Goal: Transaction & Acquisition: Purchase product/service

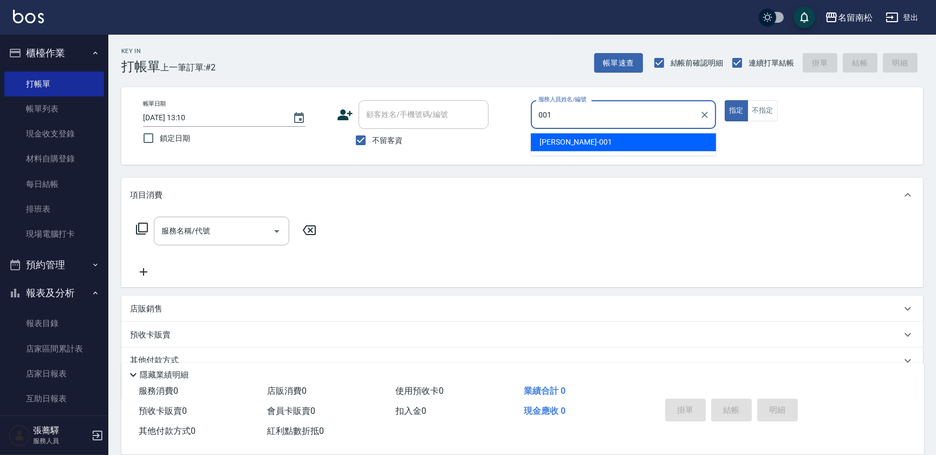
type input "[PERSON_NAME]-001"
type button "true"
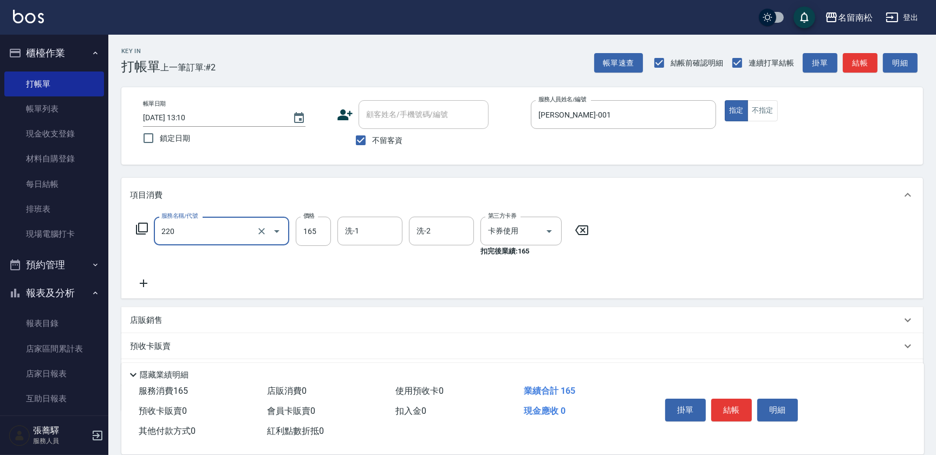
type input "洗髮卡券(165)(220)"
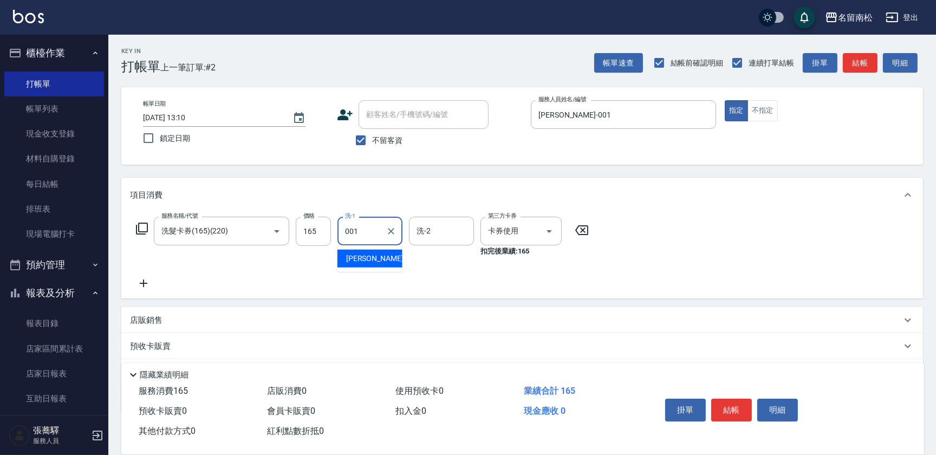
type input "[PERSON_NAME]-001"
click at [787, 412] on button "明細" at bounding box center [777, 410] width 41 height 23
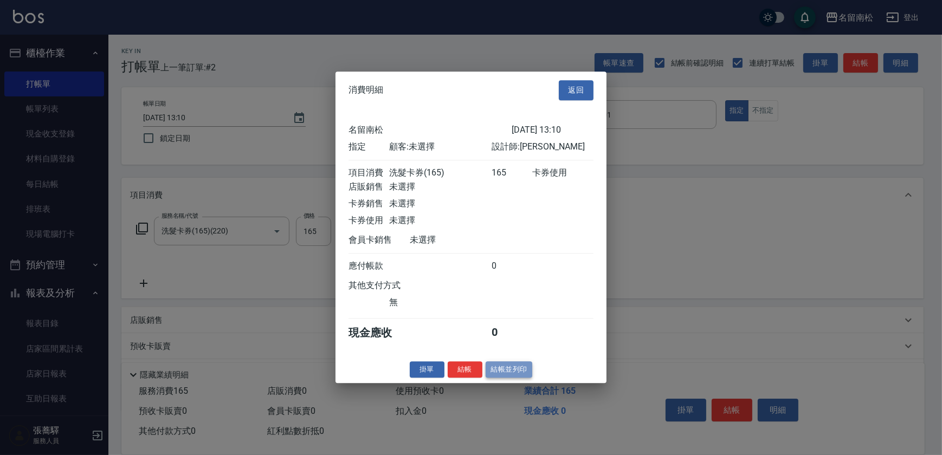
click at [498, 375] on button "結帳並列印" at bounding box center [508, 369] width 47 height 17
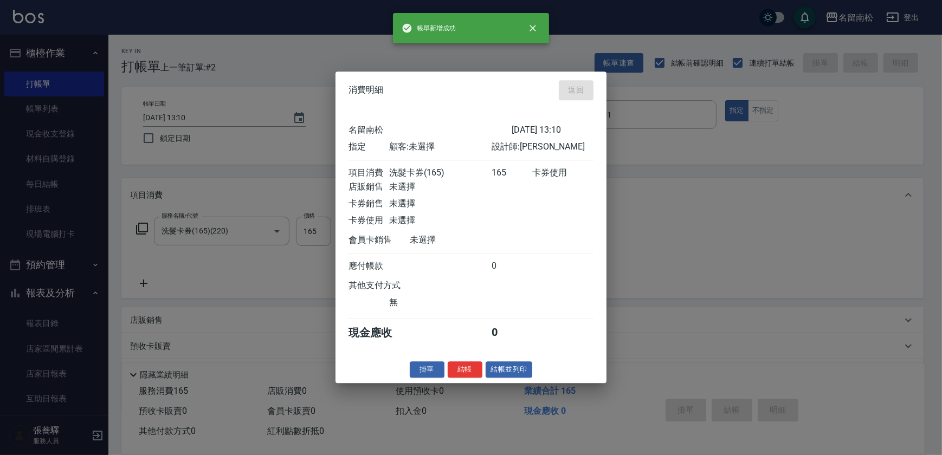
type input "[DATE] 15:37"
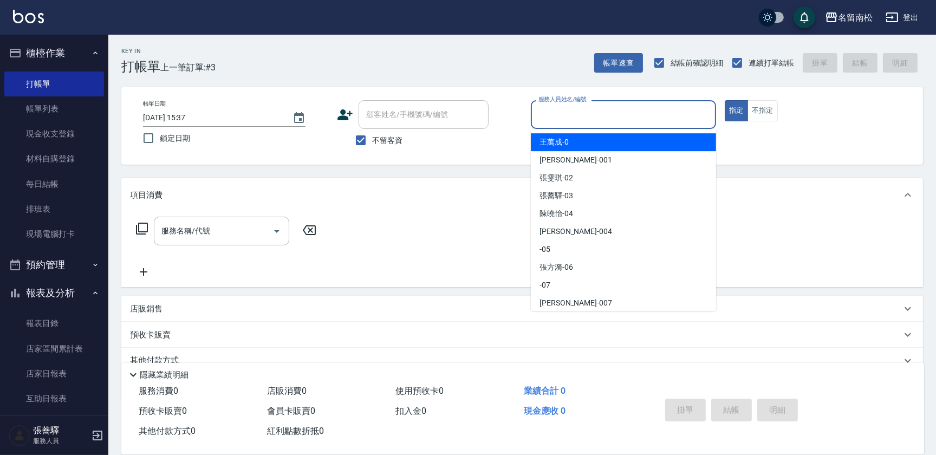
click at [681, 114] on input "服務人員姓名/編號" at bounding box center [624, 114] width 176 height 19
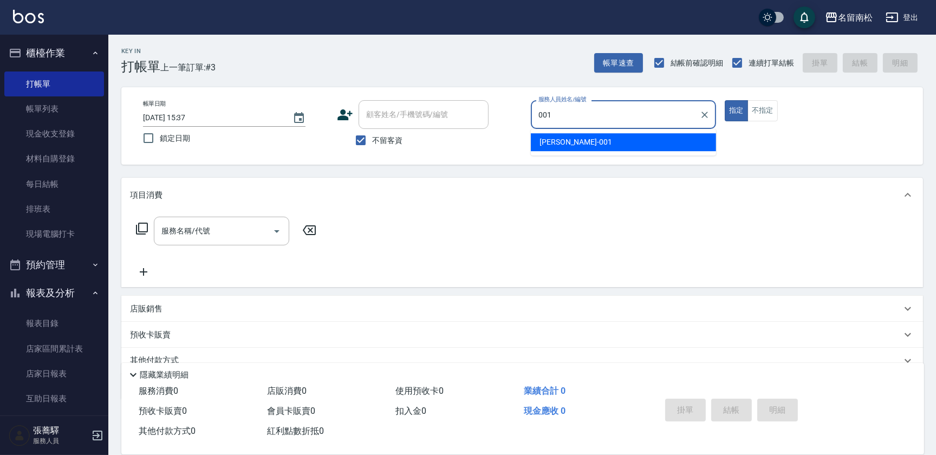
type input "[PERSON_NAME]-001"
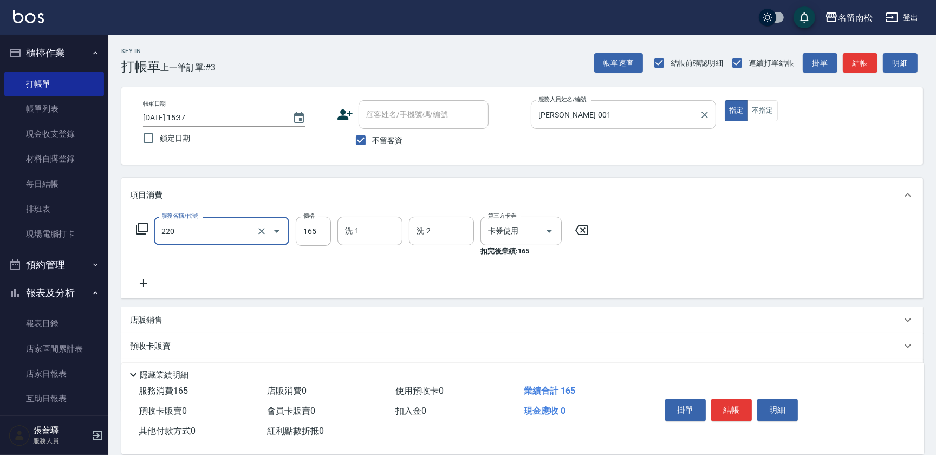
type input "洗髮卡券(165)(220)"
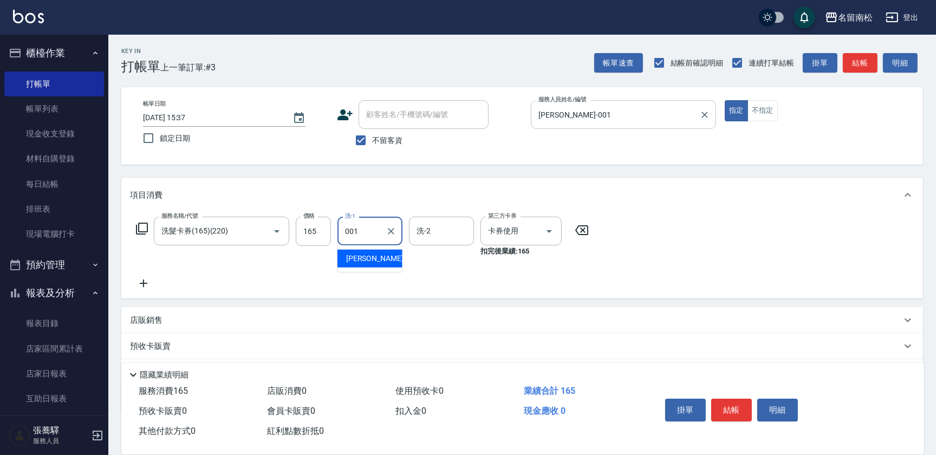
type input "[PERSON_NAME]-001"
click at [759, 412] on button "明細" at bounding box center [777, 410] width 41 height 23
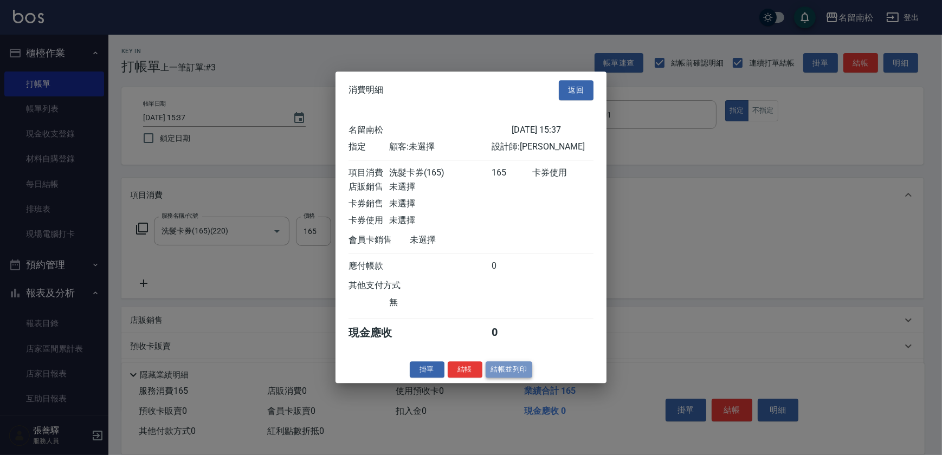
click at [493, 374] on button "結帳並列印" at bounding box center [508, 369] width 47 height 17
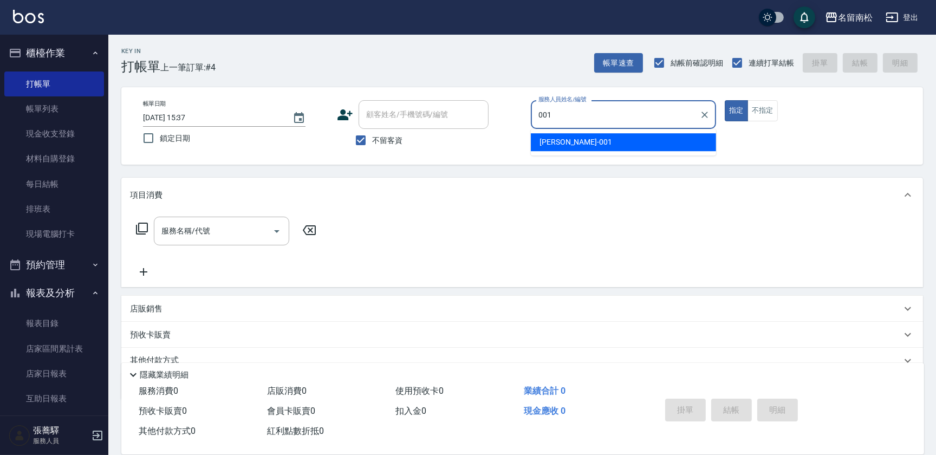
type input "[PERSON_NAME]-001"
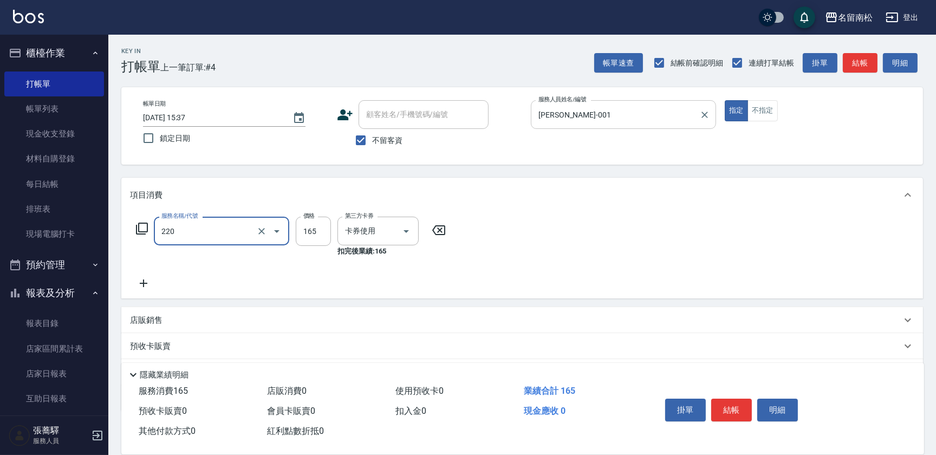
type input "洗髮卡券(165)(220)"
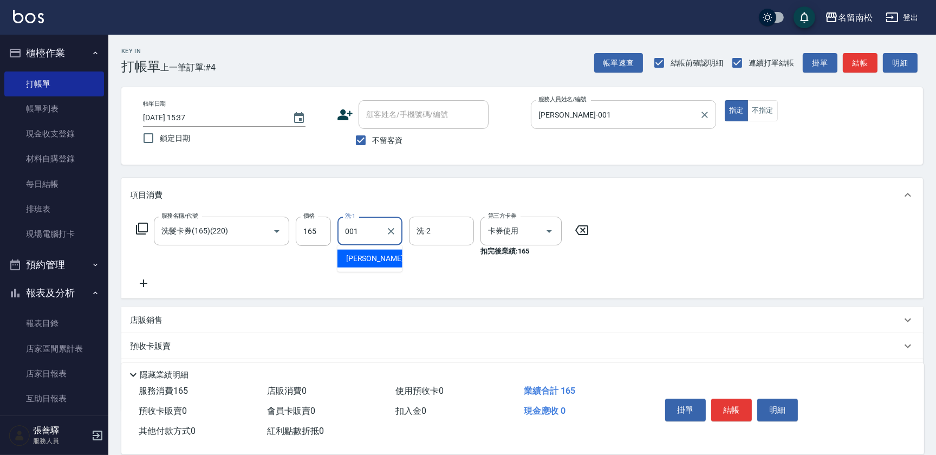
type input "[PERSON_NAME]-001"
click at [791, 416] on button "明細" at bounding box center [777, 410] width 41 height 23
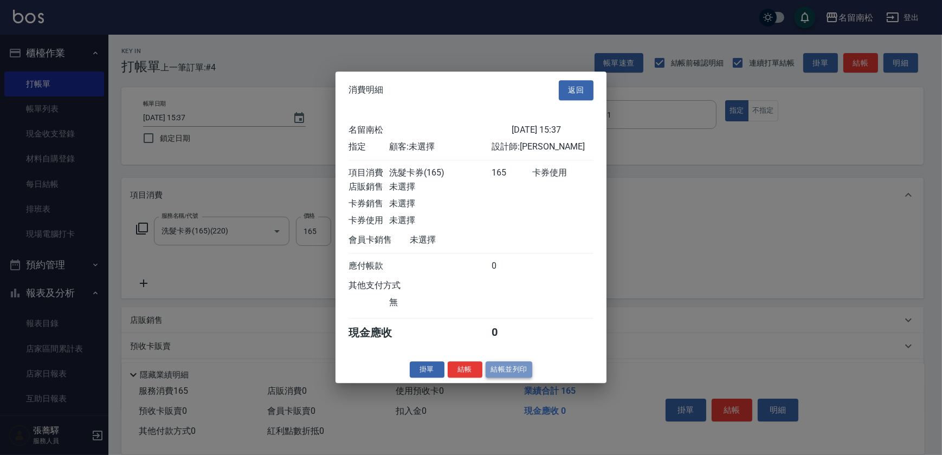
click at [502, 378] on button "結帳並列印" at bounding box center [508, 369] width 47 height 17
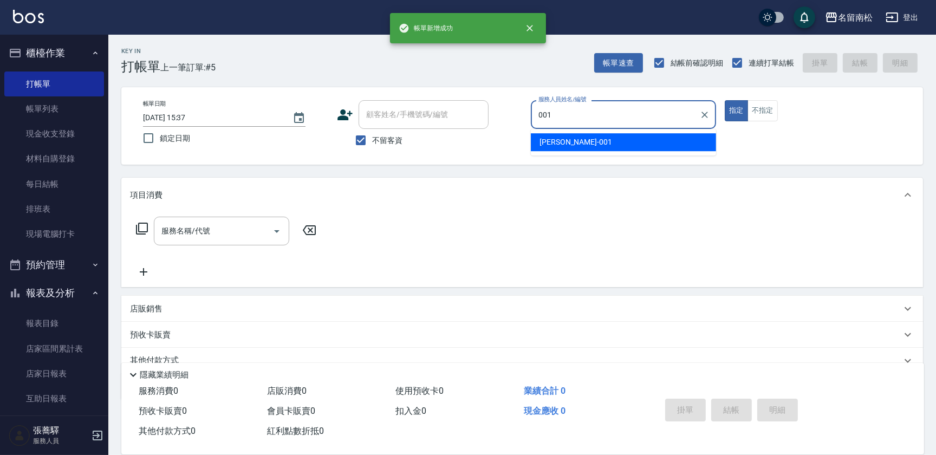
type input "[PERSON_NAME]-001"
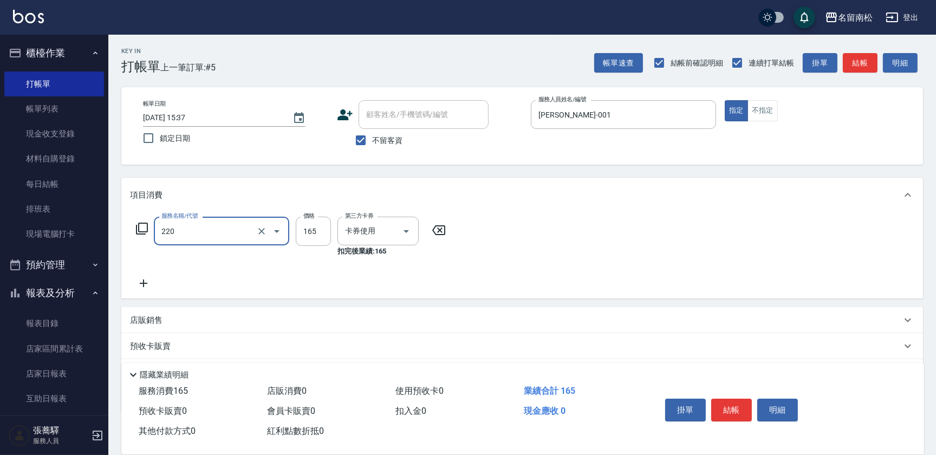
type input "洗髮卡券(165)(220)"
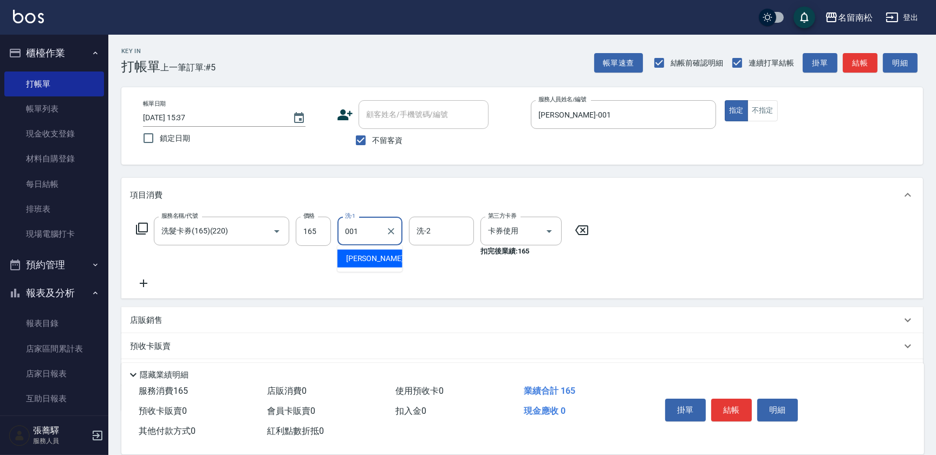
type input "[PERSON_NAME]-001"
click at [767, 401] on button "明細" at bounding box center [777, 410] width 41 height 23
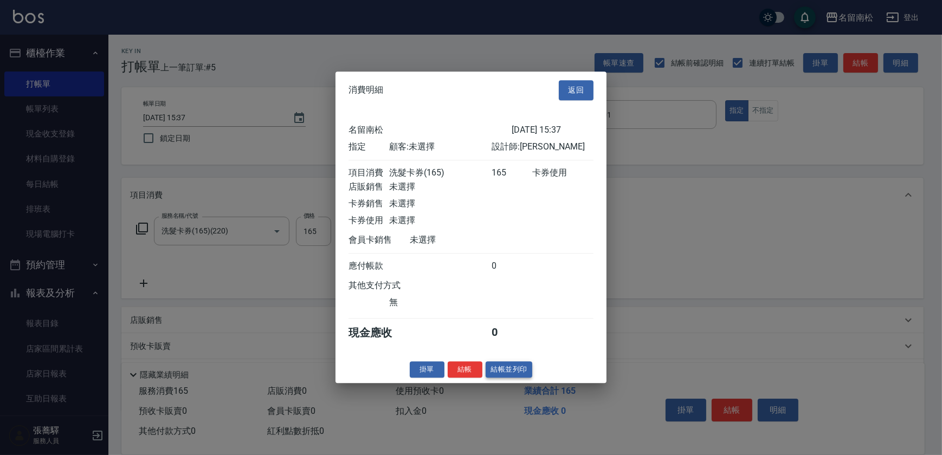
click at [527, 375] on button "結帳並列印" at bounding box center [508, 369] width 47 height 17
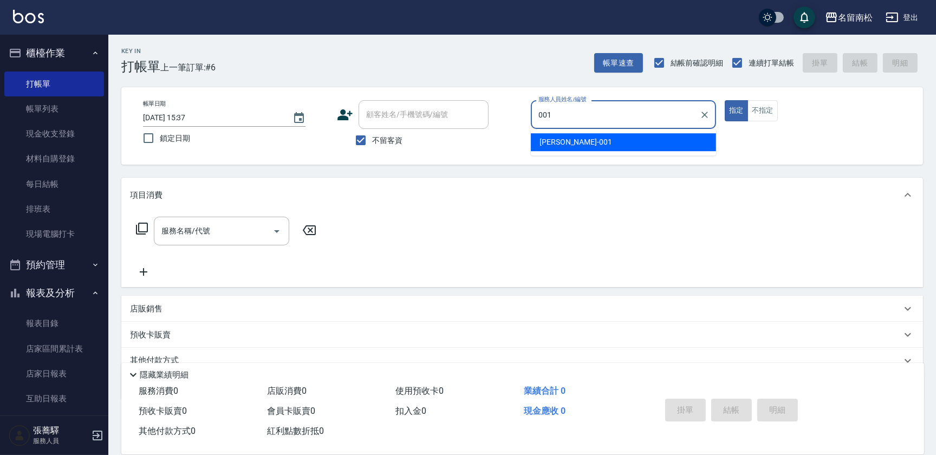
type input "[PERSON_NAME]-001"
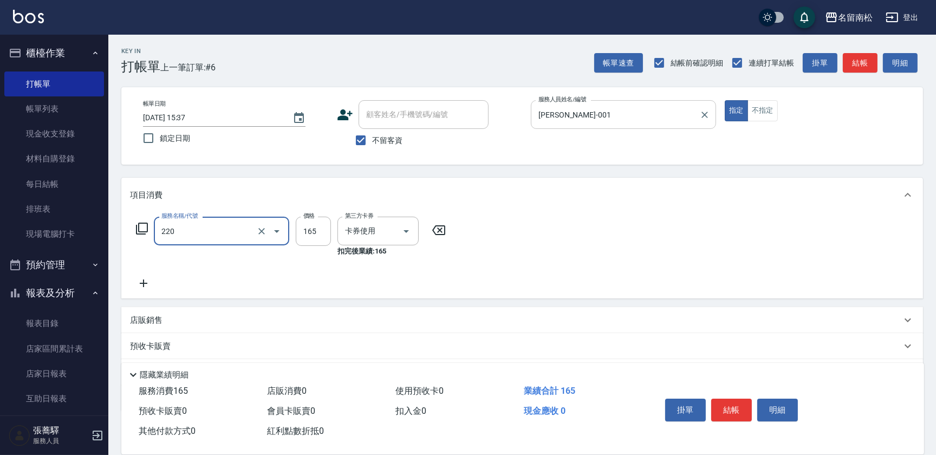
type input "洗髮卡券(165)(220)"
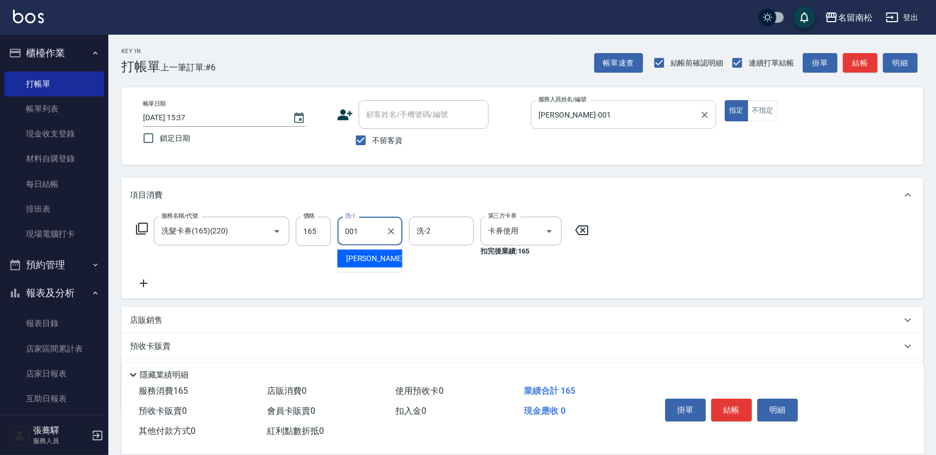
type input "[PERSON_NAME]-001"
click at [785, 405] on button "明細" at bounding box center [777, 410] width 41 height 23
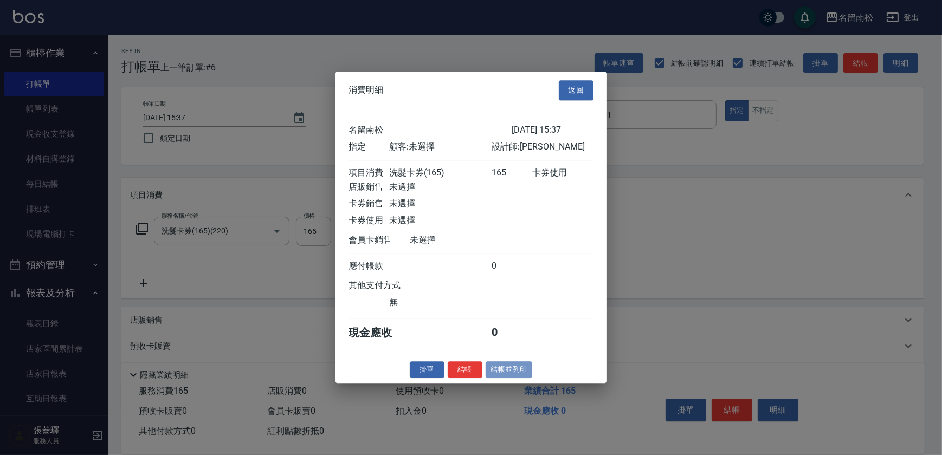
drag, startPoint x: 520, startPoint y: 373, endPoint x: 431, endPoint y: 373, distance: 88.3
click at [519, 373] on button "結帳並列印" at bounding box center [508, 369] width 47 height 17
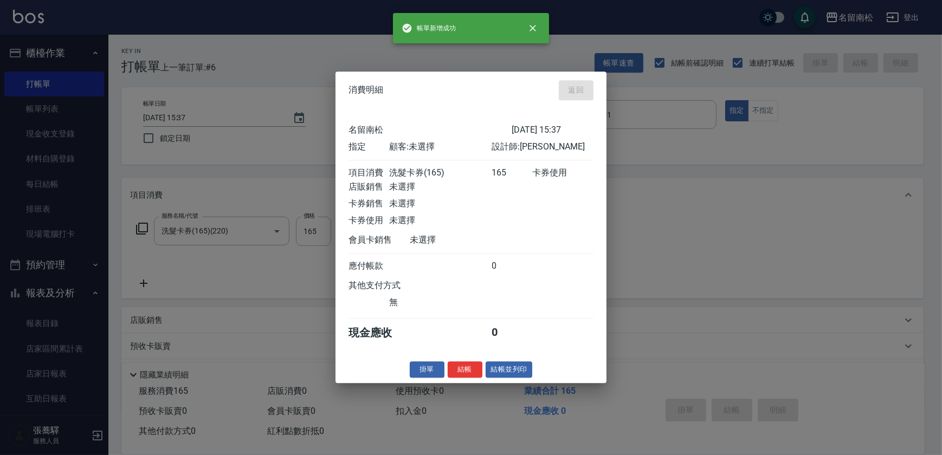
type input "[DATE] 15:38"
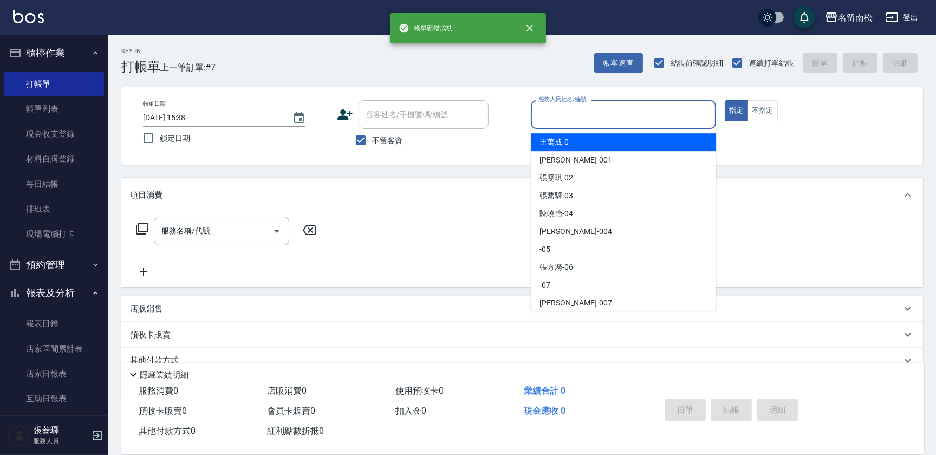
click at [660, 113] on input "服務人員姓名/編號" at bounding box center [624, 114] width 176 height 19
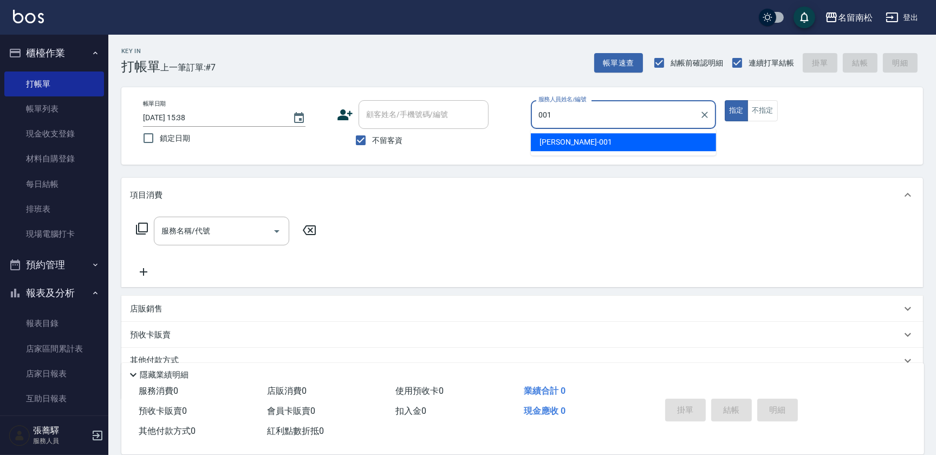
type input "[PERSON_NAME]-001"
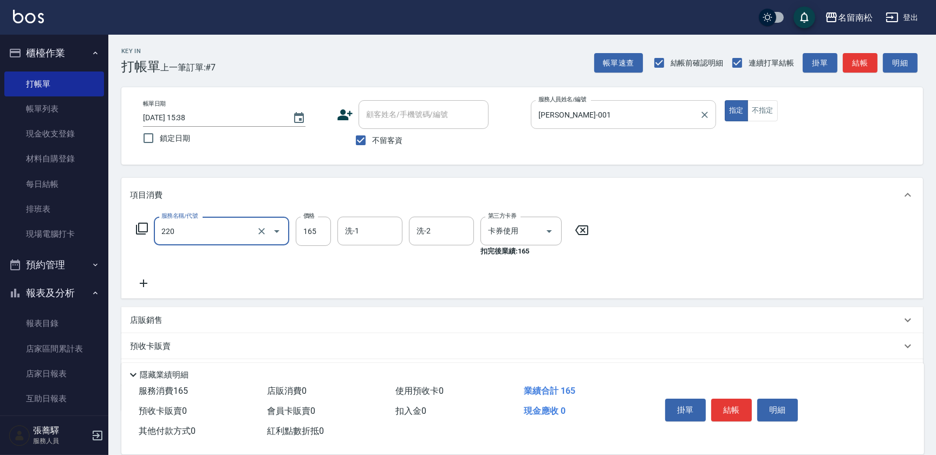
type input "洗髮卡券(165)(220)"
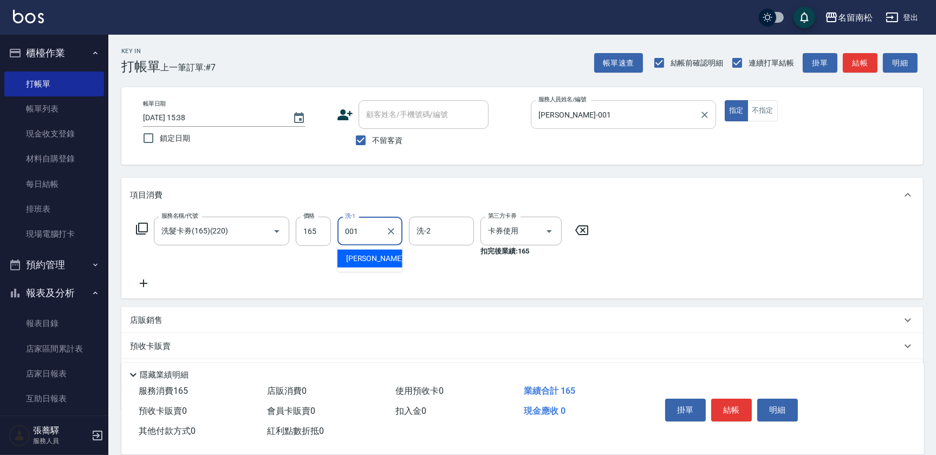
type input "[PERSON_NAME]-001"
click at [780, 410] on button "明細" at bounding box center [777, 410] width 41 height 23
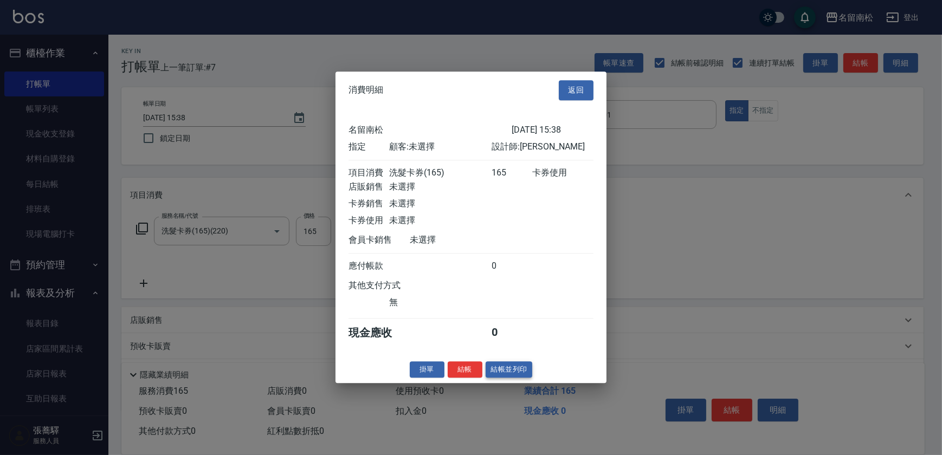
click at [505, 375] on button "結帳並列印" at bounding box center [508, 369] width 47 height 17
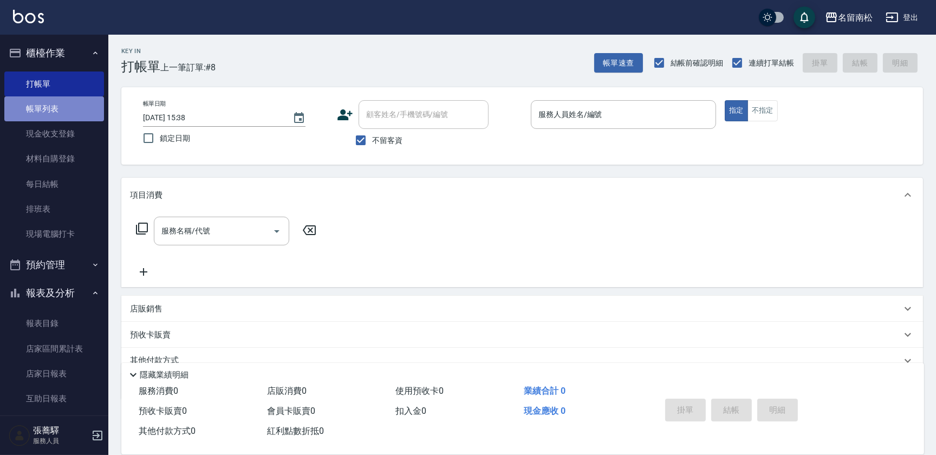
click at [63, 111] on link "帳單列表" at bounding box center [54, 108] width 100 height 25
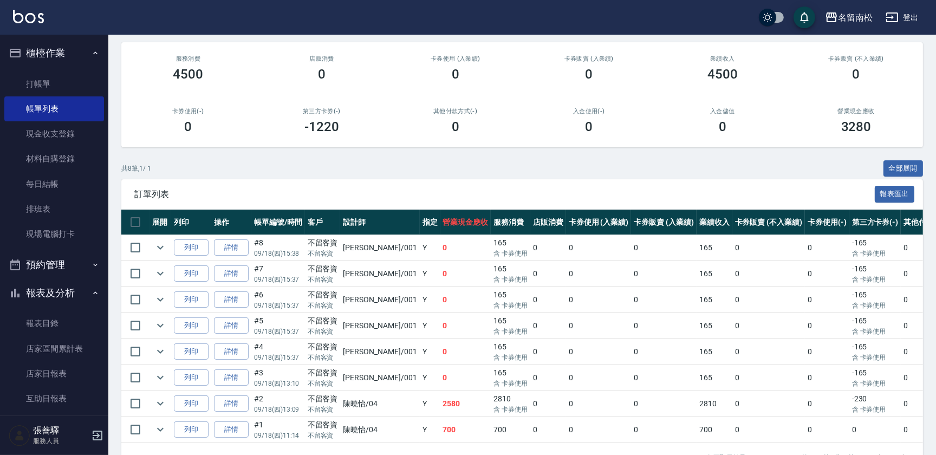
scroll to position [127, 0]
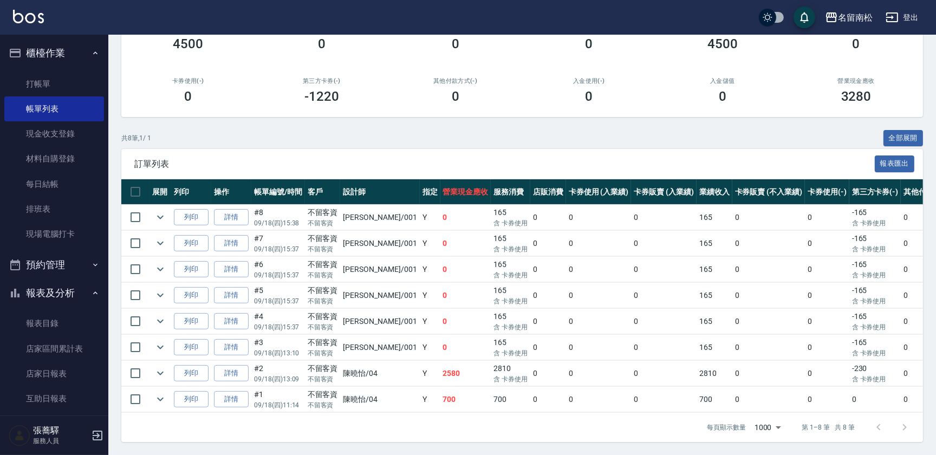
click at [901, 287] on td "0" at bounding box center [931, 295] width 60 height 25
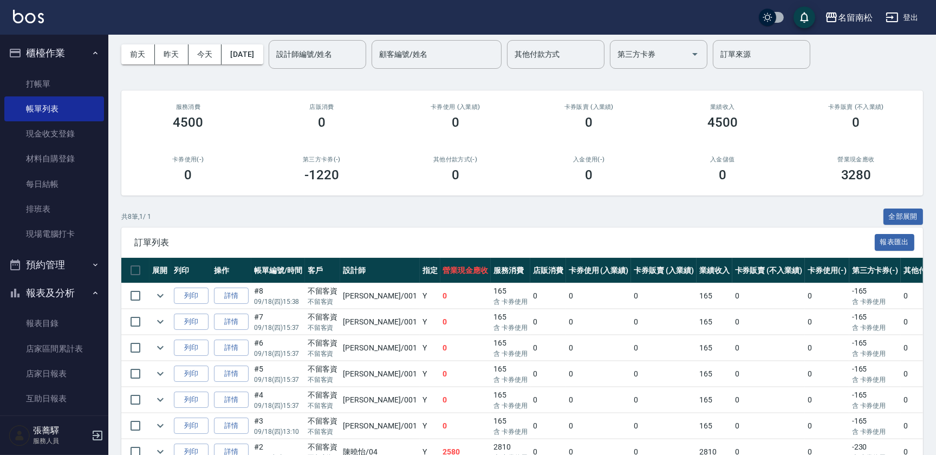
scroll to position [0, 0]
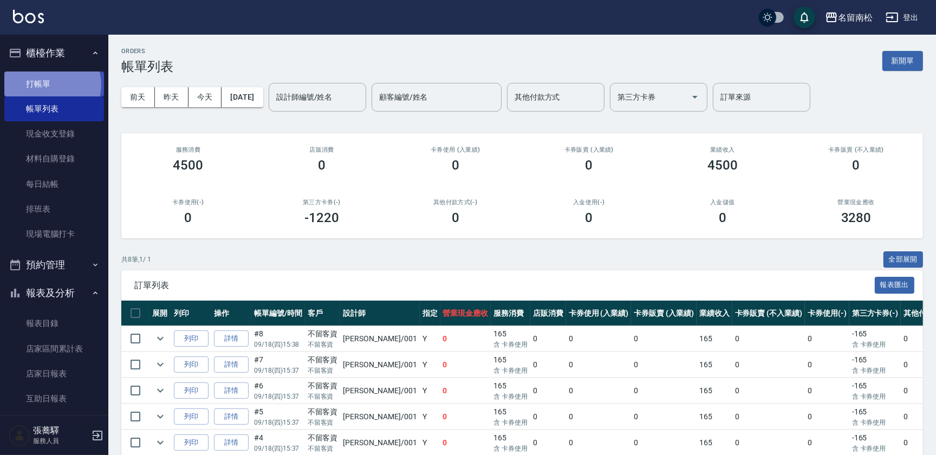
click at [51, 85] on link "打帳單" at bounding box center [54, 84] width 100 height 25
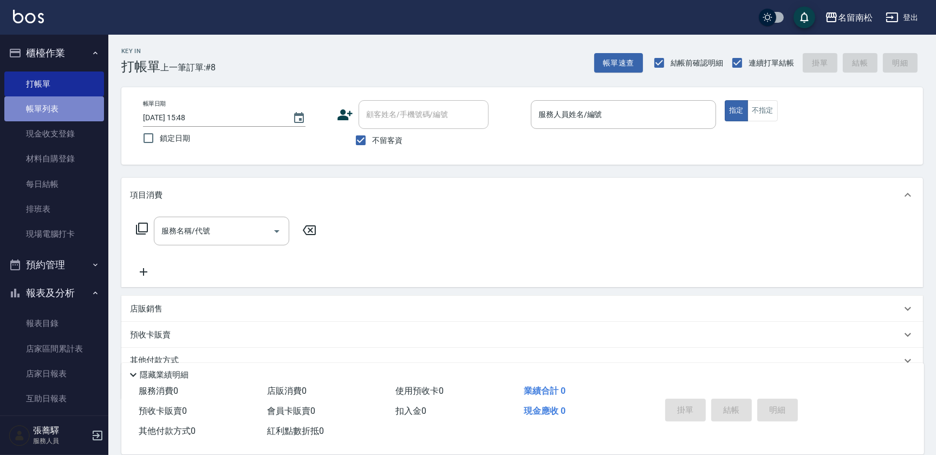
click at [60, 106] on link "帳單列表" at bounding box center [54, 108] width 100 height 25
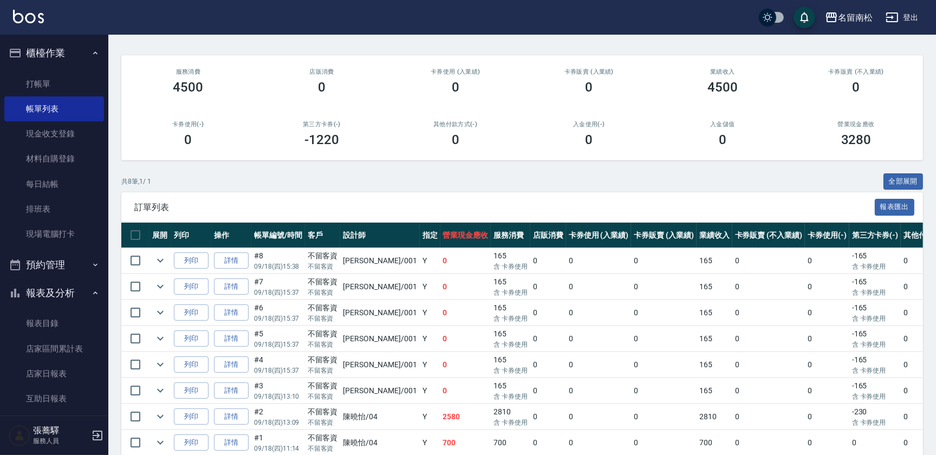
scroll to position [127, 0]
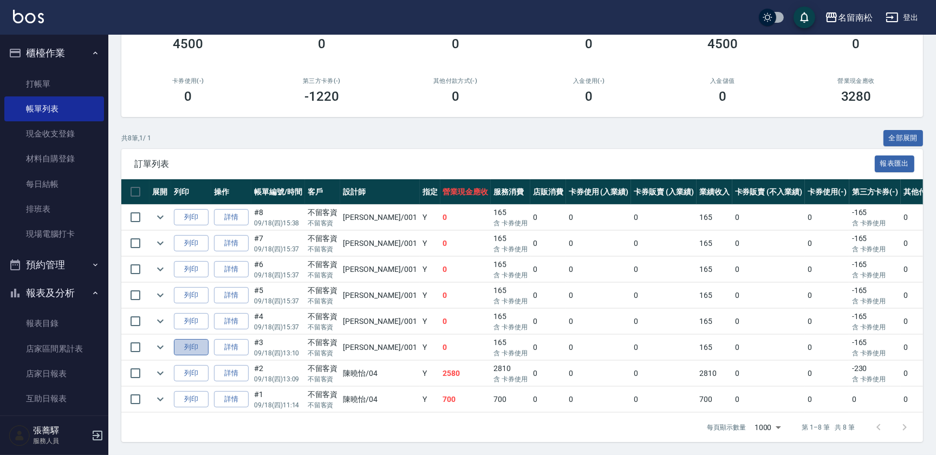
click at [185, 341] on button "列印" at bounding box center [191, 347] width 35 height 17
click at [44, 86] on link "打帳單" at bounding box center [54, 84] width 100 height 25
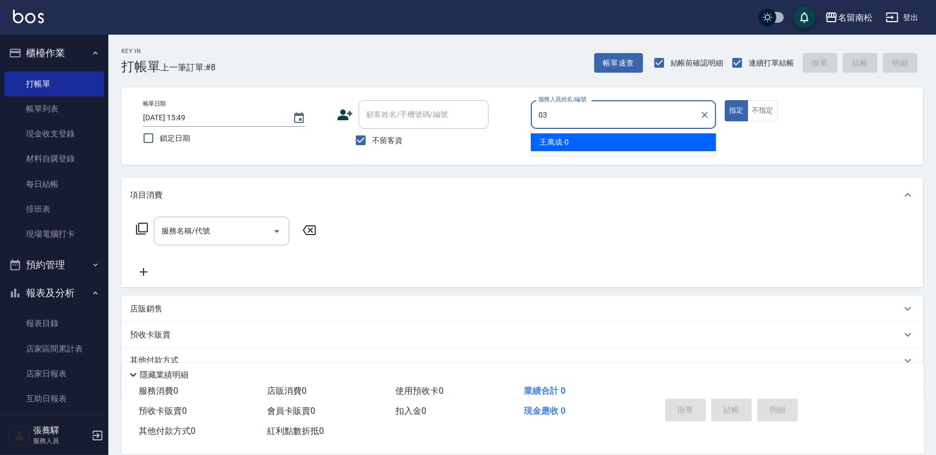
type input "[PERSON_NAME]-03"
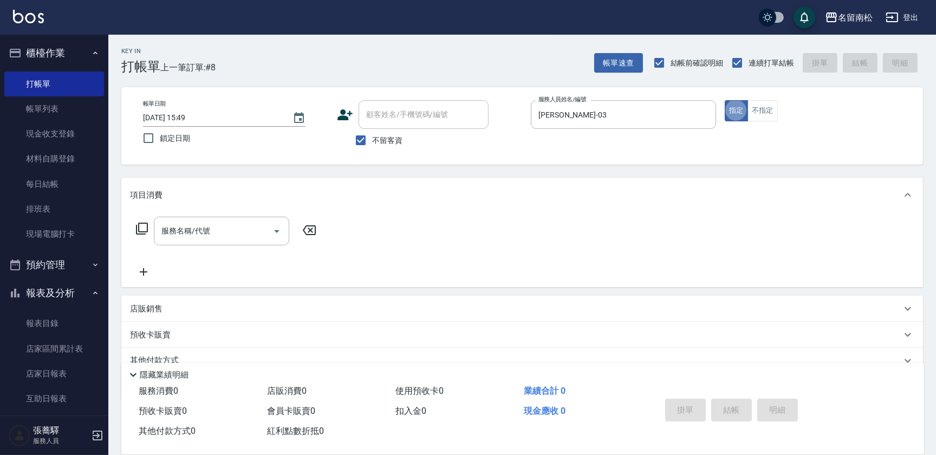
type button "true"
drag, startPoint x: 360, startPoint y: 135, endPoint x: 367, endPoint y: 135, distance: 6.5
click at [361, 135] on input "不留客資" at bounding box center [360, 140] width 23 height 23
checkbox input "false"
click at [374, 122] on input "顧客姓名/手機號碼/編號" at bounding box center [416, 114] width 104 height 19
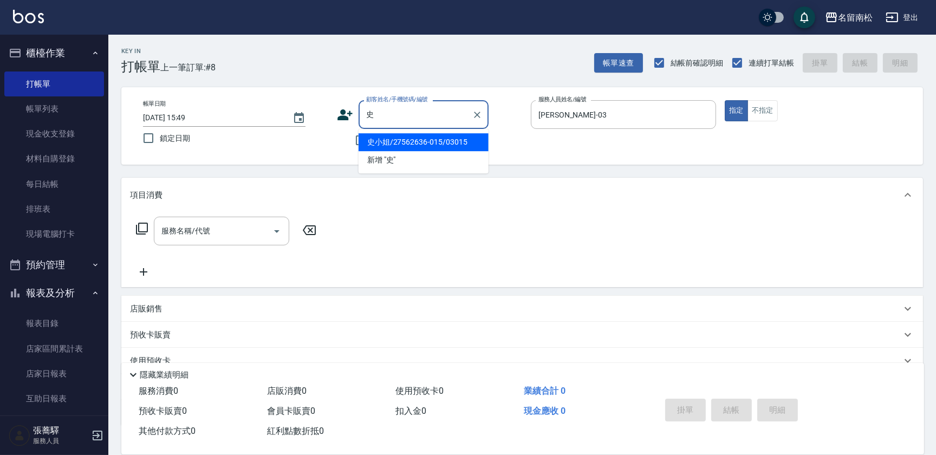
click at [392, 140] on li "史小姐/27562636-015/03015" at bounding box center [424, 142] width 130 height 18
type input "史小姐/27562636-015/03015"
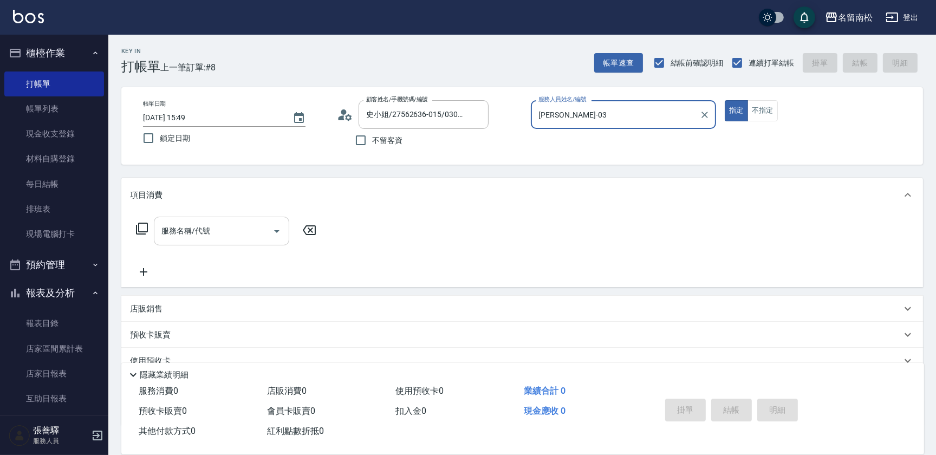
click at [190, 227] on input "服務名稱/代號" at bounding box center [213, 231] width 109 height 19
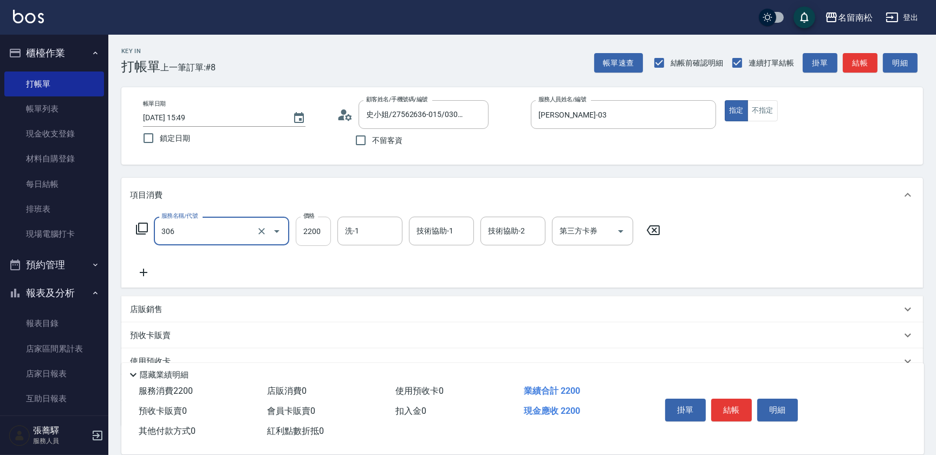
type input "離子燙[2200](306)"
click at [307, 234] on input "2200" at bounding box center [313, 231] width 35 height 29
type input "2600"
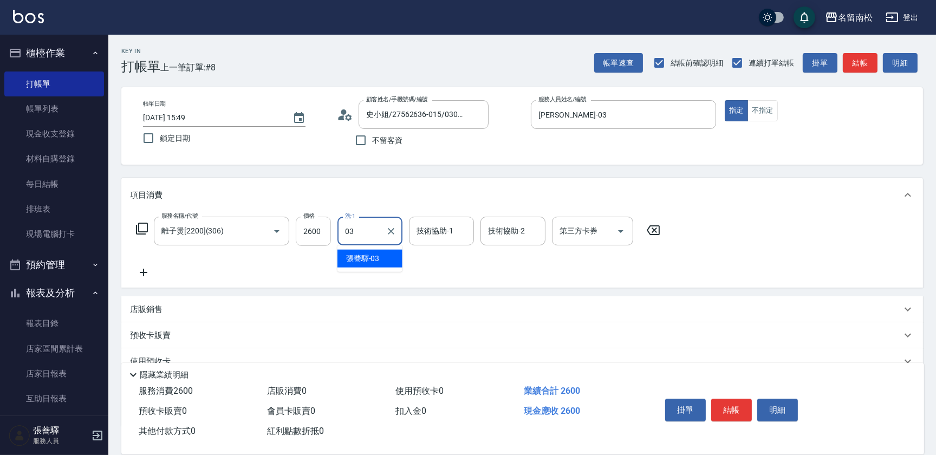
type input "[PERSON_NAME]-03"
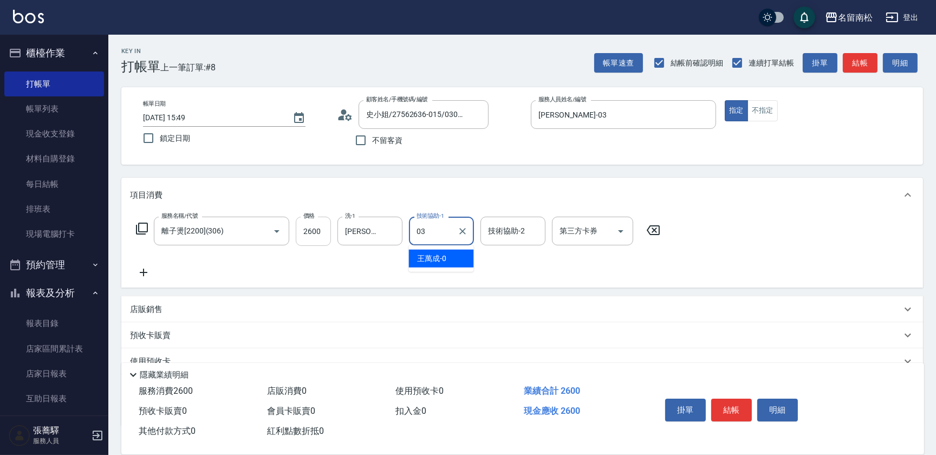
type input "[PERSON_NAME]-03"
click at [733, 412] on button "結帳" at bounding box center [731, 410] width 41 height 23
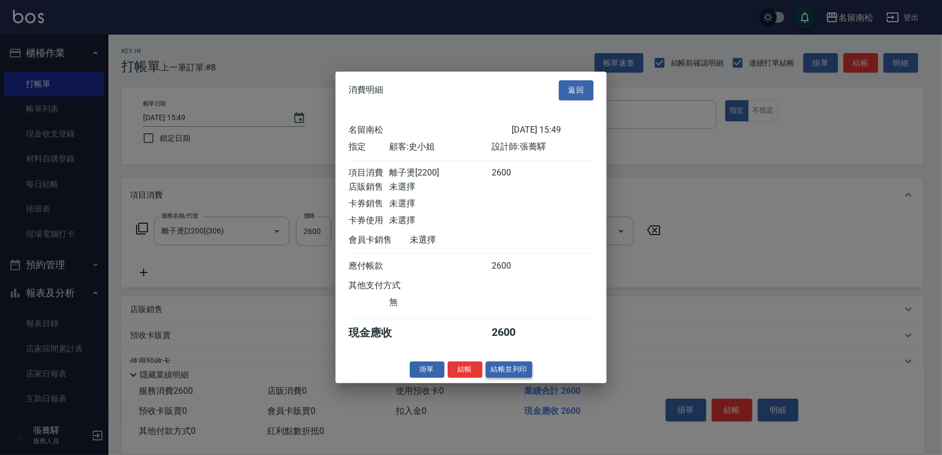
click at [510, 370] on button "結帳並列印" at bounding box center [508, 369] width 47 height 17
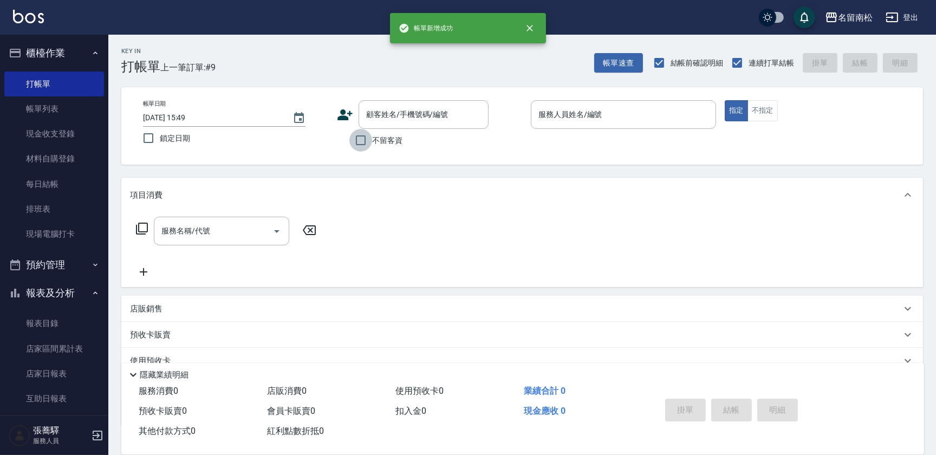
click at [359, 141] on input "不留客資" at bounding box center [360, 140] width 23 height 23
checkbox input "true"
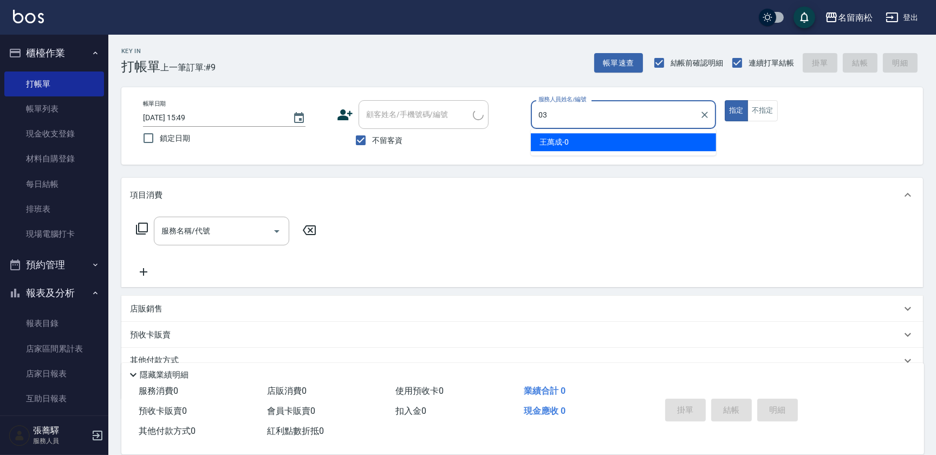
type input "[PERSON_NAME]-03"
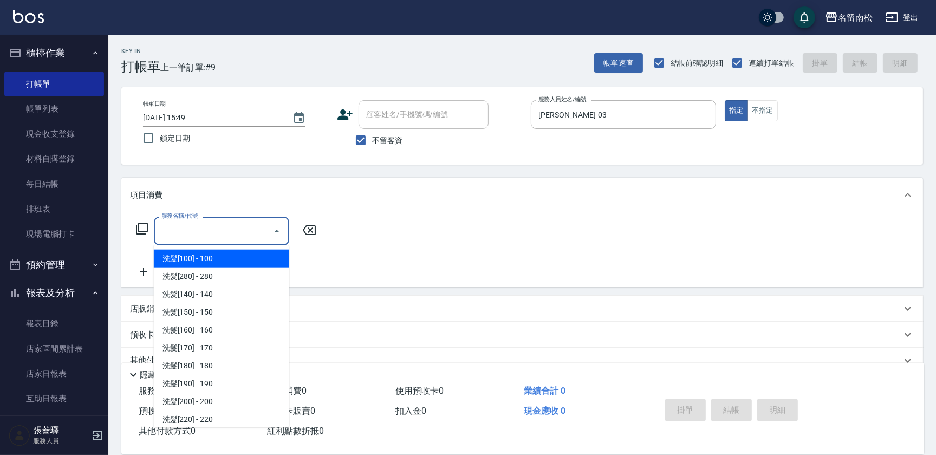
click at [229, 232] on input "服務名稱/代號" at bounding box center [213, 231] width 109 height 19
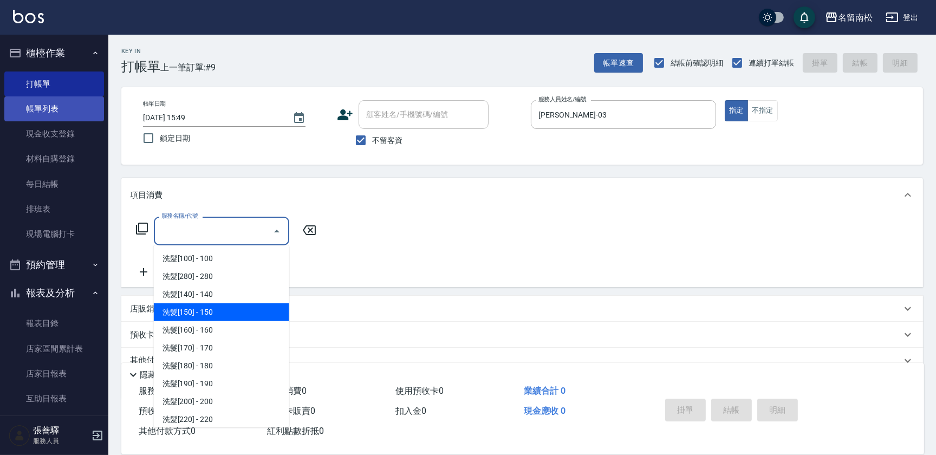
click at [73, 106] on link "帳單列表" at bounding box center [54, 108] width 100 height 25
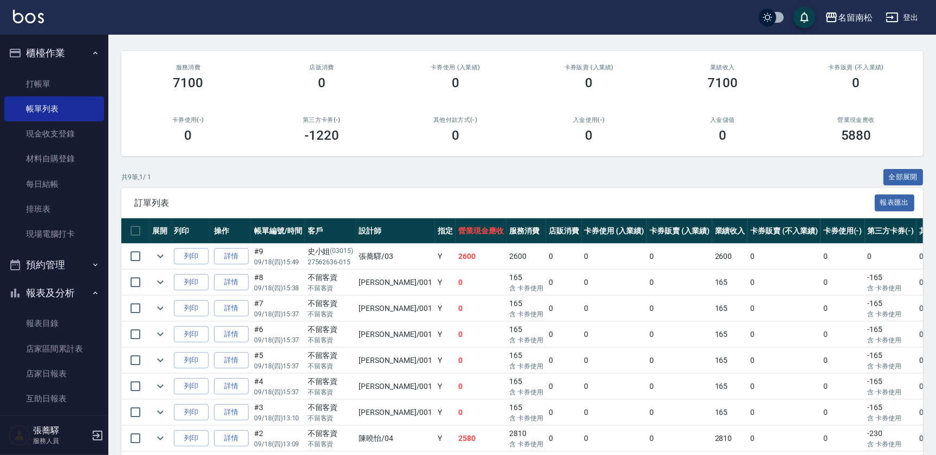
scroll to position [96, 0]
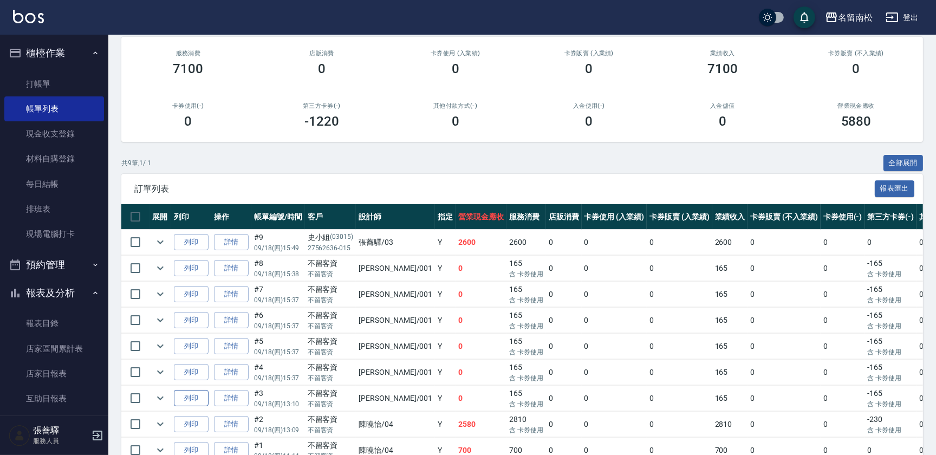
click at [191, 398] on button "列印" at bounding box center [191, 398] width 35 height 17
click at [191, 371] on button "列印" at bounding box center [191, 372] width 35 height 17
click at [57, 82] on link "打帳單" at bounding box center [54, 84] width 100 height 25
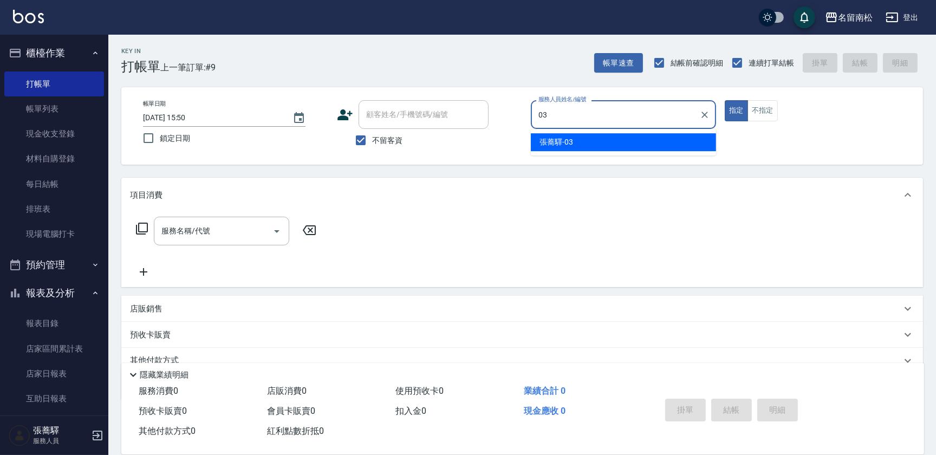
type input "[PERSON_NAME]-03"
type button "true"
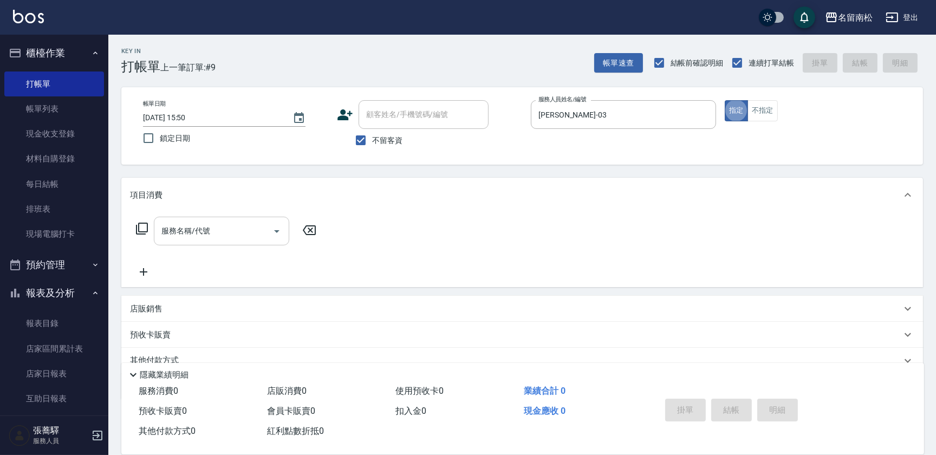
click at [228, 235] on input "服務名稱/代號" at bounding box center [213, 231] width 109 height 19
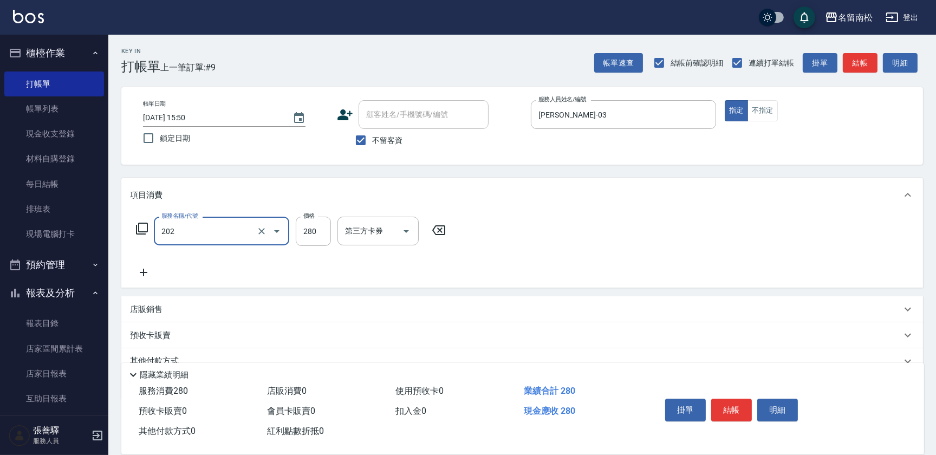
type input "洗髮[280](202)"
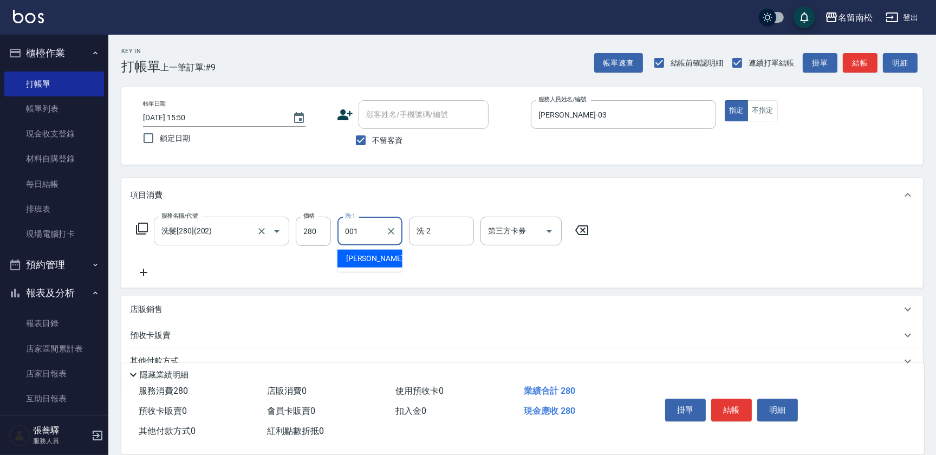
type input "[PERSON_NAME]-001"
click at [727, 405] on button "結帳" at bounding box center [731, 410] width 41 height 23
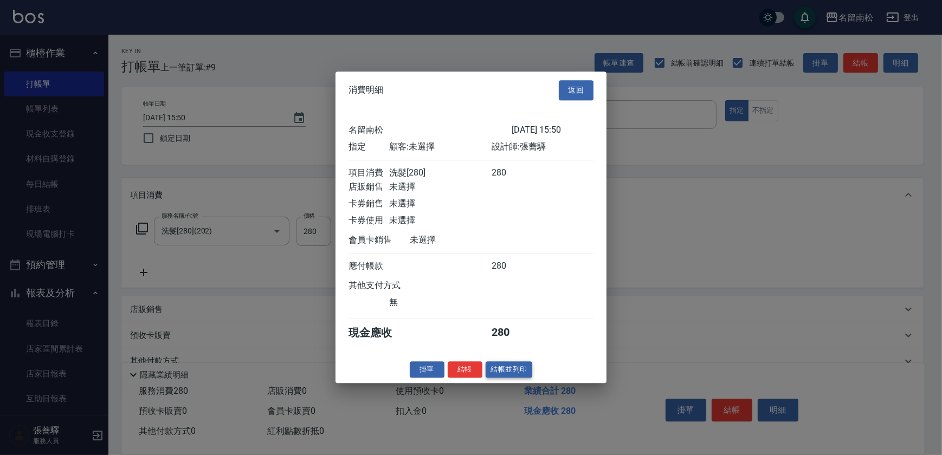
click at [514, 377] on button "結帳並列印" at bounding box center [508, 369] width 47 height 17
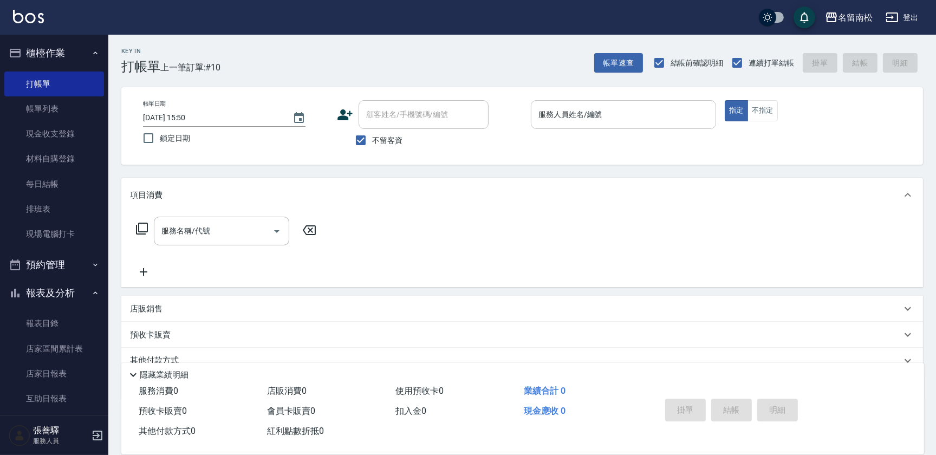
click at [625, 127] on div "服務人員姓名/編號" at bounding box center [623, 114] width 185 height 29
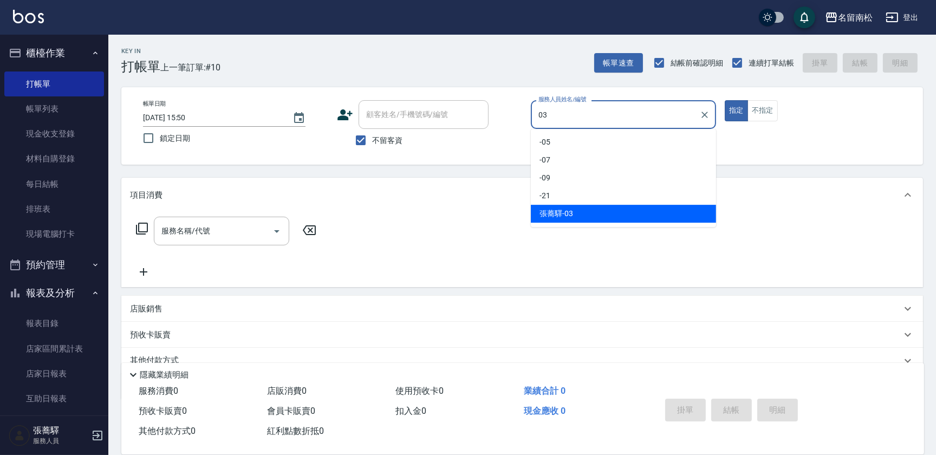
type input "[PERSON_NAME]-03"
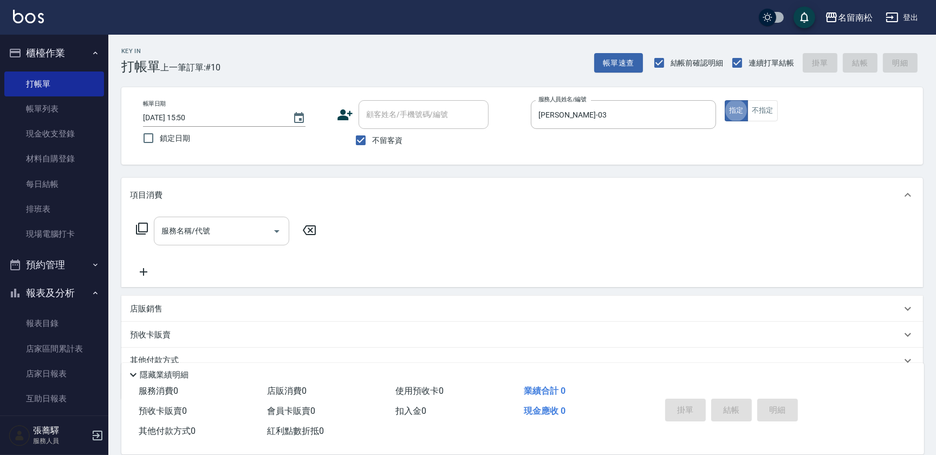
click at [226, 225] on input "服務名稱/代號" at bounding box center [213, 231] width 109 height 19
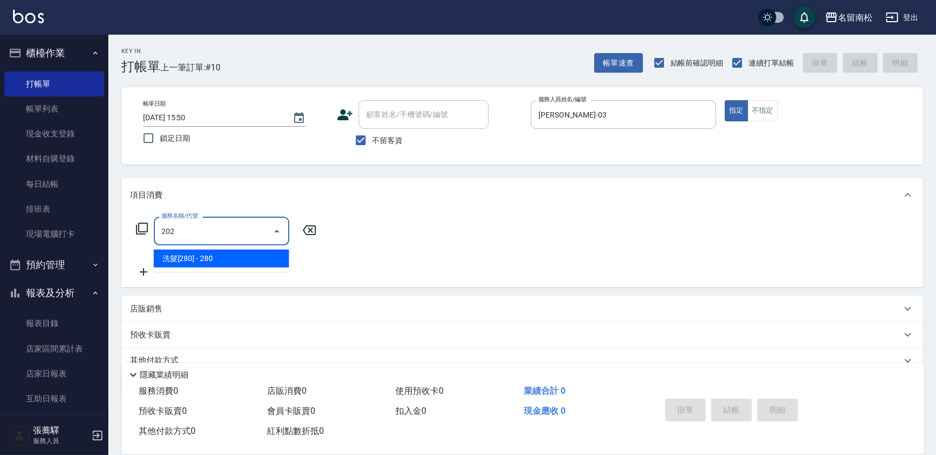
type input "洗髮[280](202)"
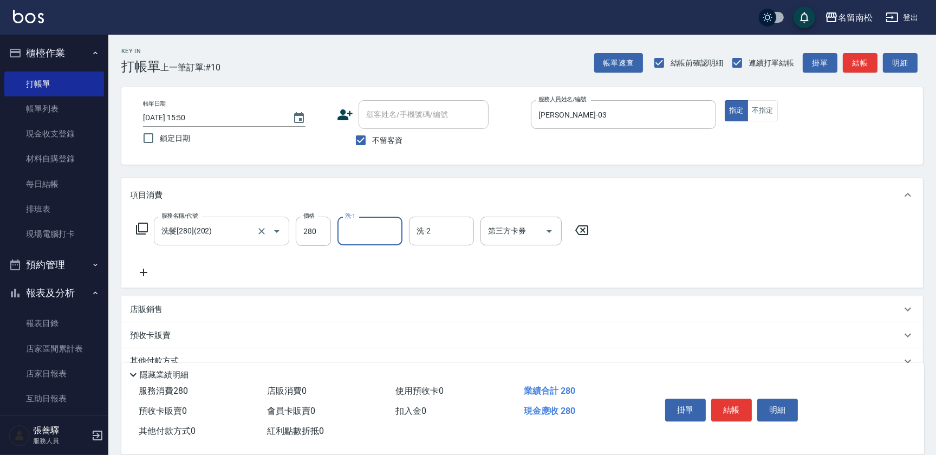
type input "2"
type input "呂秀貞-55"
click at [148, 275] on icon at bounding box center [143, 272] width 27 height 13
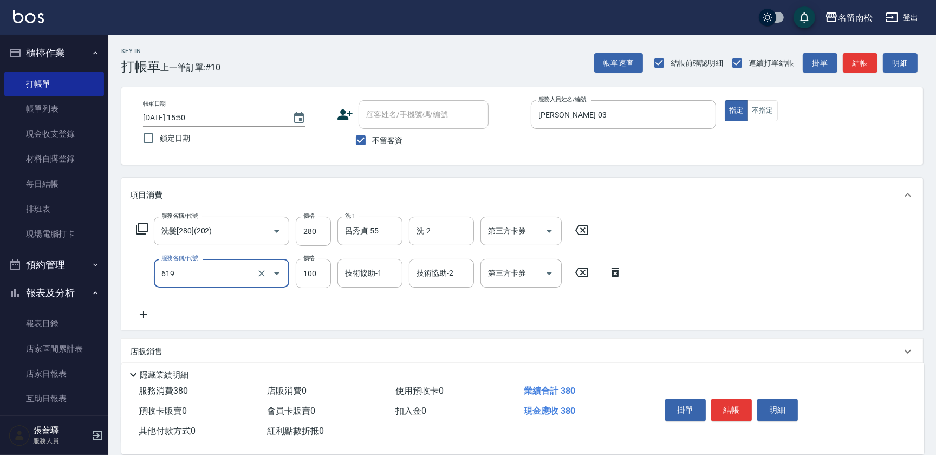
type input "煥彩.玻酸.晶膜.水療(619)"
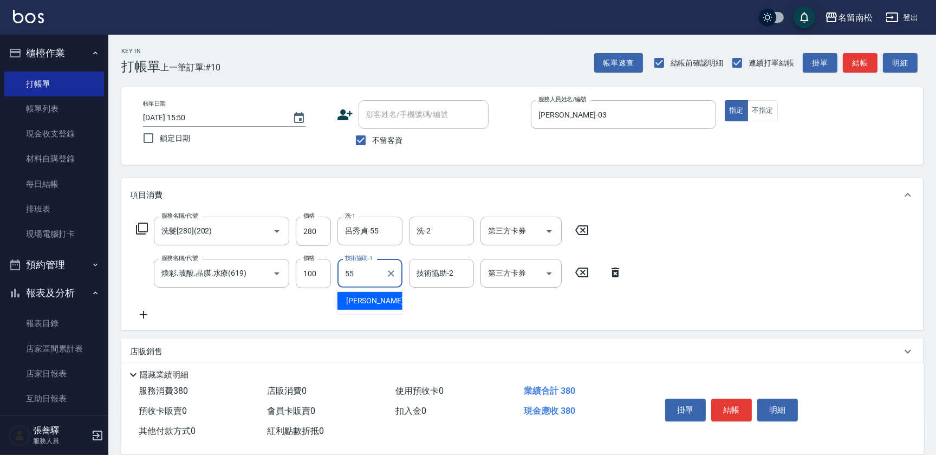
type input "呂秀貞-55"
click at [734, 408] on button "結帳" at bounding box center [731, 410] width 41 height 23
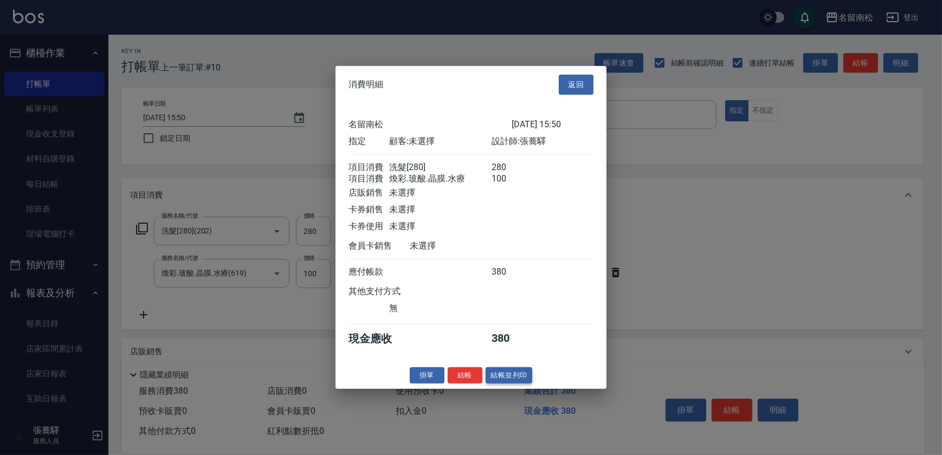
click at [513, 379] on button "結帳並列印" at bounding box center [508, 375] width 47 height 17
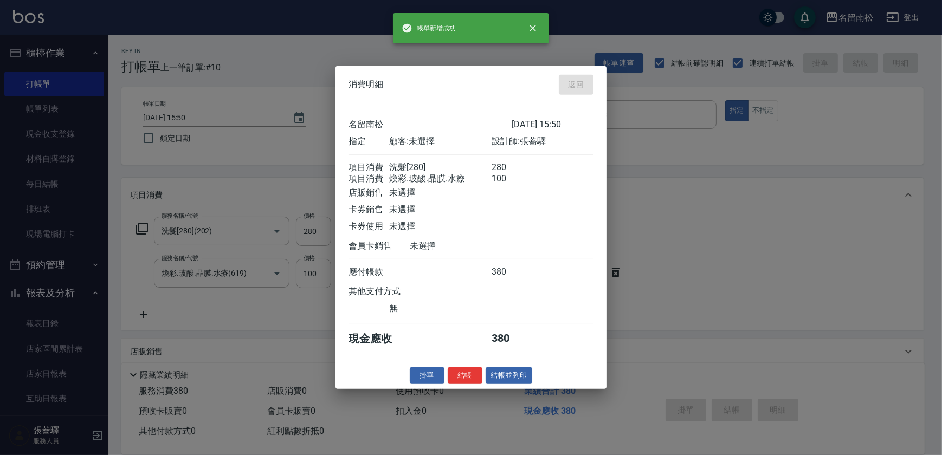
type input "[DATE] 15:51"
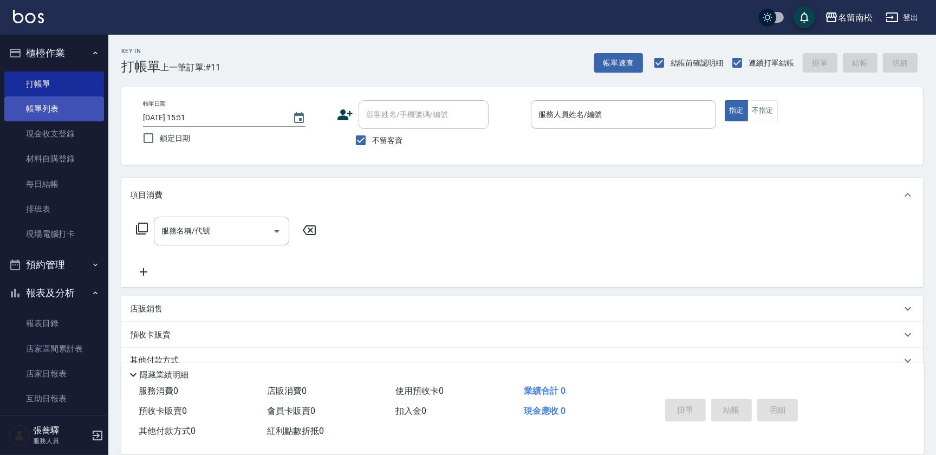
click at [61, 107] on link "帳單列表" at bounding box center [54, 108] width 100 height 25
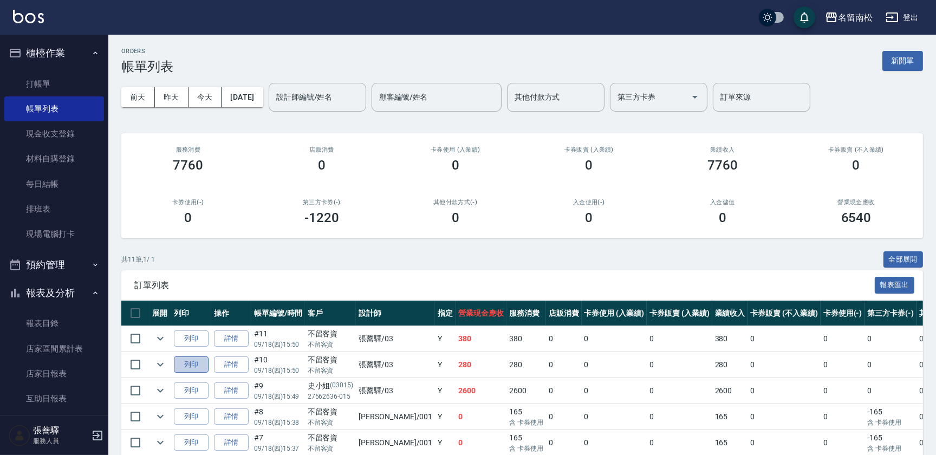
click at [196, 361] on button "列印" at bounding box center [191, 365] width 35 height 17
click at [50, 87] on link "打帳單" at bounding box center [54, 84] width 100 height 25
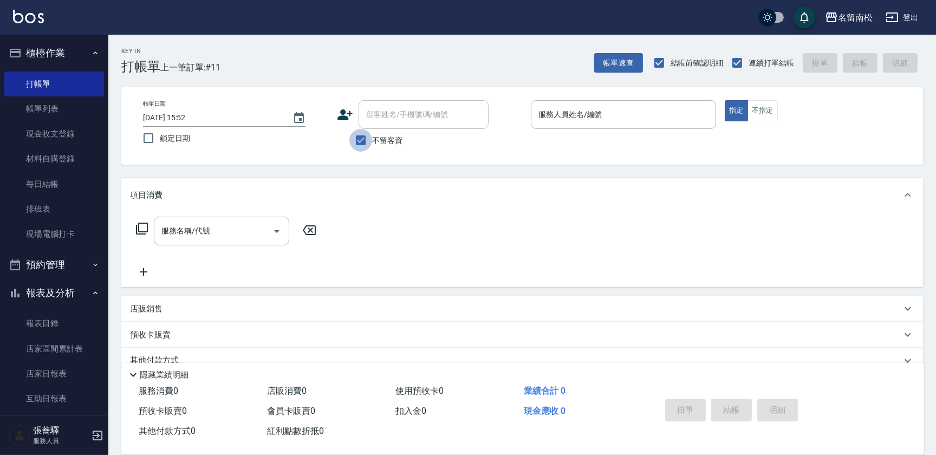
click at [359, 143] on input "不留客資" at bounding box center [360, 140] width 23 height 23
click at [354, 141] on input "不留客資" at bounding box center [360, 140] width 23 height 23
checkbox input "true"
type input "[PERSON_NAME]-03"
type button "true"
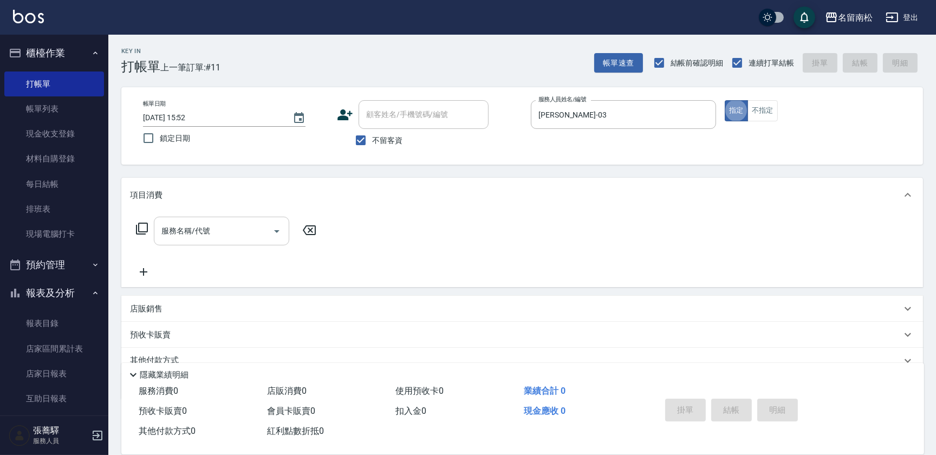
click at [223, 230] on input "服務名稱/代號" at bounding box center [213, 231] width 109 height 19
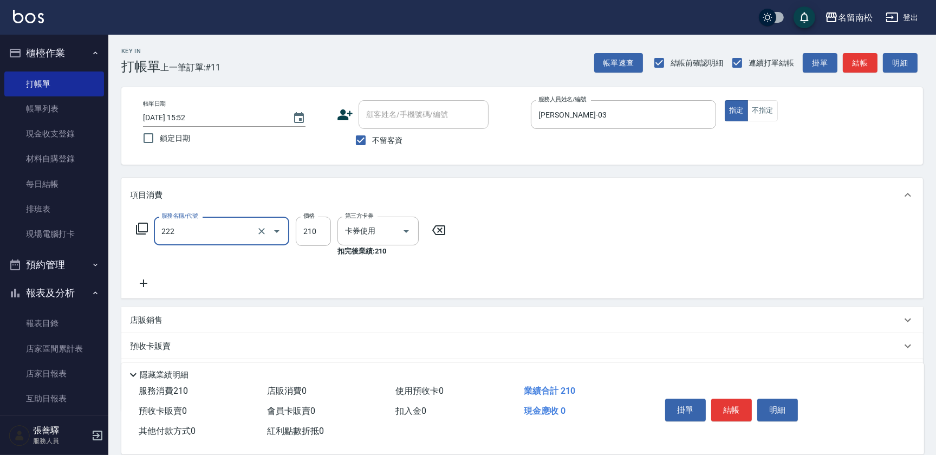
type input "洗髮卡券[210](222)"
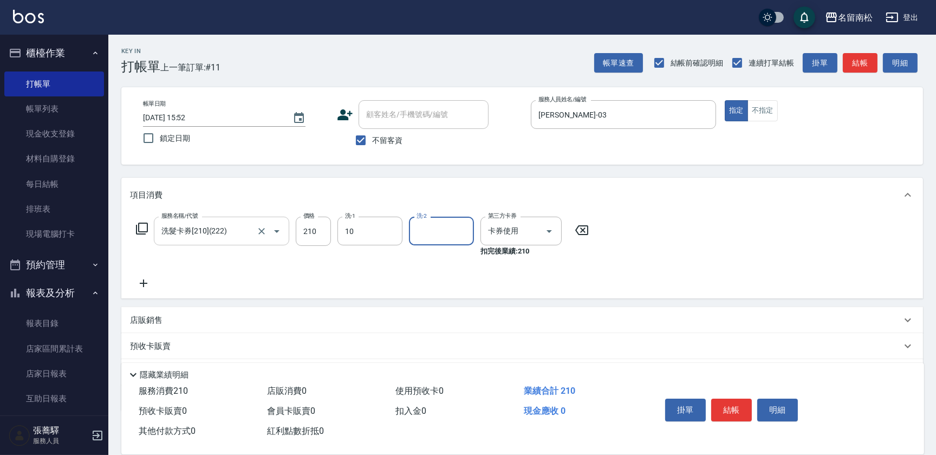
type input "賴宥彤-10"
click at [726, 410] on button "結帳" at bounding box center [731, 410] width 41 height 23
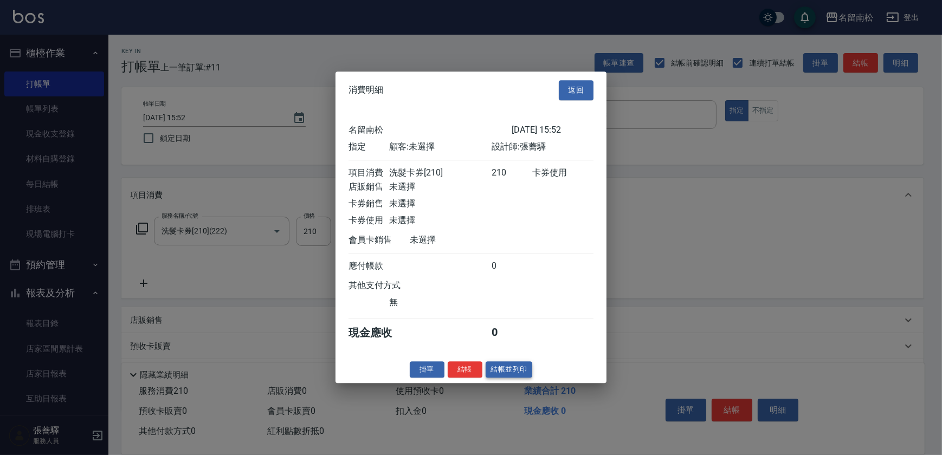
click at [503, 373] on button "結帳並列印" at bounding box center [508, 369] width 47 height 17
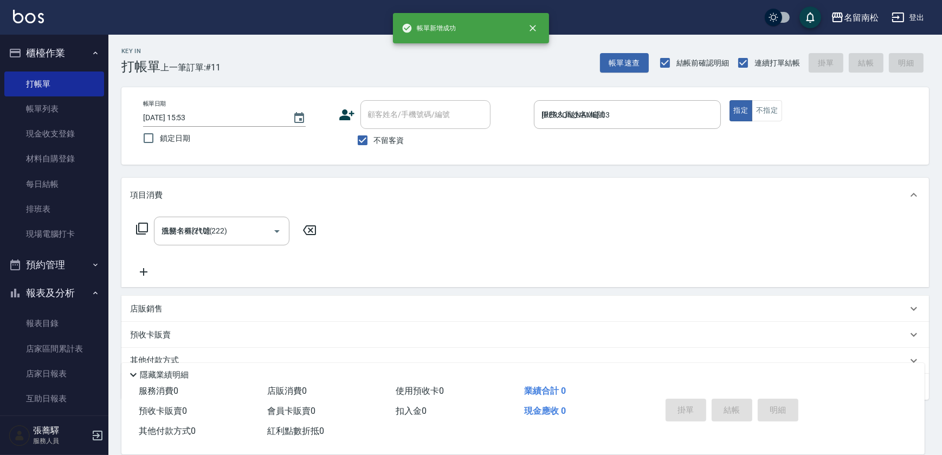
type input "[DATE] 15:53"
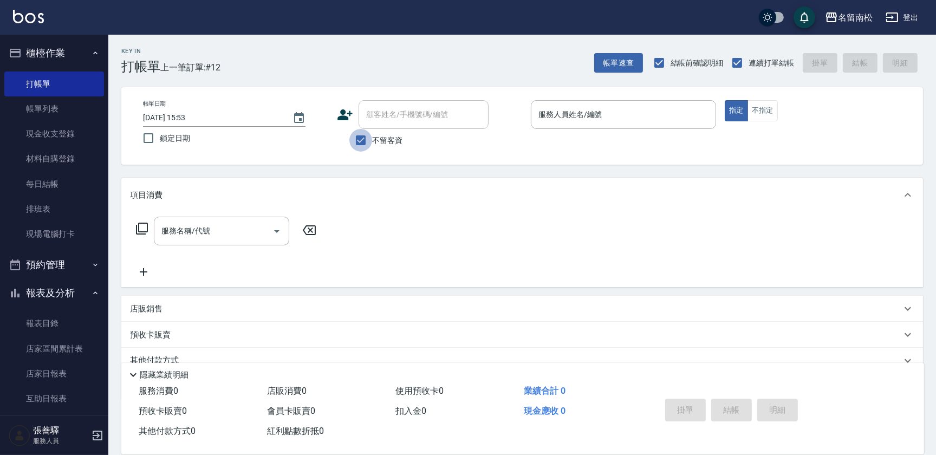
click at [364, 135] on input "不留客資" at bounding box center [360, 140] width 23 height 23
click at [349, 129] on input "不留客資" at bounding box center [360, 140] width 23 height 23
drag, startPoint x: 360, startPoint y: 141, endPoint x: 398, endPoint y: 115, distance: 45.9
click at [360, 141] on input "不留客資" at bounding box center [360, 140] width 23 height 23
checkbox input "false"
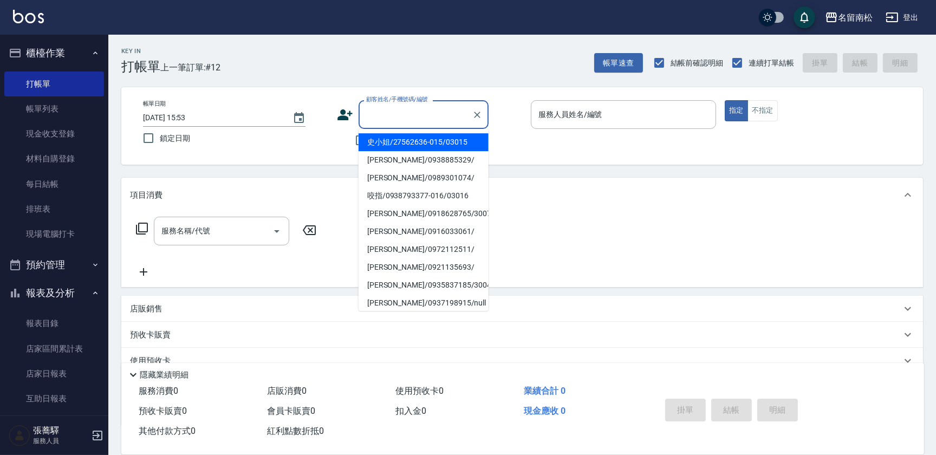
click at [398, 115] on input "顧客姓名/手機號碼/編號" at bounding box center [416, 114] width 104 height 19
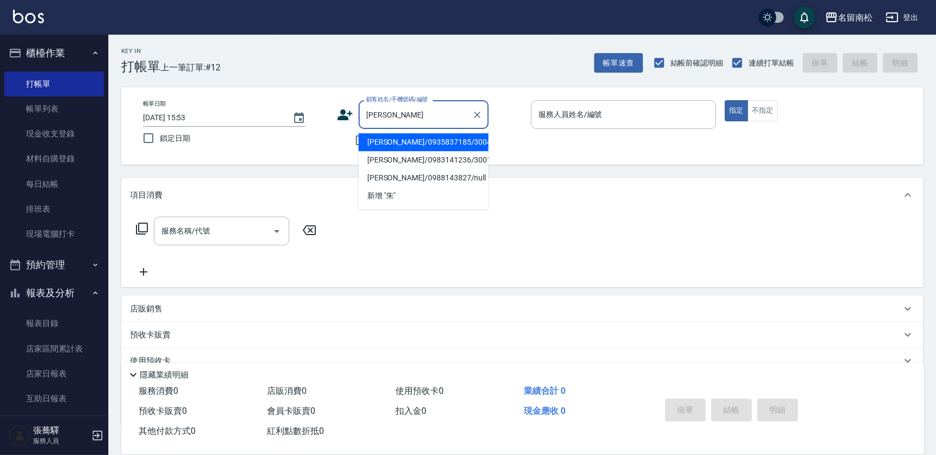
click at [428, 150] on li "[PERSON_NAME]/0935837185/3004" at bounding box center [424, 142] width 130 height 18
type input "[PERSON_NAME]/0935837185/3004"
type input "[PERSON_NAME]-03"
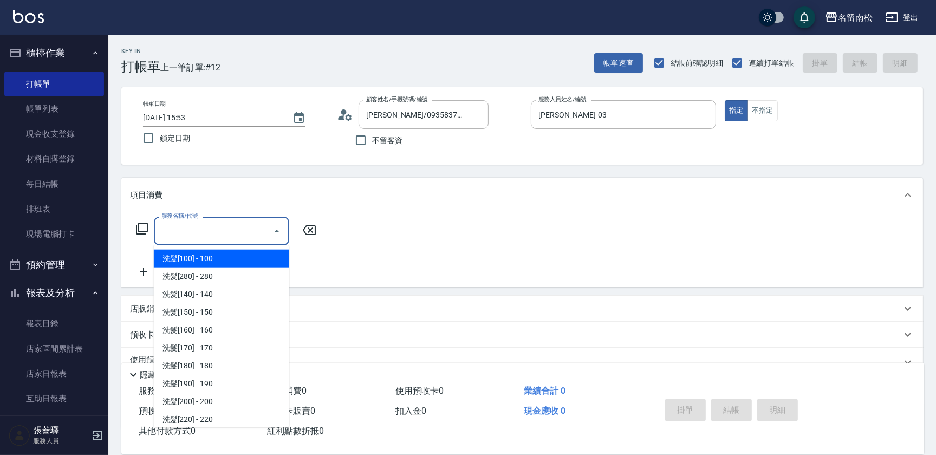
click at [200, 232] on input "服務名稱/代號" at bounding box center [213, 231] width 109 height 19
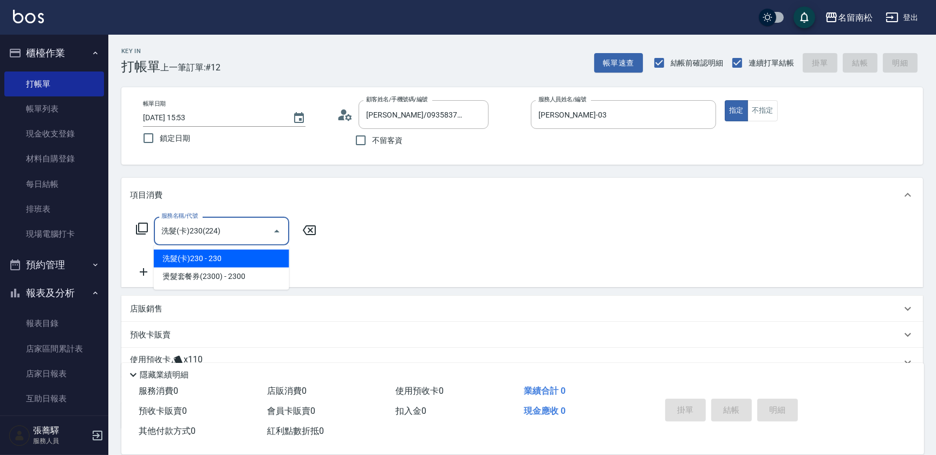
type input "洗髮(卡)230(224)"
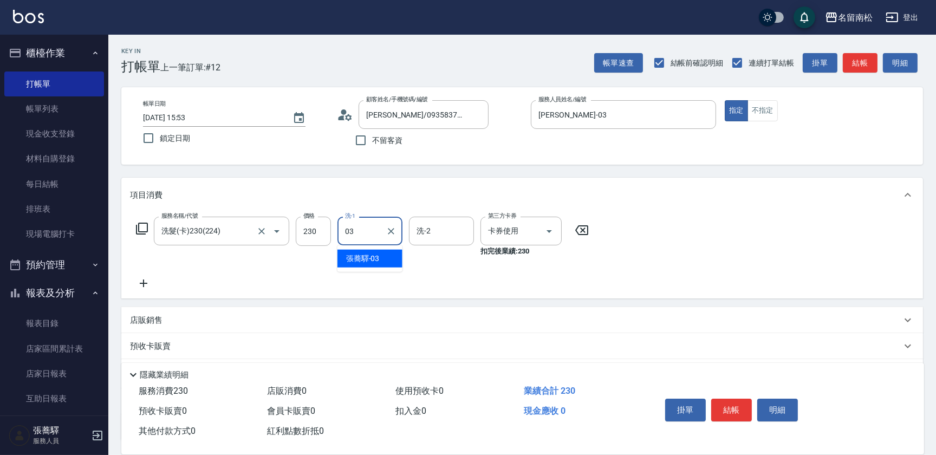
type input "[PERSON_NAME]-03"
click at [145, 285] on icon at bounding box center [143, 283] width 27 height 13
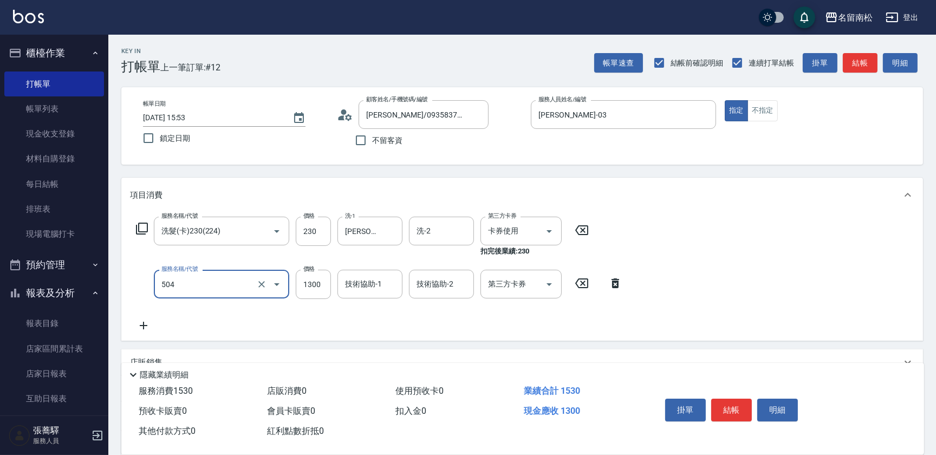
click at [289, 289] on div "504 服務名稱/代號" at bounding box center [221, 284] width 135 height 29
type input "染髮[1300](504)"
click at [312, 283] on input "1300" at bounding box center [313, 284] width 35 height 29
type input "1100"
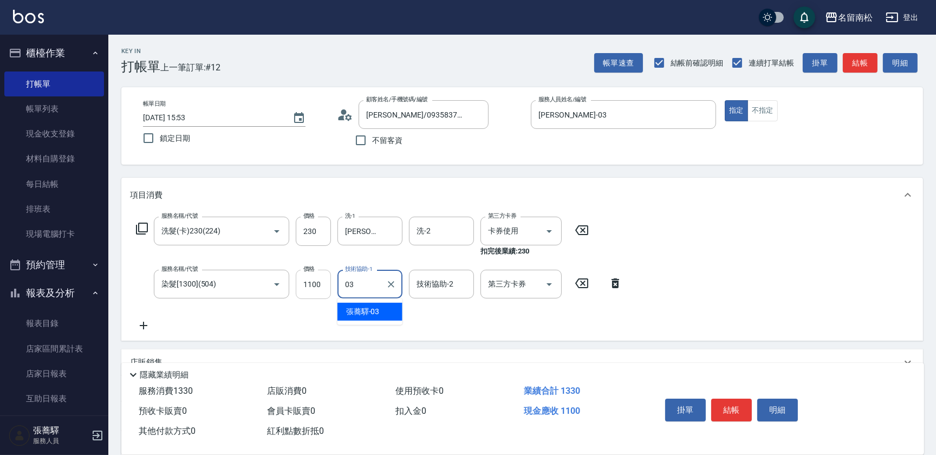
type input "[PERSON_NAME]-03"
click at [717, 400] on button "結帳" at bounding box center [731, 410] width 41 height 23
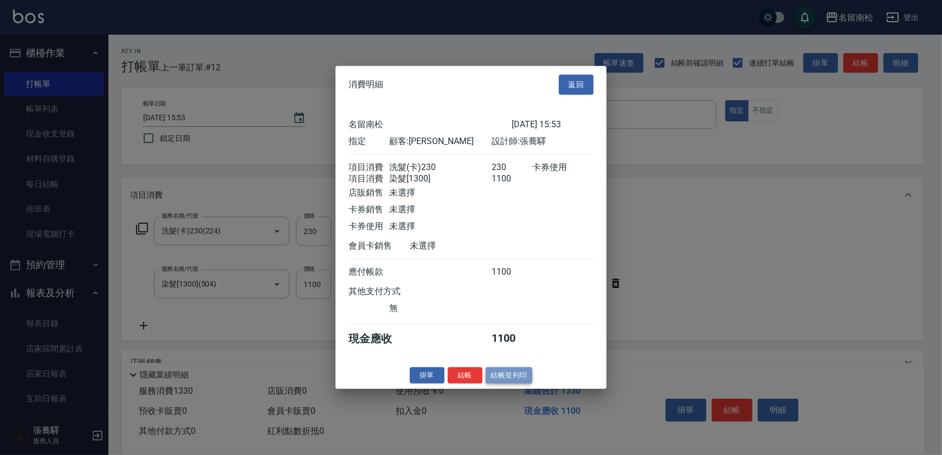
click at [515, 381] on button "結帳並列印" at bounding box center [508, 375] width 47 height 17
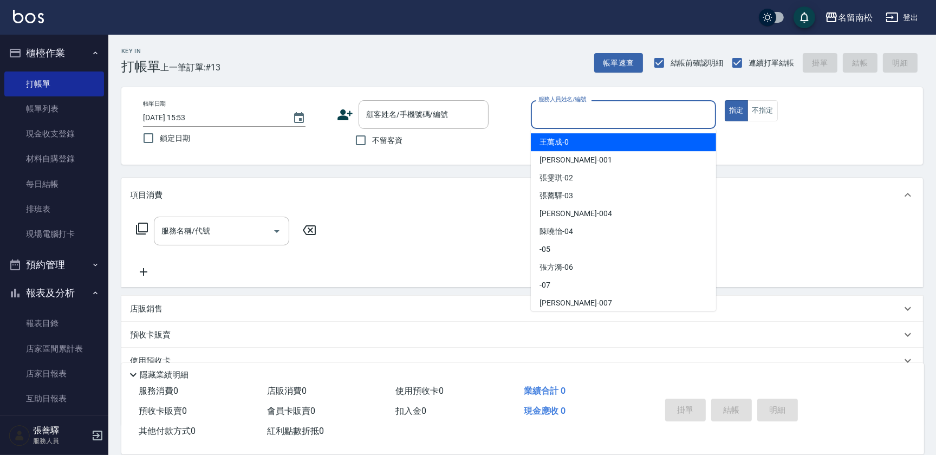
click at [671, 113] on input "服務人員姓名/編號" at bounding box center [624, 114] width 176 height 19
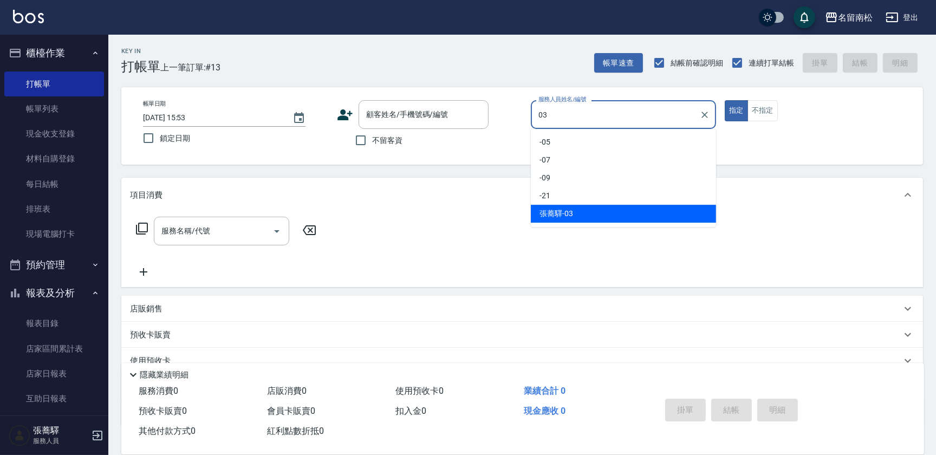
type input "[PERSON_NAME]-03"
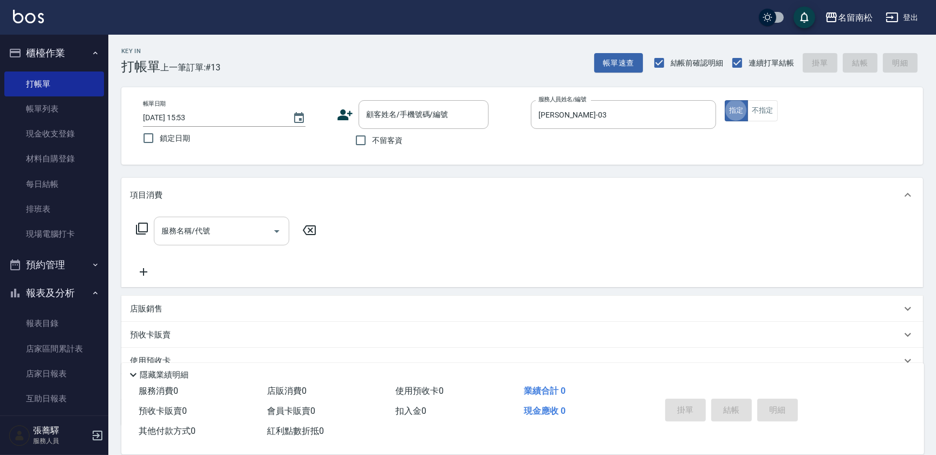
click at [217, 219] on div "服務名稱/代號" at bounding box center [221, 231] width 135 height 29
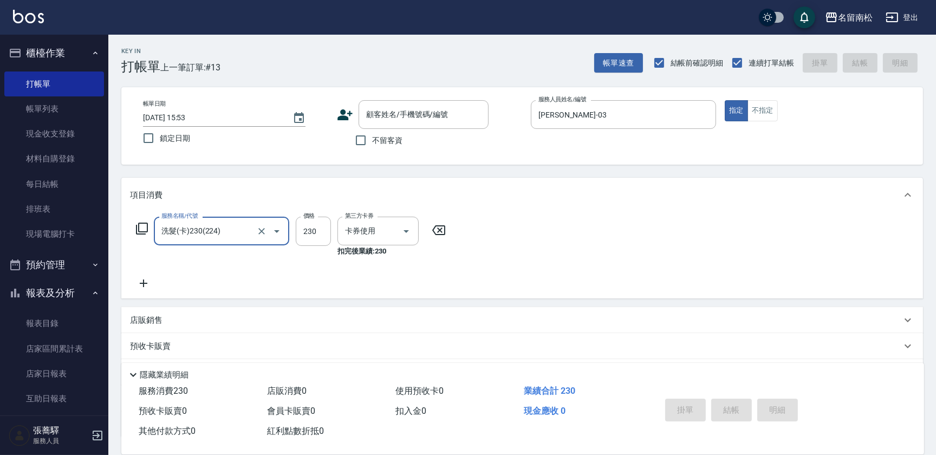
type input "洗髮(卡)230(224)"
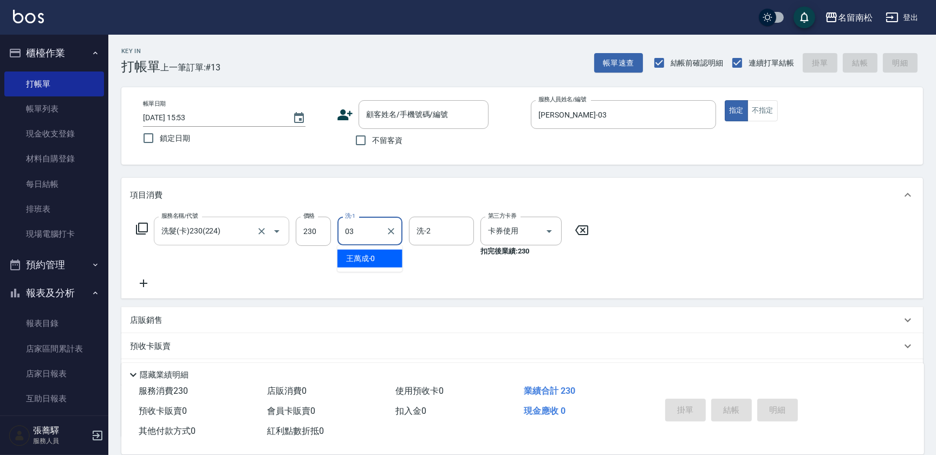
type input "[PERSON_NAME]-03"
click at [360, 140] on input "不留客資" at bounding box center [360, 140] width 23 height 23
checkbox input "true"
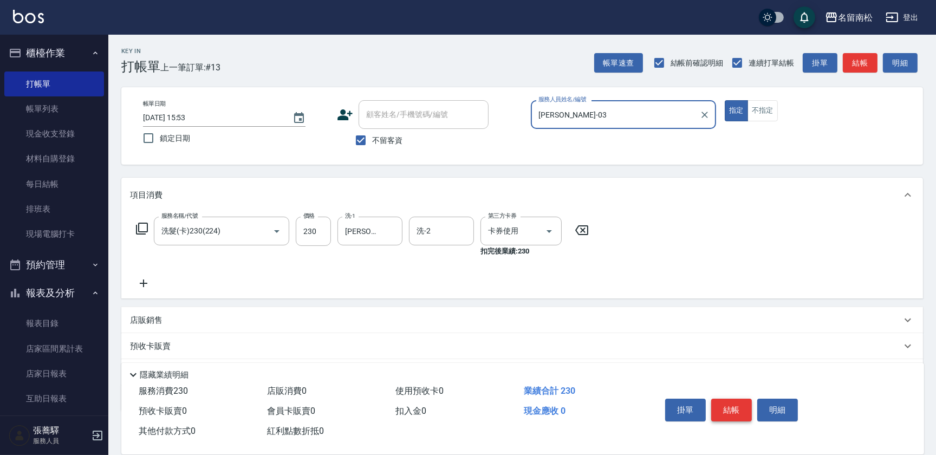
click at [728, 406] on button "結帳" at bounding box center [731, 410] width 41 height 23
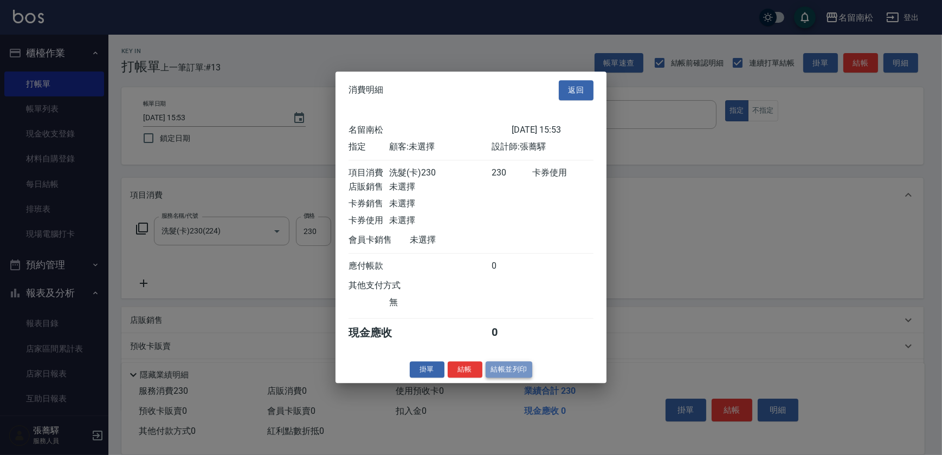
click at [518, 374] on button "結帳並列印" at bounding box center [508, 369] width 47 height 17
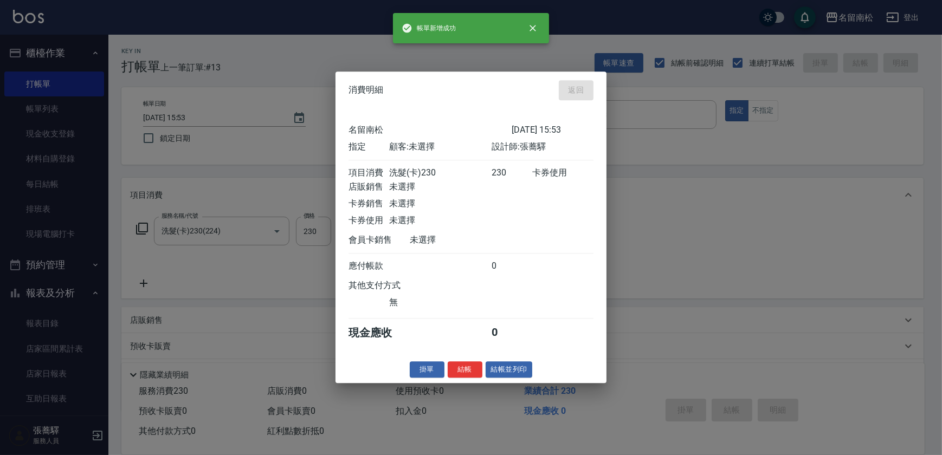
type input "[DATE] 15:54"
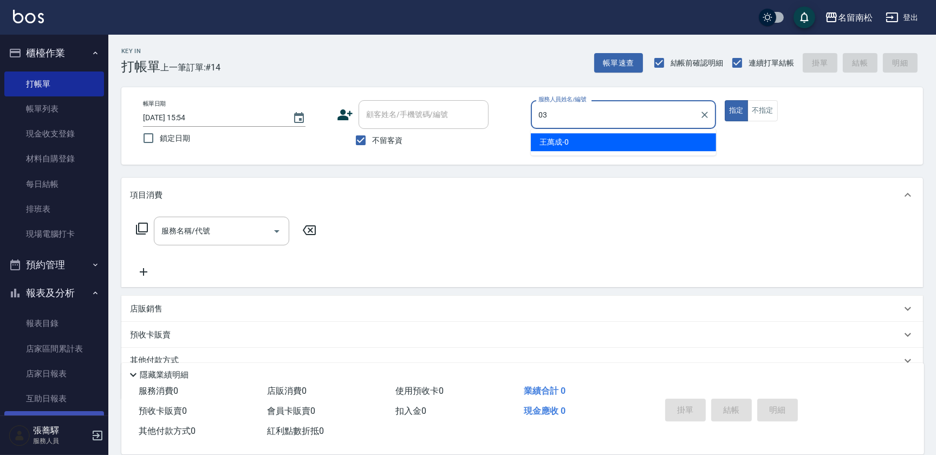
type input "[PERSON_NAME]-03"
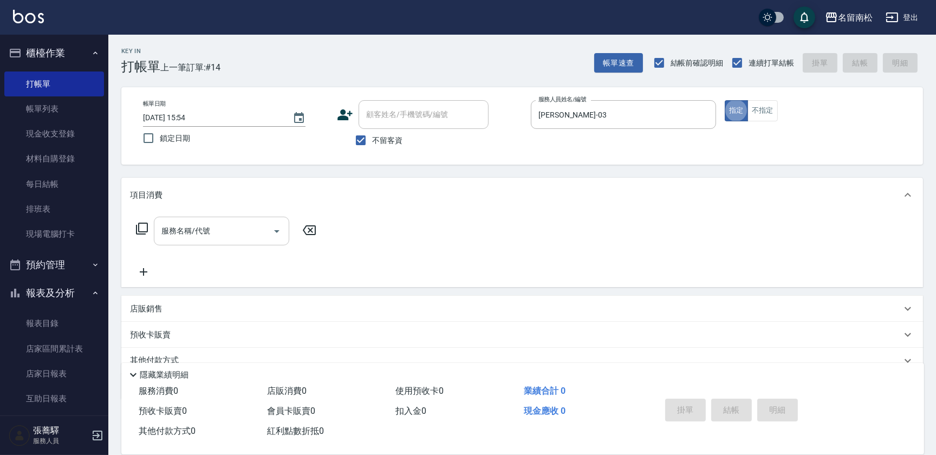
click at [230, 231] on input "服務名稱/代號" at bounding box center [213, 231] width 109 height 19
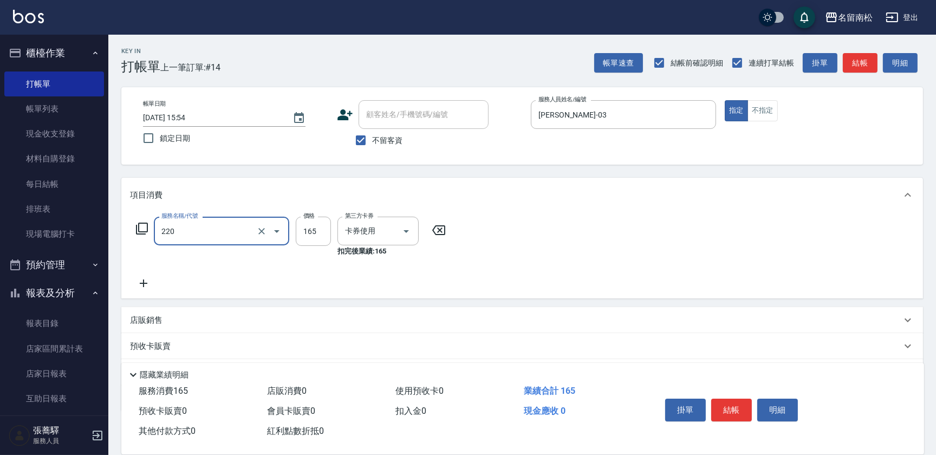
type input "洗髮卡券(165)(220)"
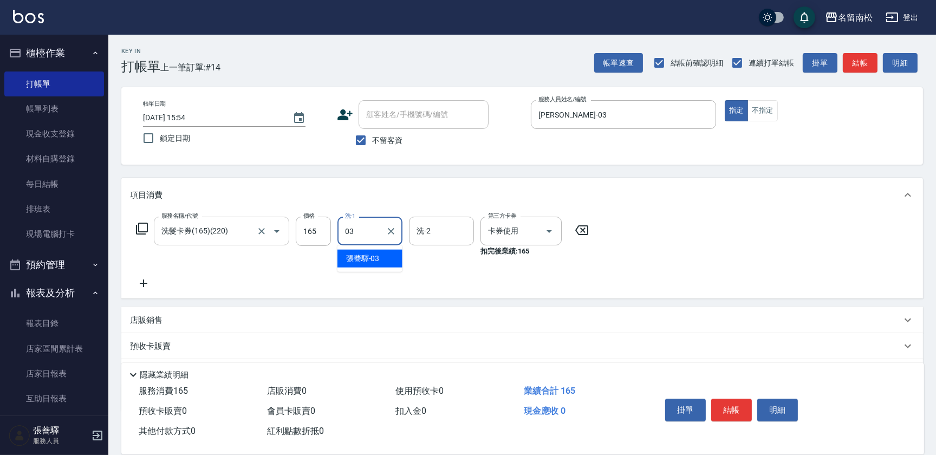
type input "[PERSON_NAME]-03"
click at [730, 411] on button "結帳" at bounding box center [731, 410] width 41 height 23
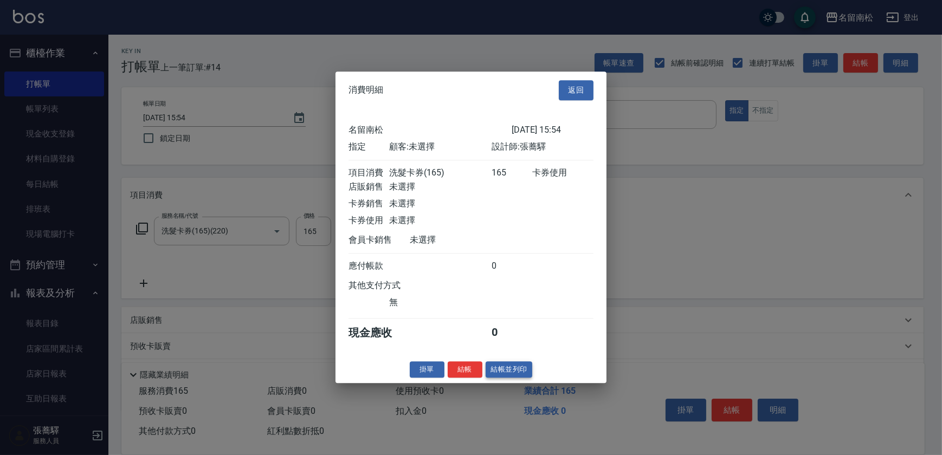
click at [519, 375] on button "結帳並列印" at bounding box center [508, 369] width 47 height 17
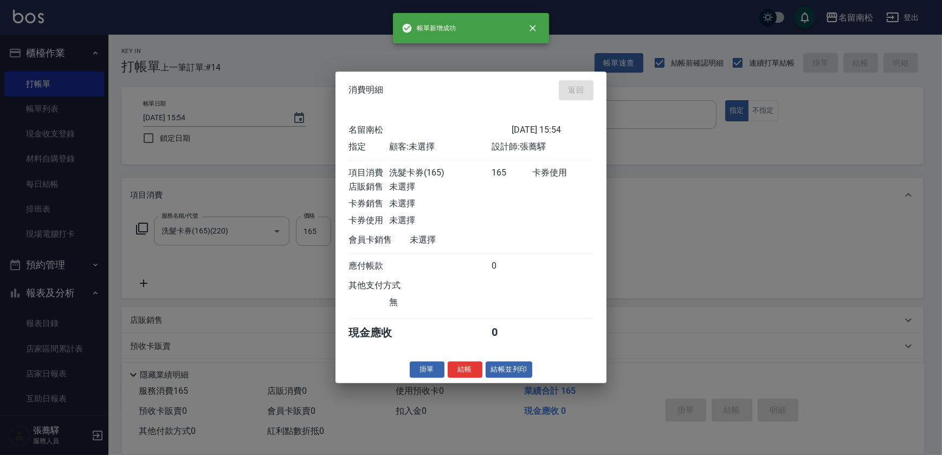
type input "[DATE] 15:55"
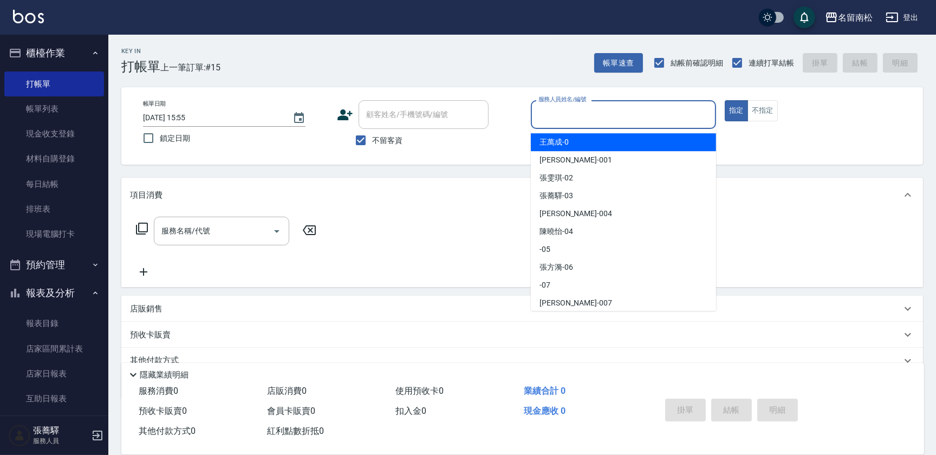
click at [627, 119] on input "服務人員姓名/編號" at bounding box center [624, 114] width 176 height 19
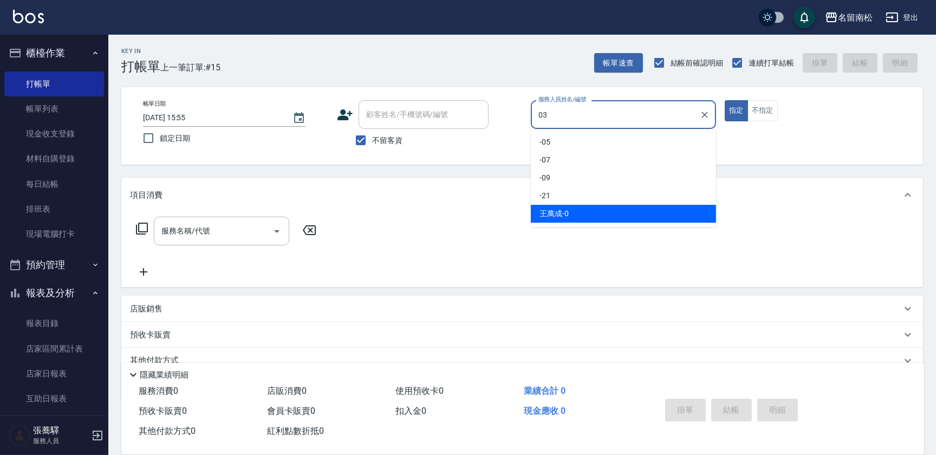
type input "[PERSON_NAME]-03"
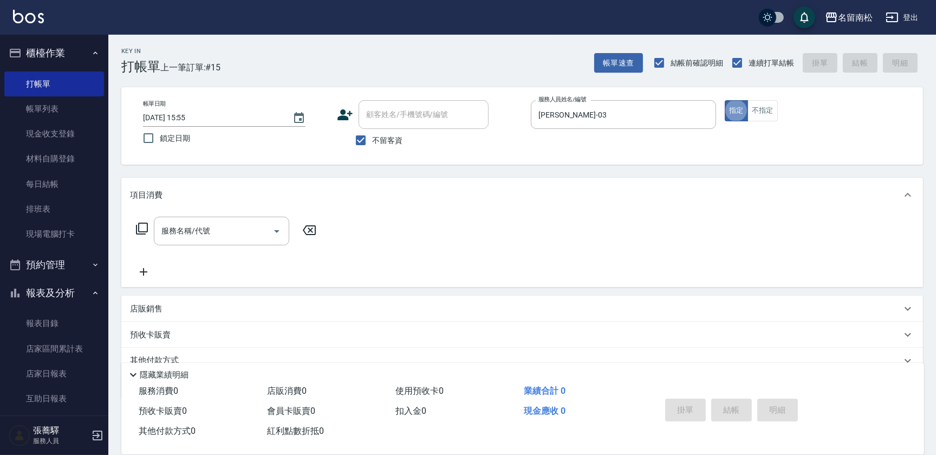
click at [205, 229] on div "服務名稱/代號 服務名稱/代號" at bounding box center [221, 231] width 135 height 29
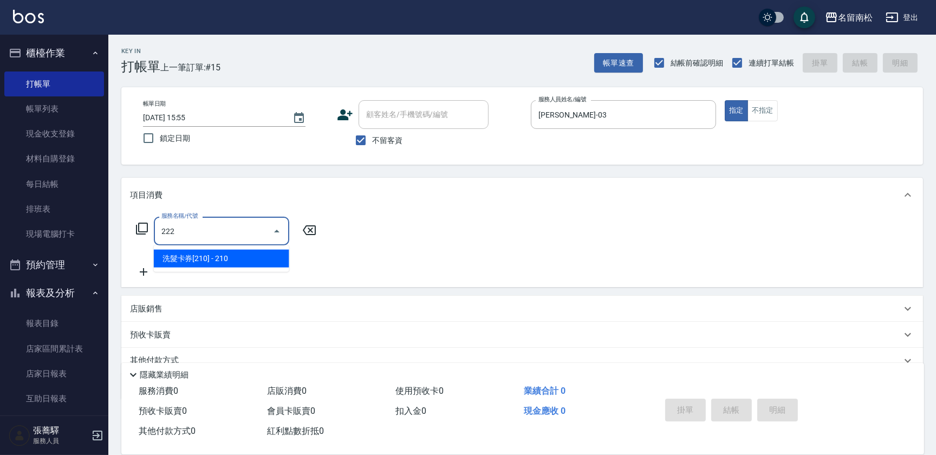
type input "洗髮卡券[210](222)"
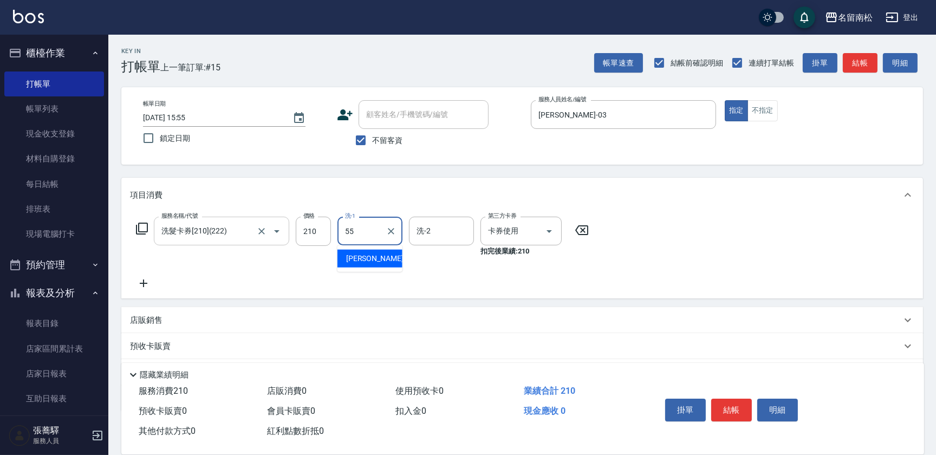
type input "呂秀貞-55"
click at [741, 405] on button "結帳" at bounding box center [731, 410] width 41 height 23
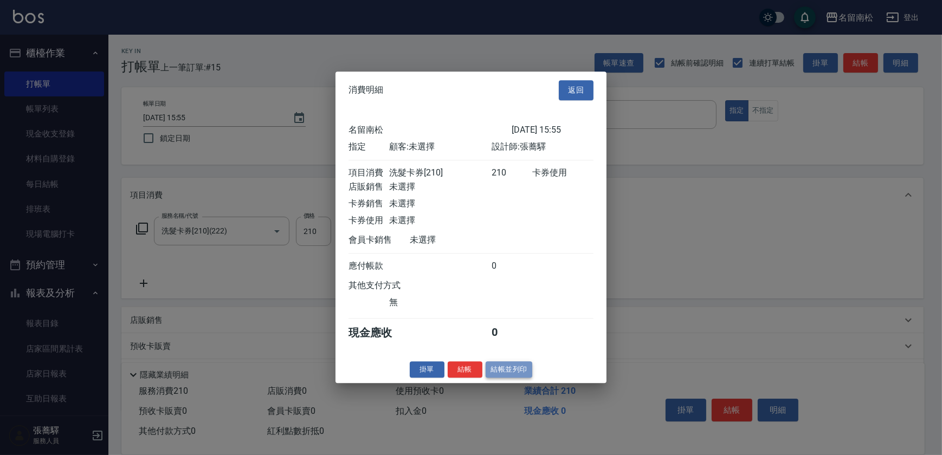
click at [499, 373] on button "結帳並列印" at bounding box center [508, 369] width 47 height 17
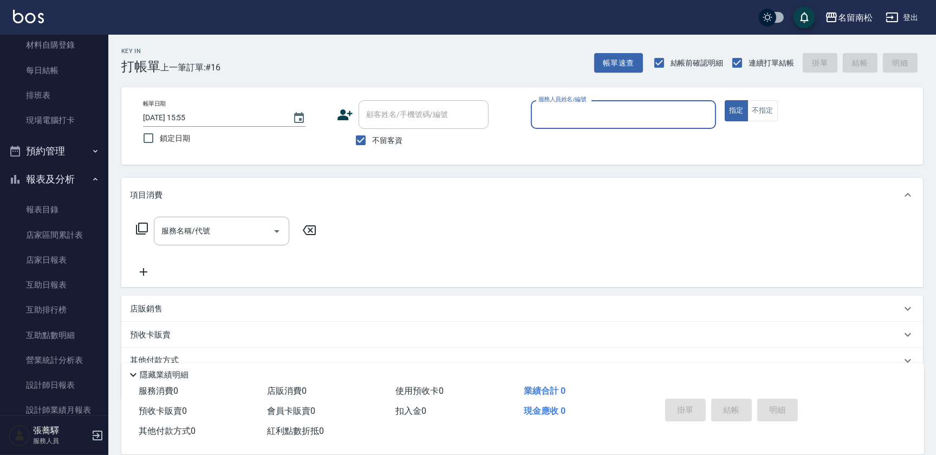
scroll to position [170, 0]
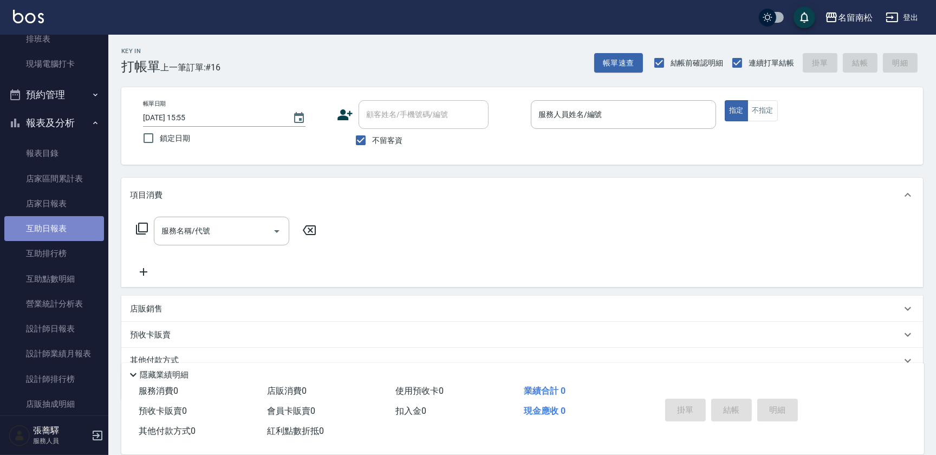
click at [81, 222] on link "互助日報表" at bounding box center [54, 228] width 100 height 25
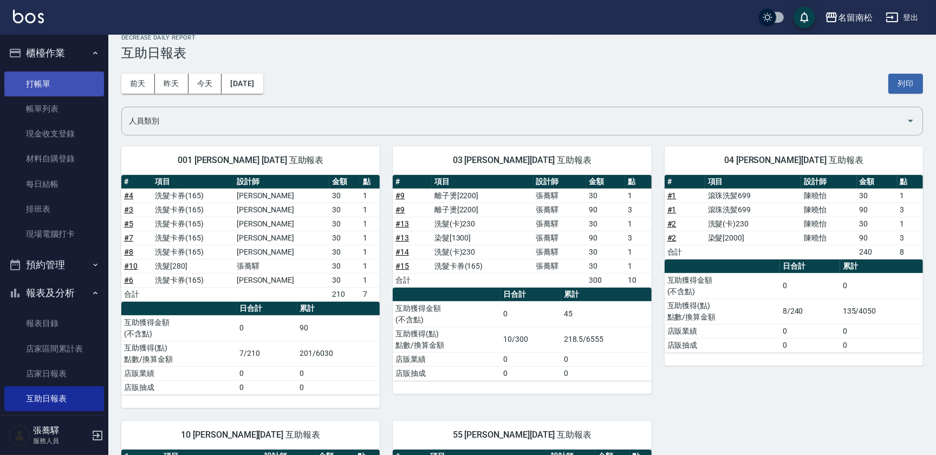
click at [63, 80] on link "打帳單" at bounding box center [54, 84] width 100 height 25
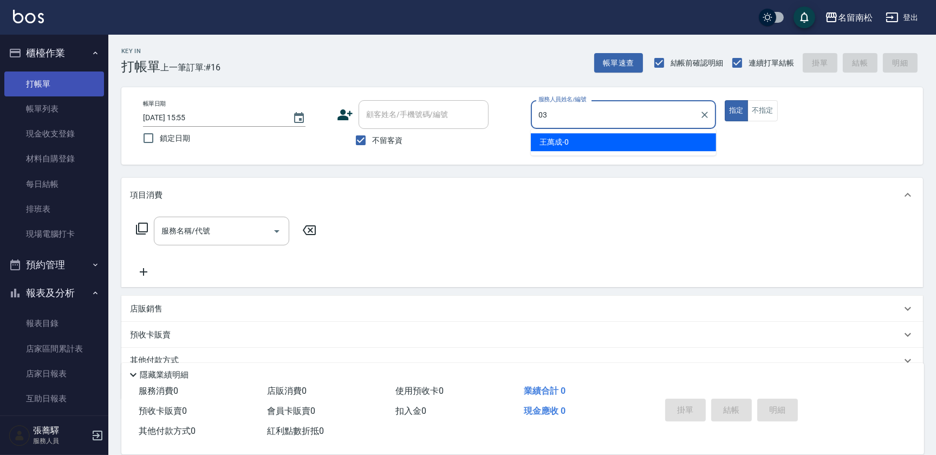
type input "[PERSON_NAME]-03"
type button "true"
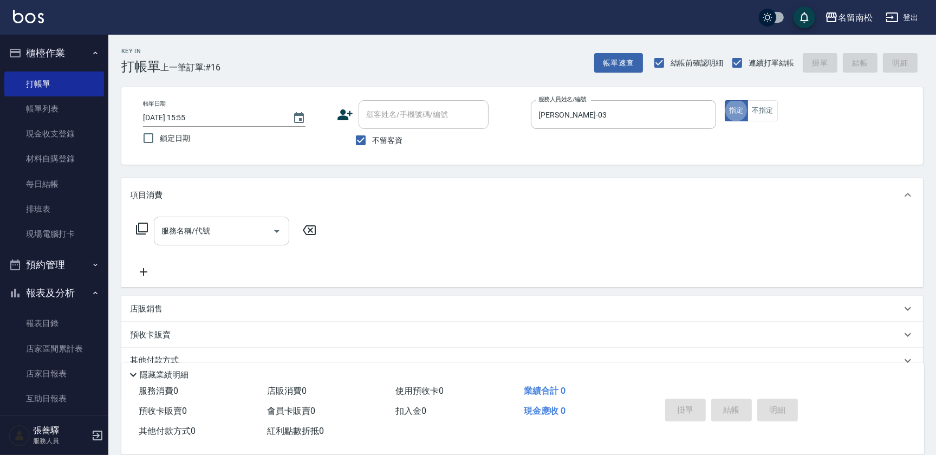
click at [212, 238] on input "服務名稱/代號" at bounding box center [213, 231] width 109 height 19
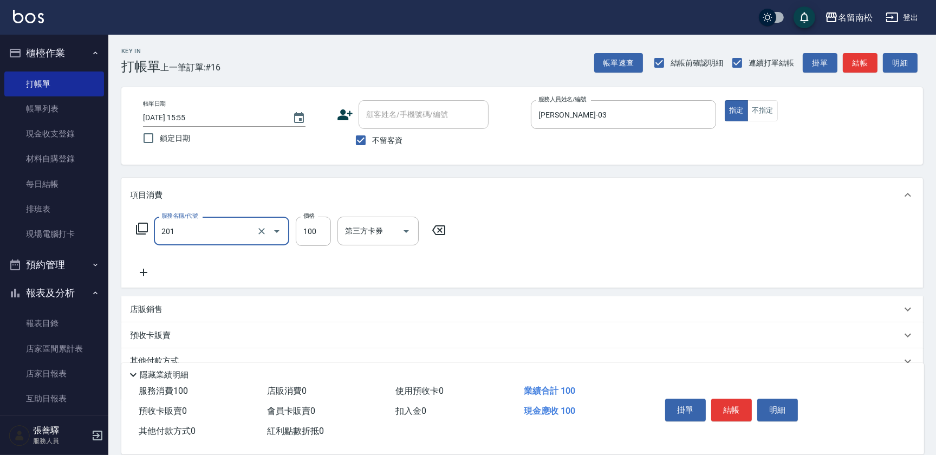
type input "洗髮[100](201)"
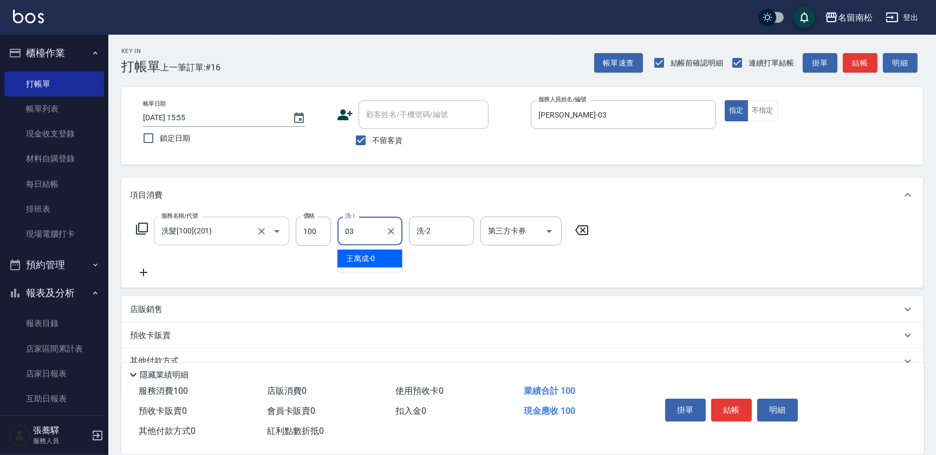
type input "[PERSON_NAME]-03"
click at [148, 274] on icon at bounding box center [143, 272] width 27 height 13
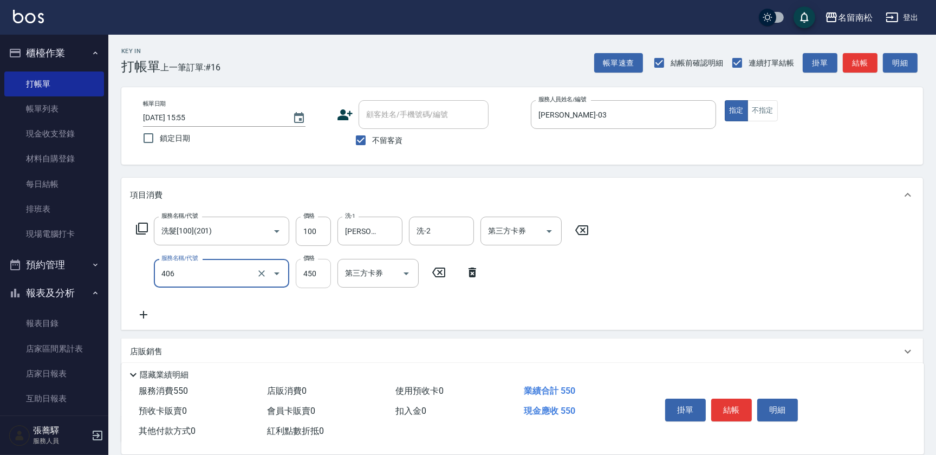
type input "剪髮(450)(406)"
click at [314, 275] on input "450" at bounding box center [313, 273] width 35 height 29
type input "480"
click at [145, 311] on icon at bounding box center [143, 314] width 27 height 13
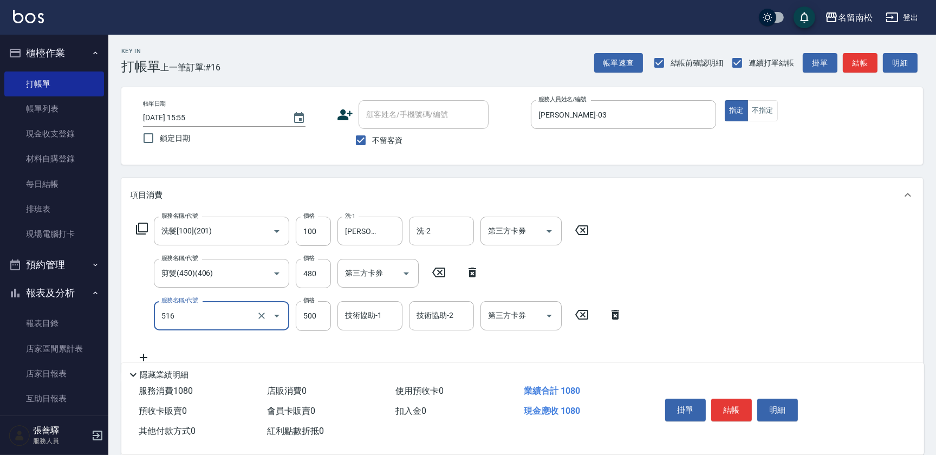
type input "染髮特別處理(516)"
click at [618, 311] on icon at bounding box center [616, 315] width 8 height 10
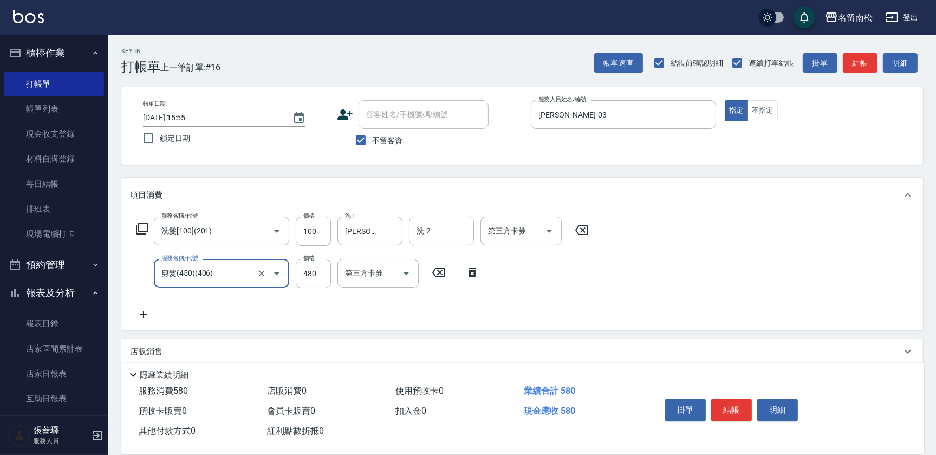
click at [141, 314] on icon at bounding box center [143, 314] width 27 height 13
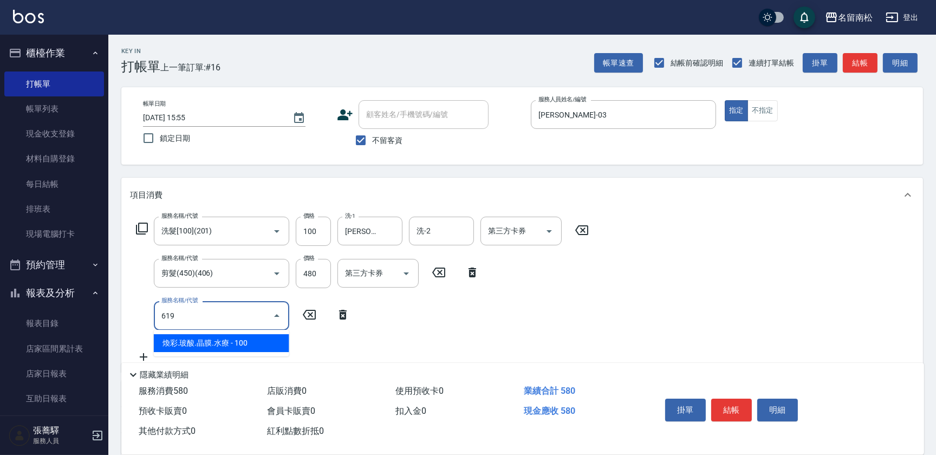
type input "煥彩.玻酸.晶膜.水療(619)"
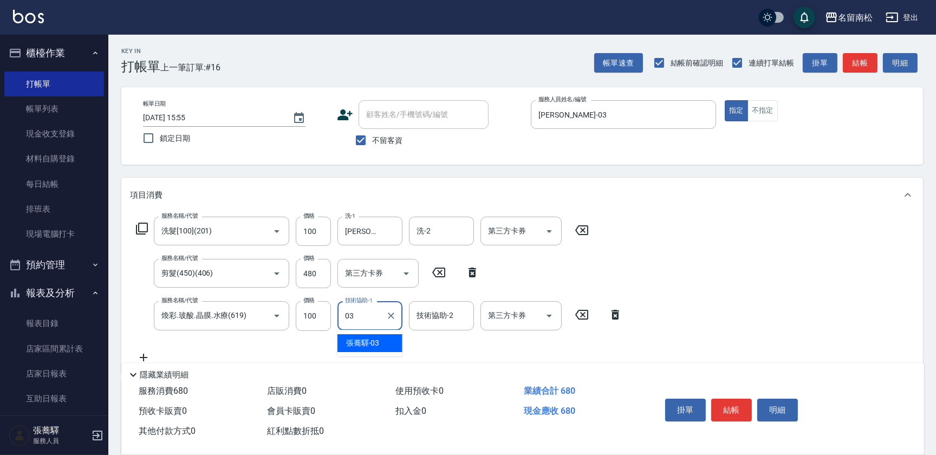
type input "[PERSON_NAME]-03"
click at [741, 411] on button "結帳" at bounding box center [731, 410] width 41 height 23
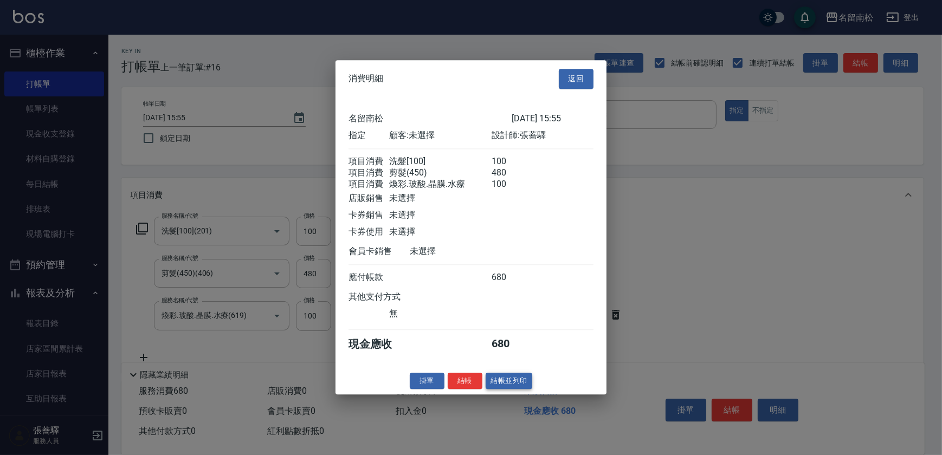
click at [518, 386] on button "結帳並列印" at bounding box center [508, 381] width 47 height 17
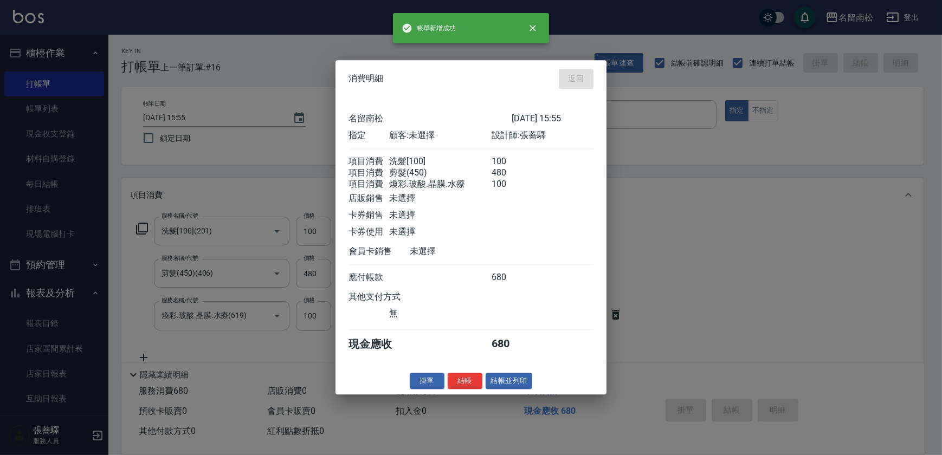
type input "[DATE] 15:56"
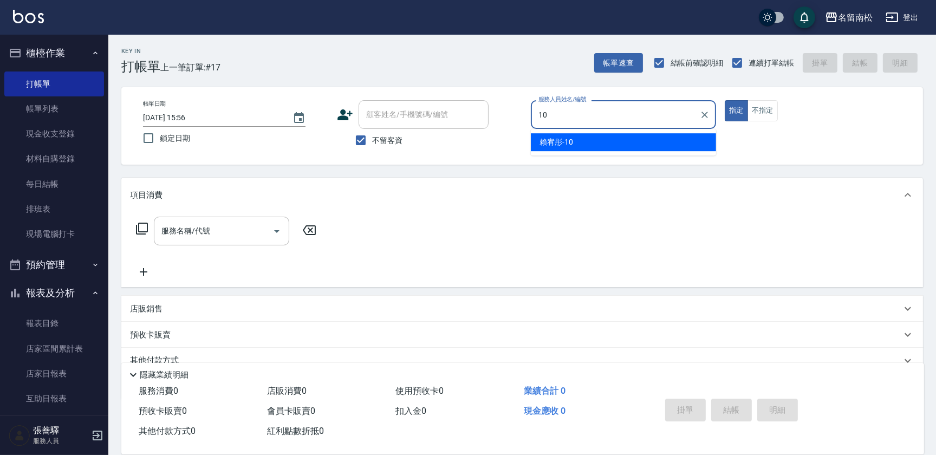
type input "1"
type input "[PERSON_NAME]-001"
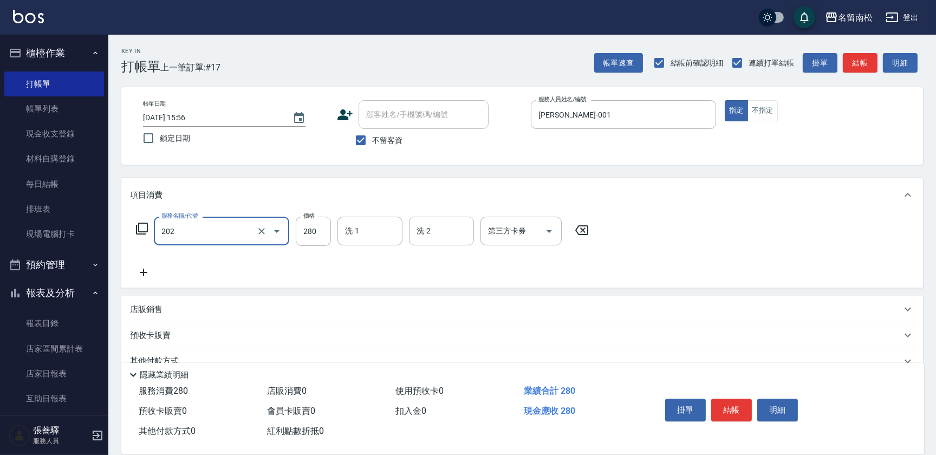
type input "洗髮[280](202)"
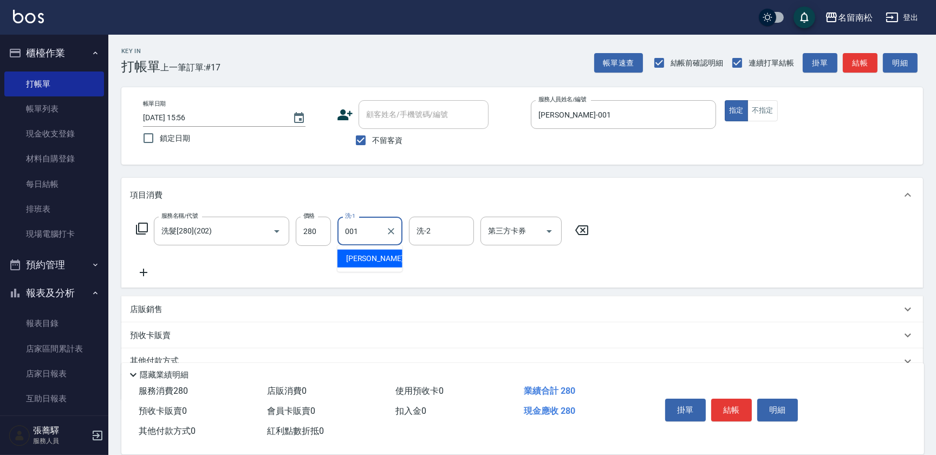
type input "[PERSON_NAME]-001"
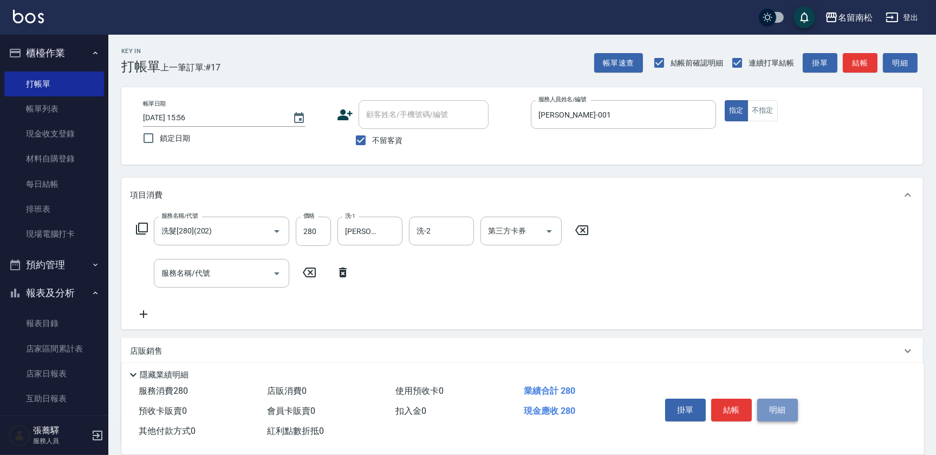
drag, startPoint x: 782, startPoint y: 412, endPoint x: 775, endPoint y: 407, distance: 9.0
click at [781, 412] on button "明細" at bounding box center [777, 410] width 41 height 23
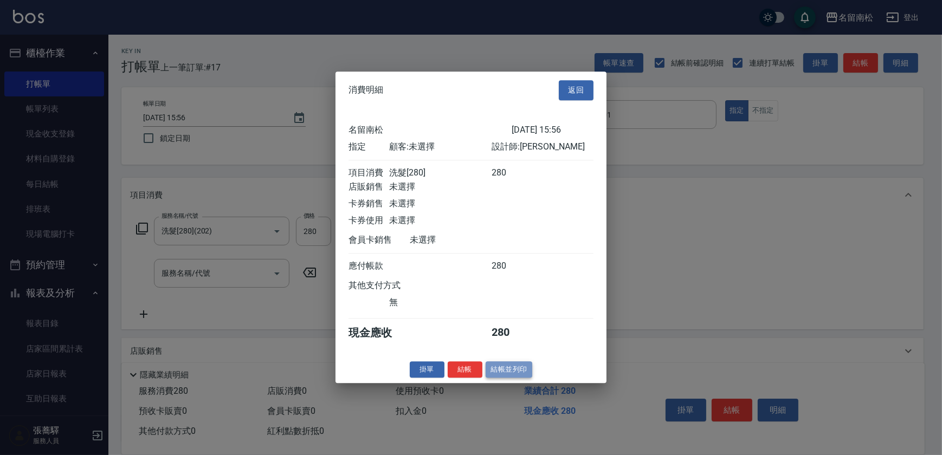
click at [498, 370] on button "結帳並列印" at bounding box center [508, 369] width 47 height 17
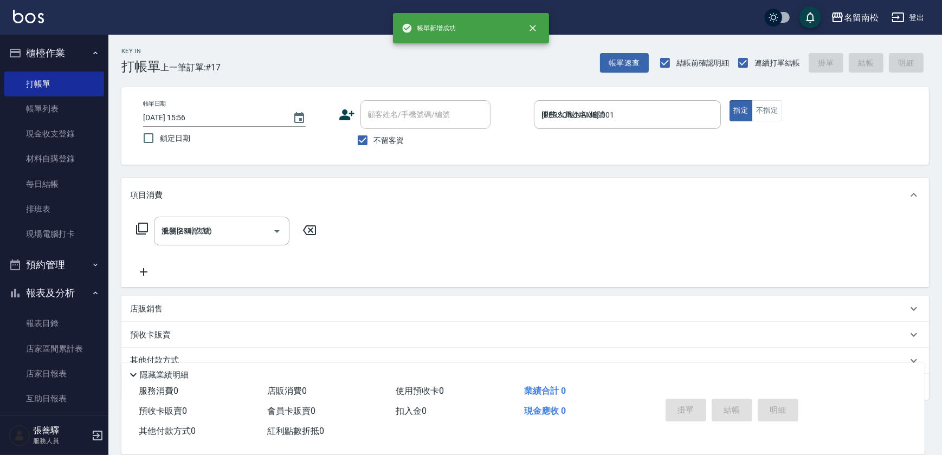
type input "[DATE] 16:24"
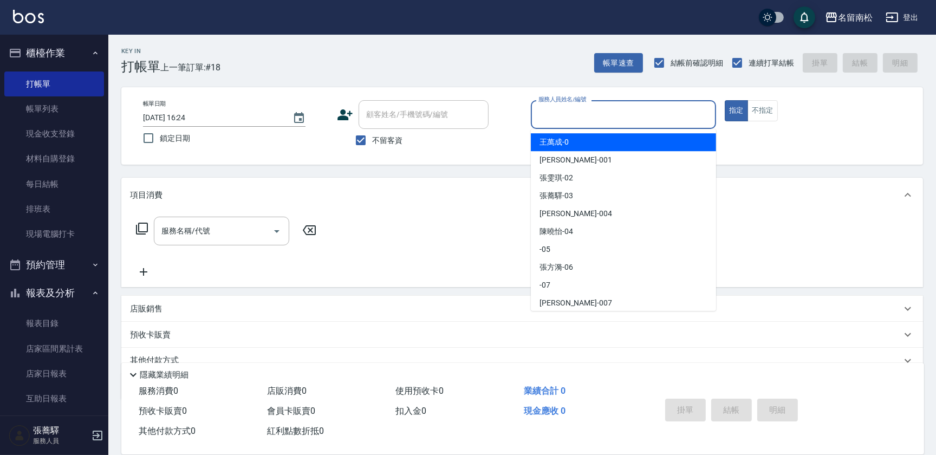
click at [581, 106] on input "服務人員姓名/編號" at bounding box center [624, 114] width 176 height 19
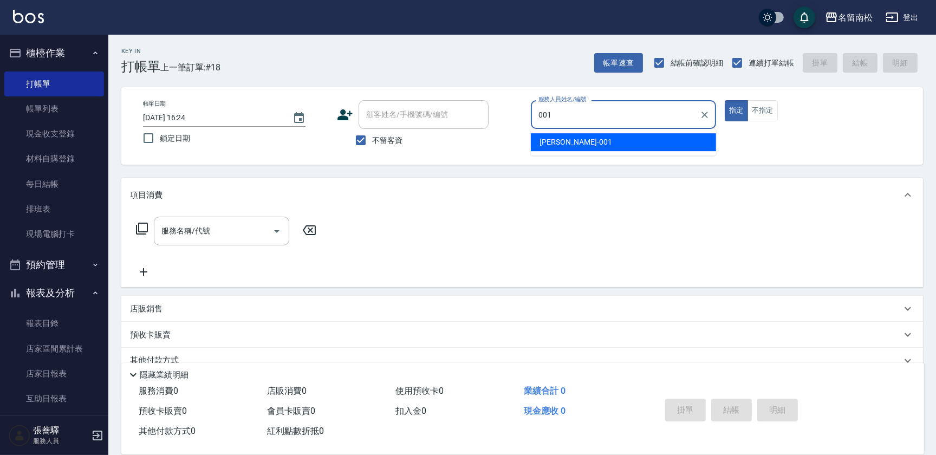
type input "[PERSON_NAME]-001"
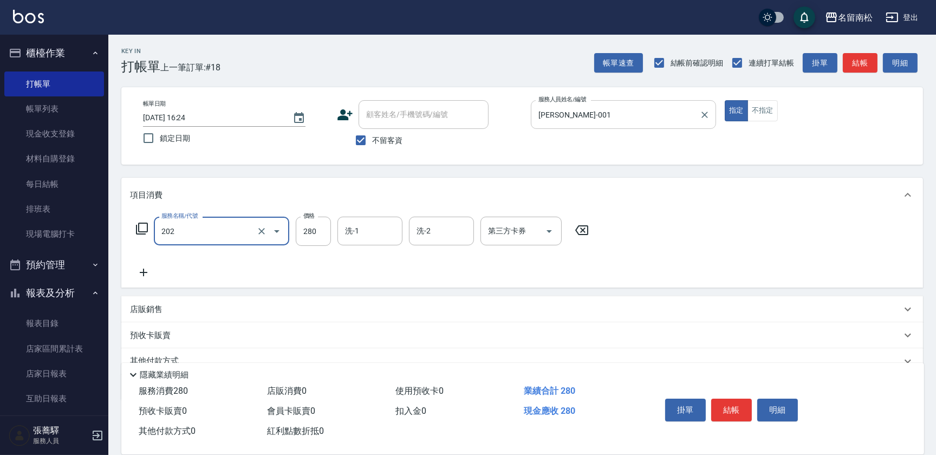
type input "洗髮[280](202)"
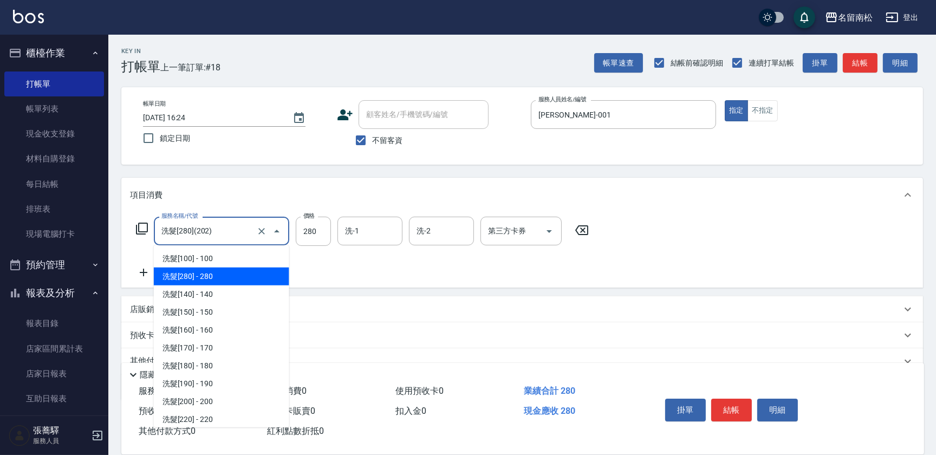
drag, startPoint x: 203, startPoint y: 217, endPoint x: -2, endPoint y: 200, distance: 206.0
click at [0, 200] on html "名留南松 登出 櫃檯作業 打帳單 帳單列表 現金收支登錄 材料自購登錄 每日結帳 排班表 現場電腦打卡 預約管理 預約管理 單日預約紀錄 單週預約紀錄 報表及…" at bounding box center [468, 251] width 936 height 502
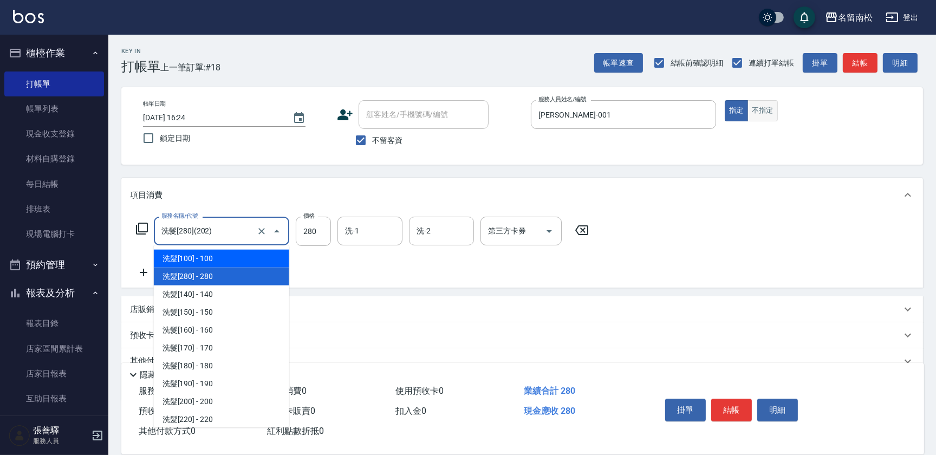
click at [757, 114] on button "不指定" at bounding box center [763, 110] width 30 height 21
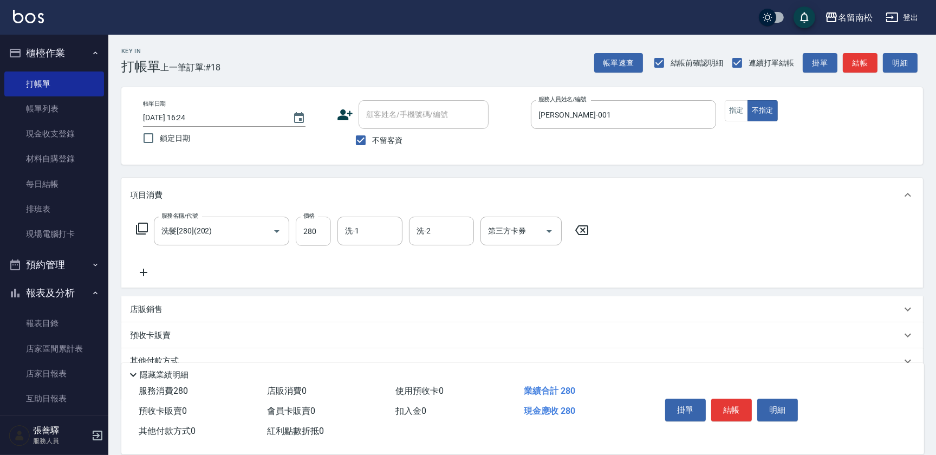
drag, startPoint x: 219, startPoint y: 221, endPoint x: 296, endPoint y: 241, distance: 79.6
click at [229, 229] on div "洗髮[280](202) 服務名稱/代號" at bounding box center [221, 231] width 135 height 29
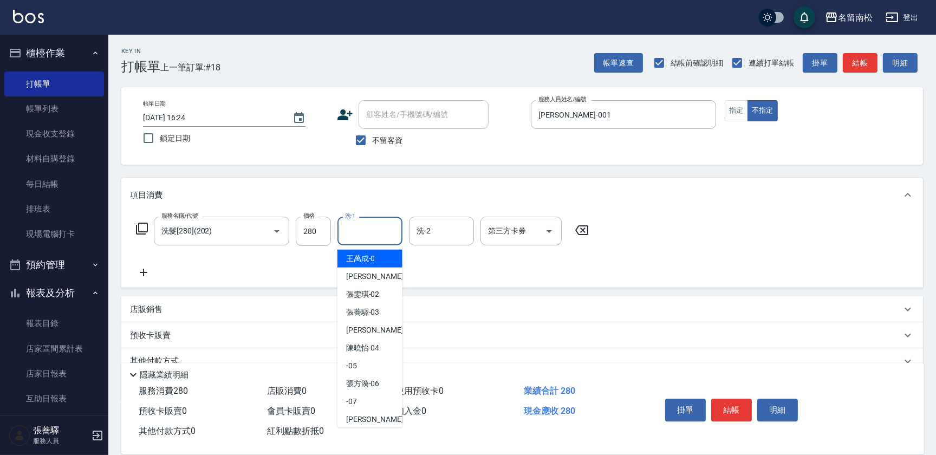
click at [362, 235] on input "洗-1" at bounding box center [369, 231] width 55 height 19
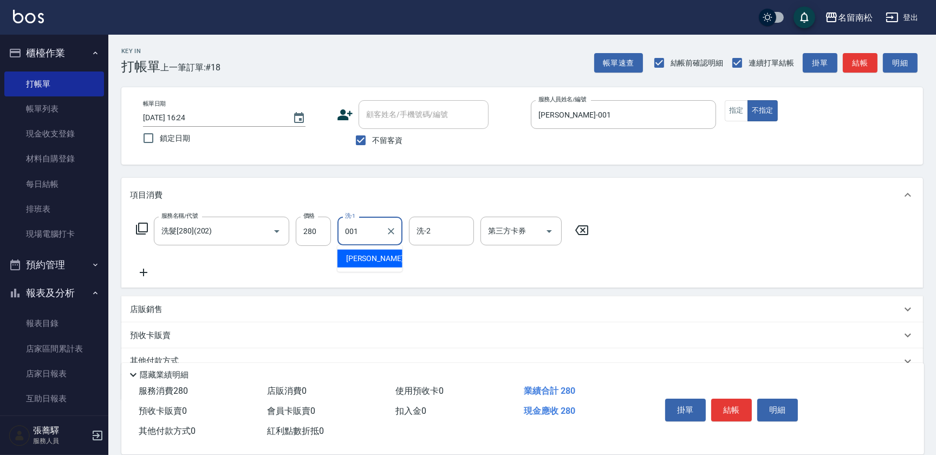
type input "[PERSON_NAME]-001"
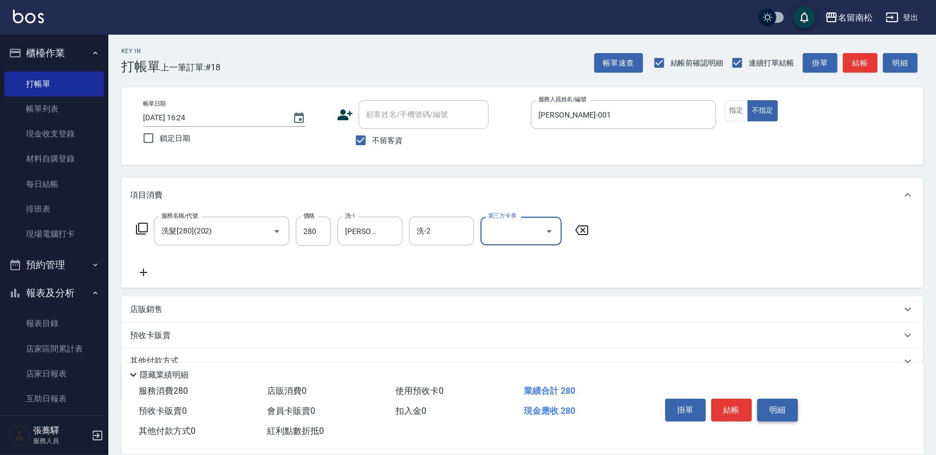
drag, startPoint x: 789, startPoint y: 409, endPoint x: 780, endPoint y: 413, distance: 9.5
click at [789, 410] on button "明細" at bounding box center [777, 410] width 41 height 23
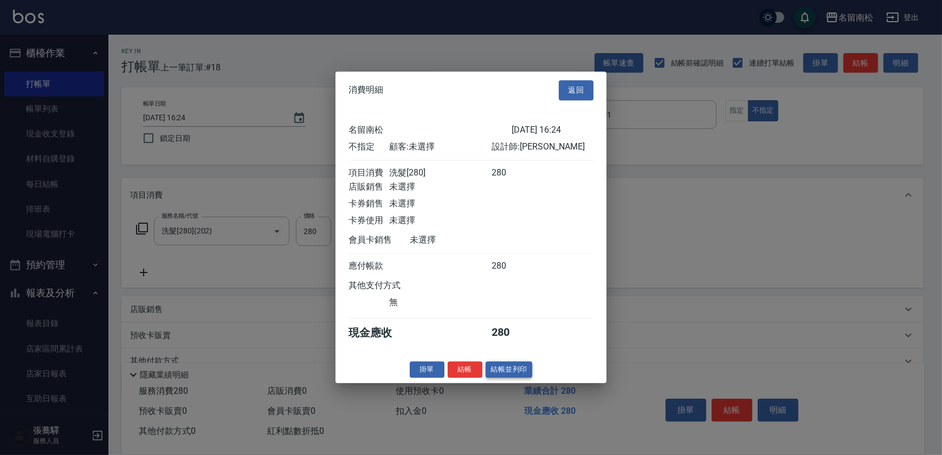
click at [510, 371] on button "結帳並列印" at bounding box center [508, 369] width 47 height 17
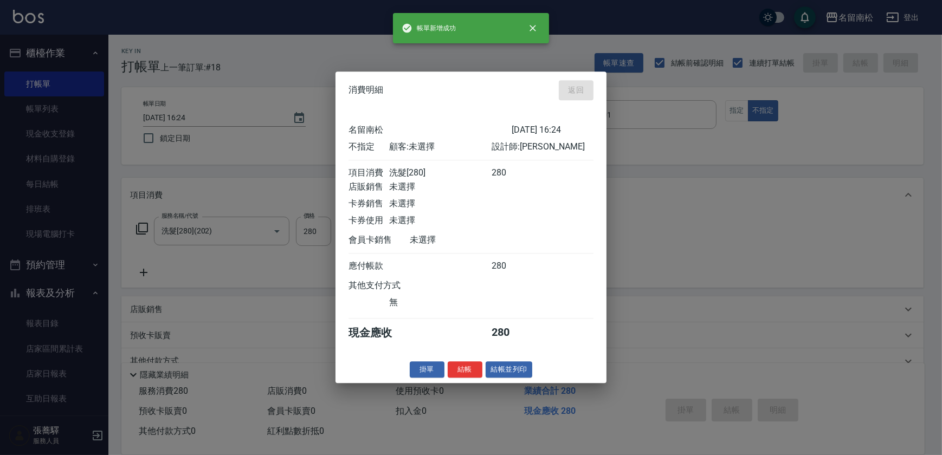
type input "[DATE] 16:25"
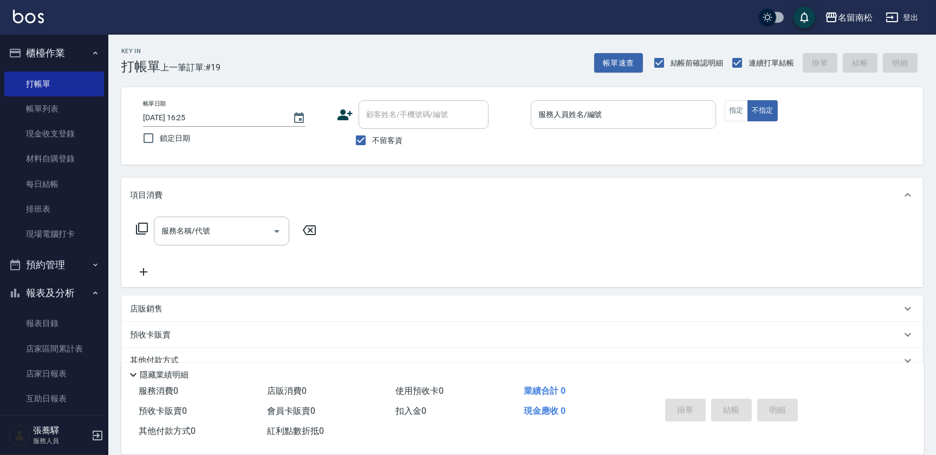
click at [640, 112] on input "服務人員姓名/編號" at bounding box center [624, 114] width 176 height 19
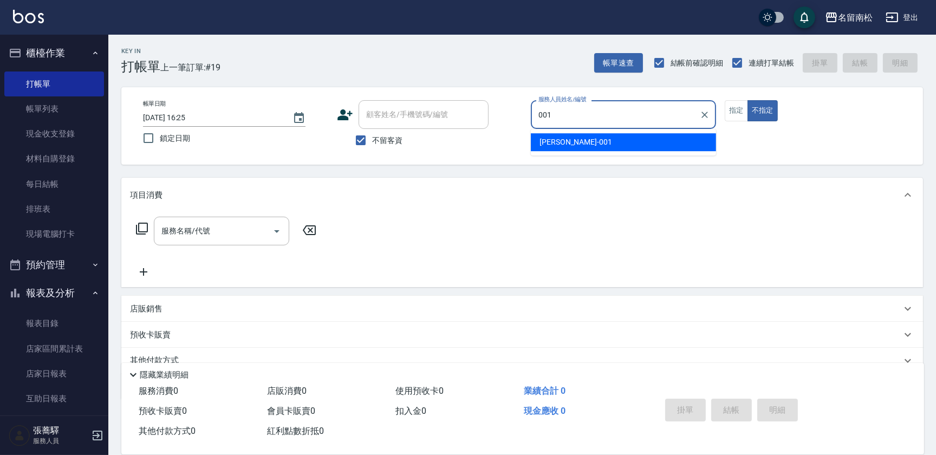
type input "[PERSON_NAME]-001"
type button "false"
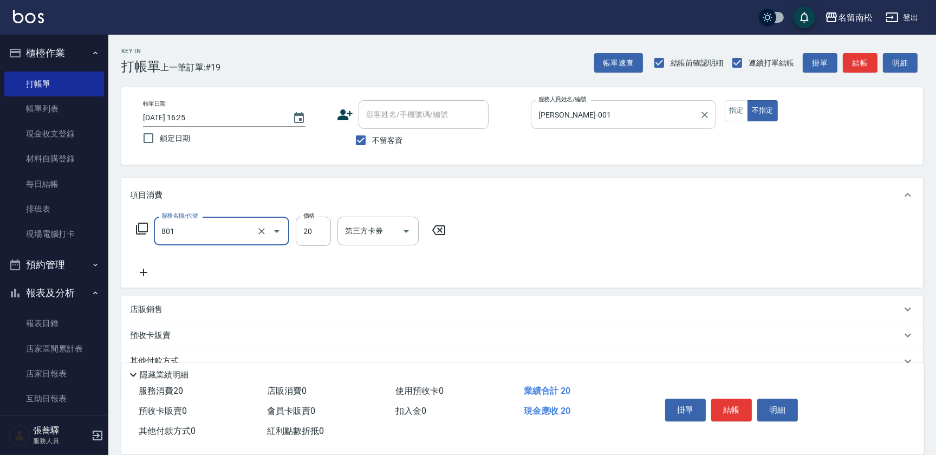
type input "潤絲(801)"
type input "30"
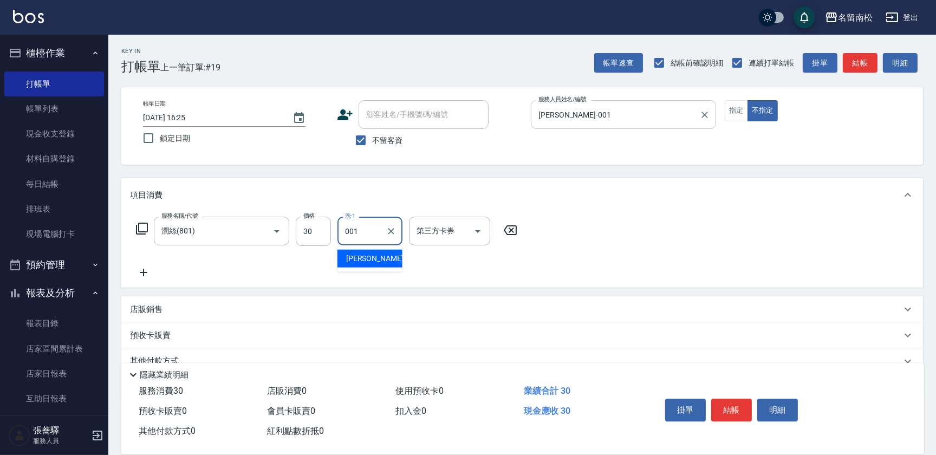
type input "[PERSON_NAME]-001"
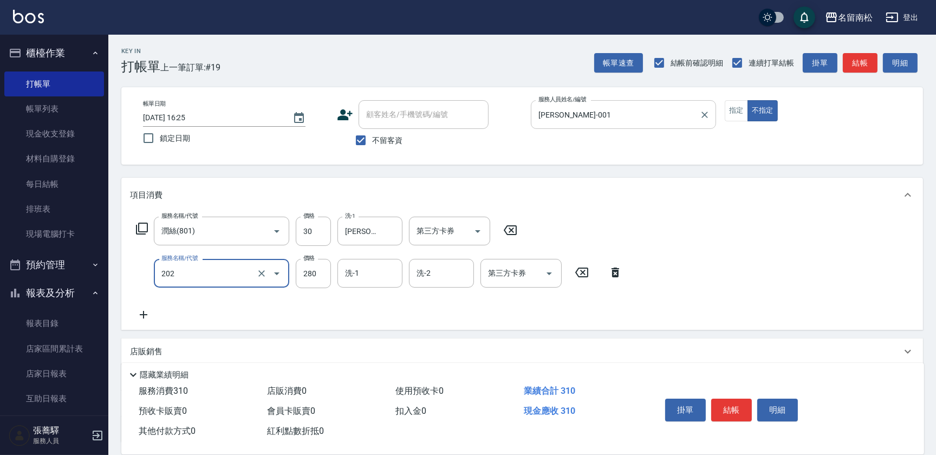
type input "洗髮[280](202)"
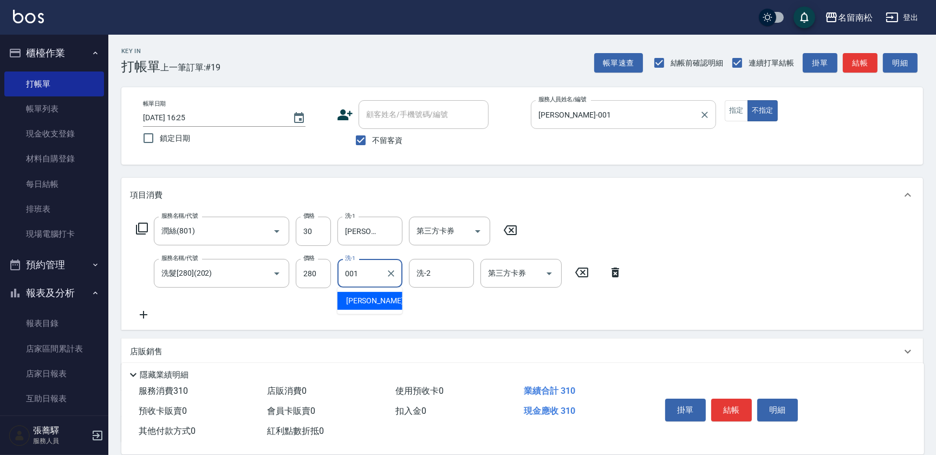
type input "[PERSON_NAME]-001"
click at [787, 413] on button "明細" at bounding box center [777, 410] width 41 height 23
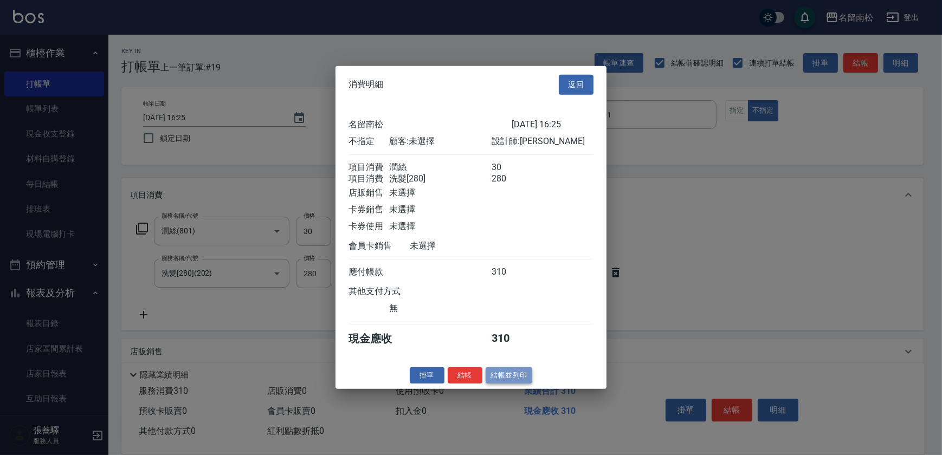
click at [514, 378] on button "結帳並列印" at bounding box center [508, 375] width 47 height 17
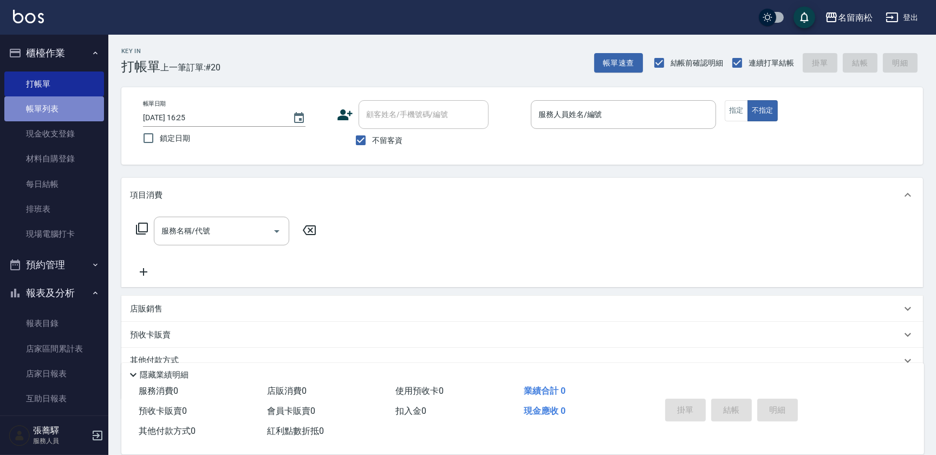
click at [73, 111] on link "帳單列表" at bounding box center [54, 108] width 100 height 25
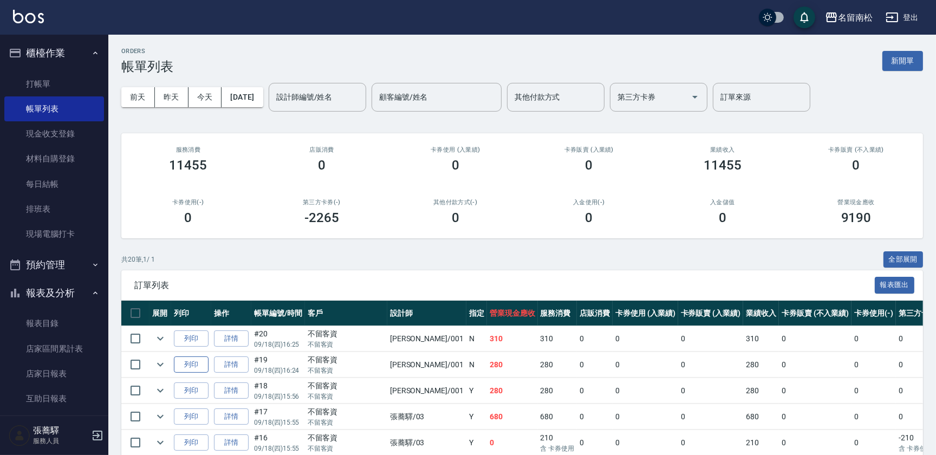
click at [191, 367] on button "列印" at bounding box center [191, 365] width 35 height 17
click at [72, 83] on link "打帳單" at bounding box center [54, 84] width 100 height 25
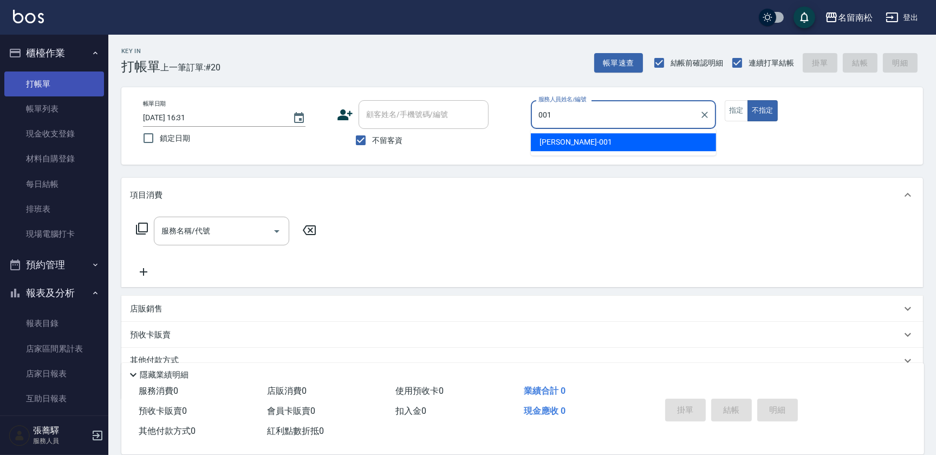
type input "[PERSON_NAME]-001"
type button "false"
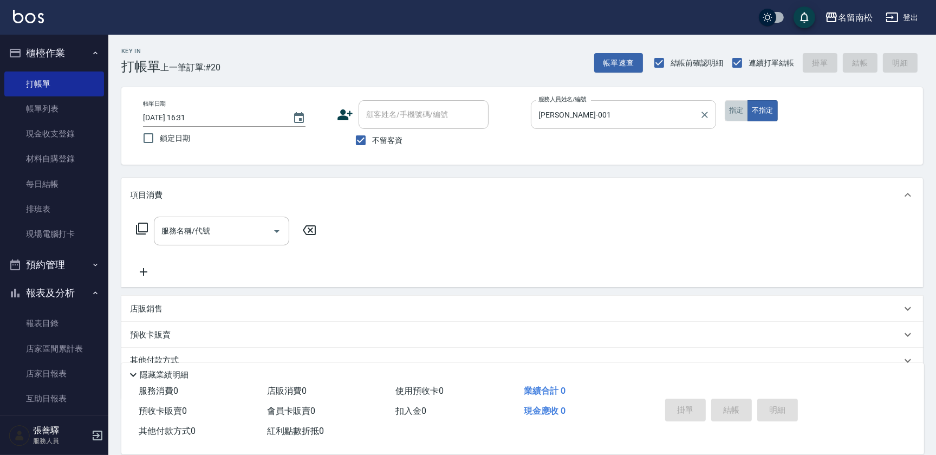
drag, startPoint x: 735, startPoint y: 108, endPoint x: 661, endPoint y: 122, distance: 75.6
click at [731, 113] on button "指定" at bounding box center [736, 110] width 23 height 21
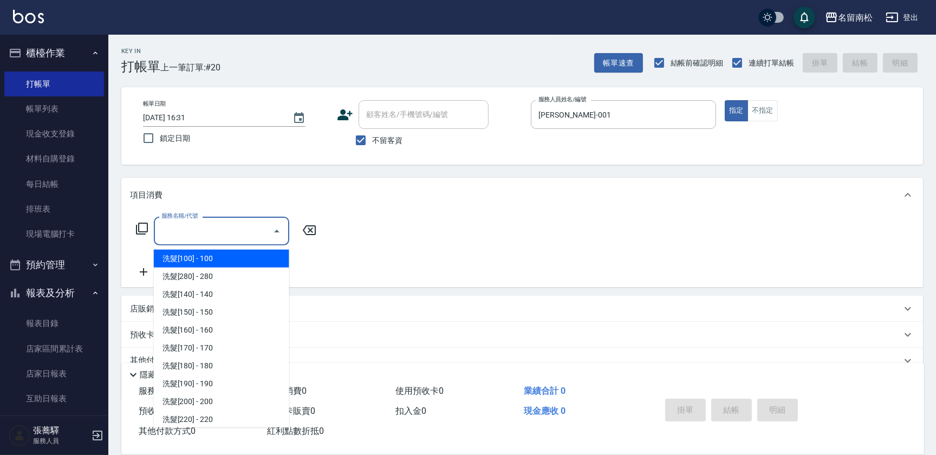
click at [220, 237] on input "服務名稱/代號" at bounding box center [213, 231] width 109 height 19
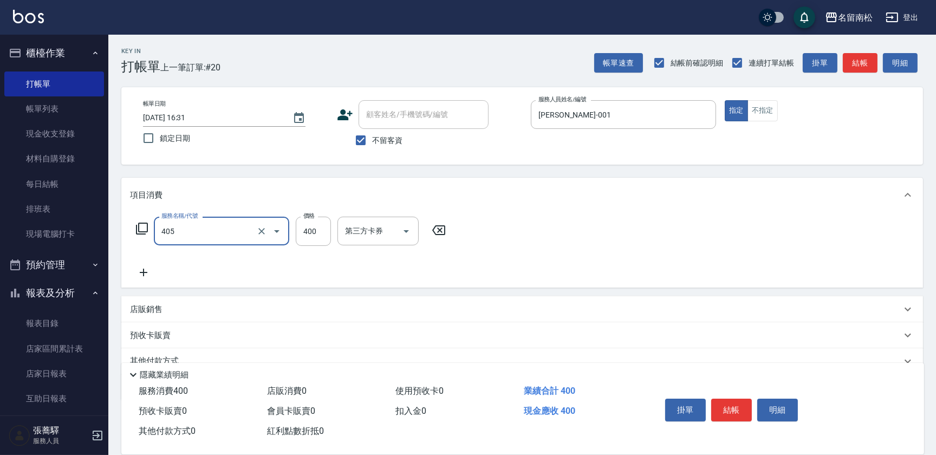
type input "剪髮(400)(405)"
type input "408"
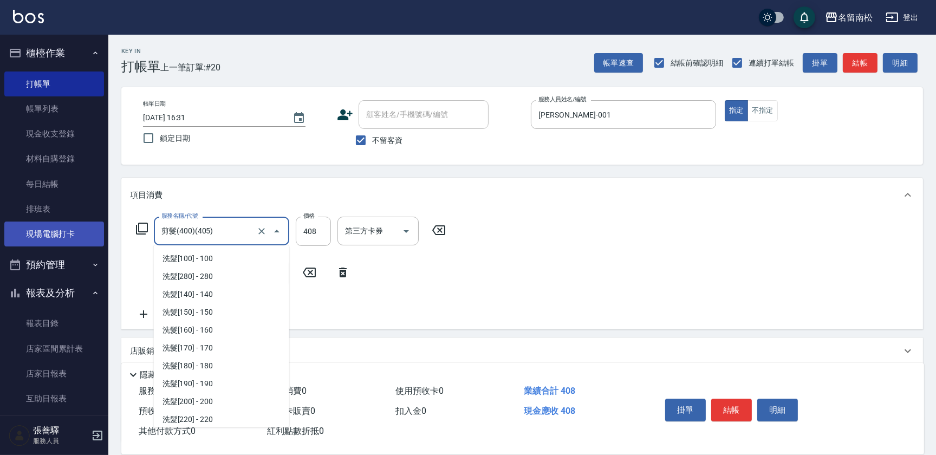
scroll to position [680, 0]
drag, startPoint x: 217, startPoint y: 230, endPoint x: 64, endPoint y: 231, distance: 152.3
click at [64, 231] on div "名留南松 登出 櫃檯作業 打帳單 帳單列表 現金收支登錄 材料自購登錄 每日結帳 排班表 現場電腦打卡 預約管理 預約管理 單日預約紀錄 單週預約紀錄 報表及…" at bounding box center [468, 272] width 936 height 544
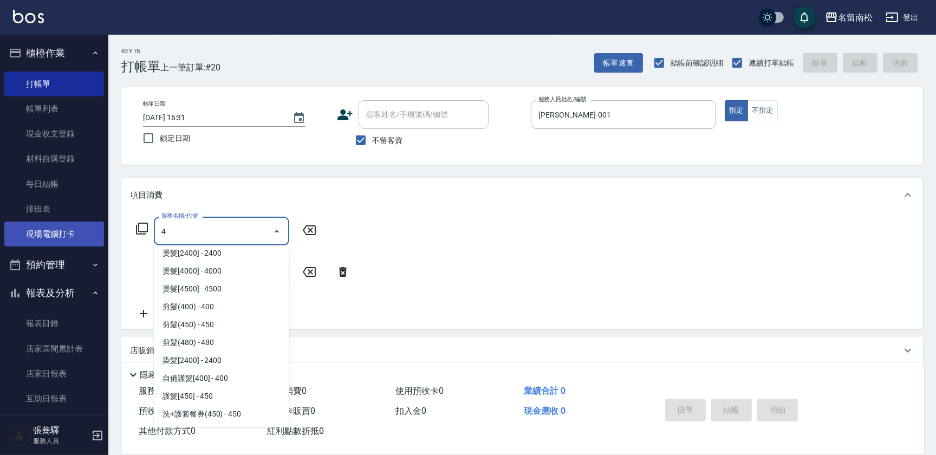
scroll to position [0, 0]
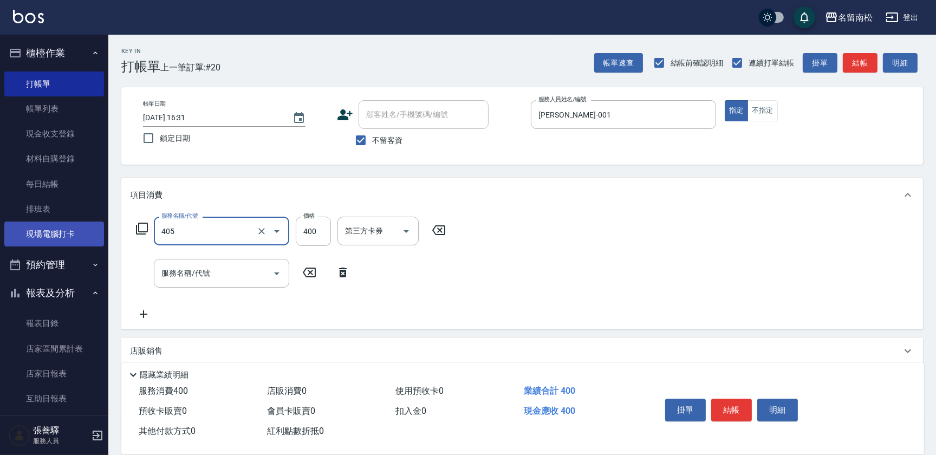
type input "剪髮(400)(405)"
type input "480"
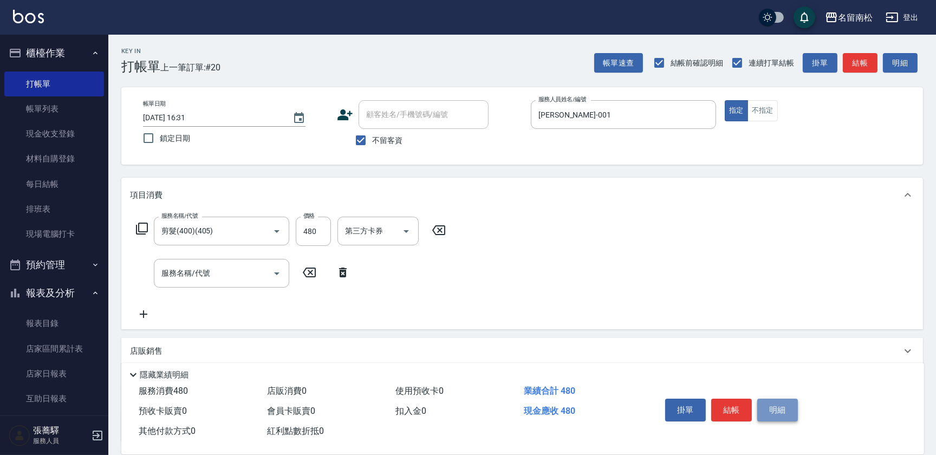
click at [780, 407] on button "明細" at bounding box center [777, 410] width 41 height 23
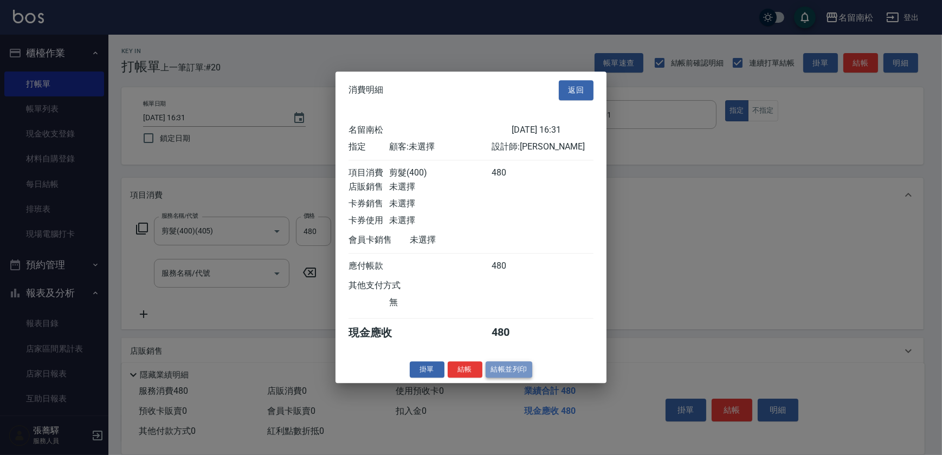
click at [509, 371] on button "結帳並列印" at bounding box center [508, 369] width 47 height 17
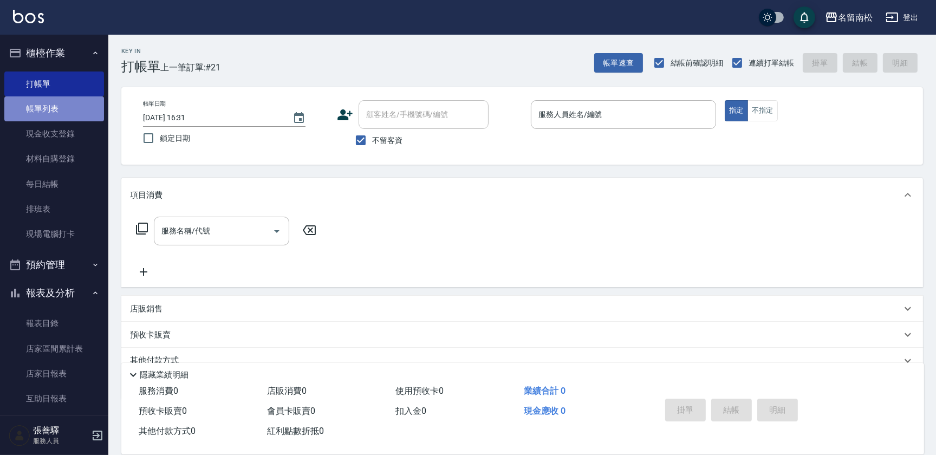
click at [90, 109] on link "帳單列表" at bounding box center [54, 108] width 100 height 25
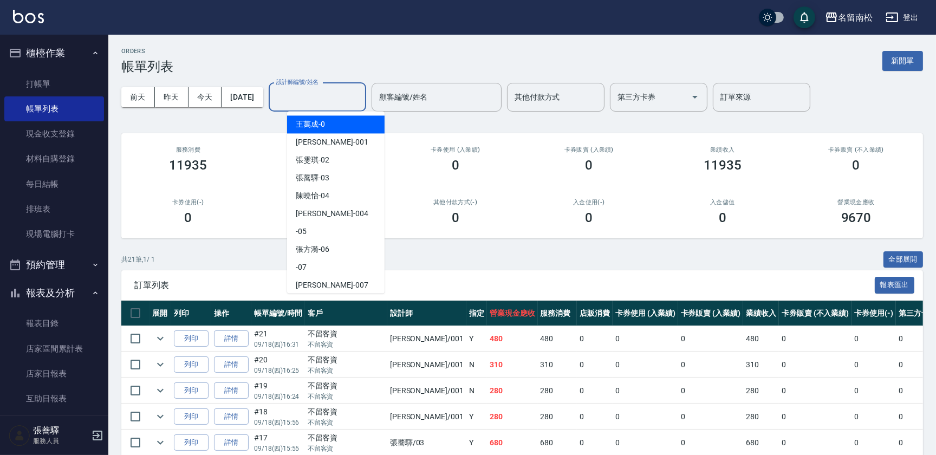
click at [334, 97] on input "設計師編號/姓名" at bounding box center [318, 97] width 88 height 19
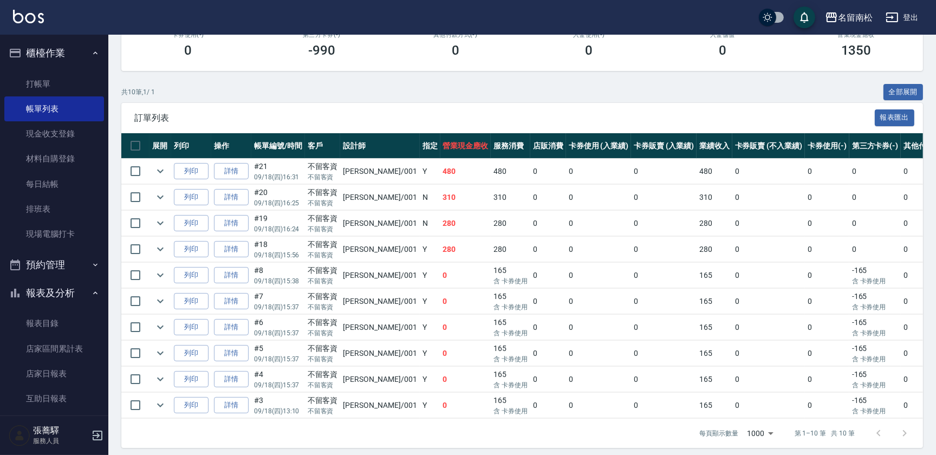
scroll to position [179, 0]
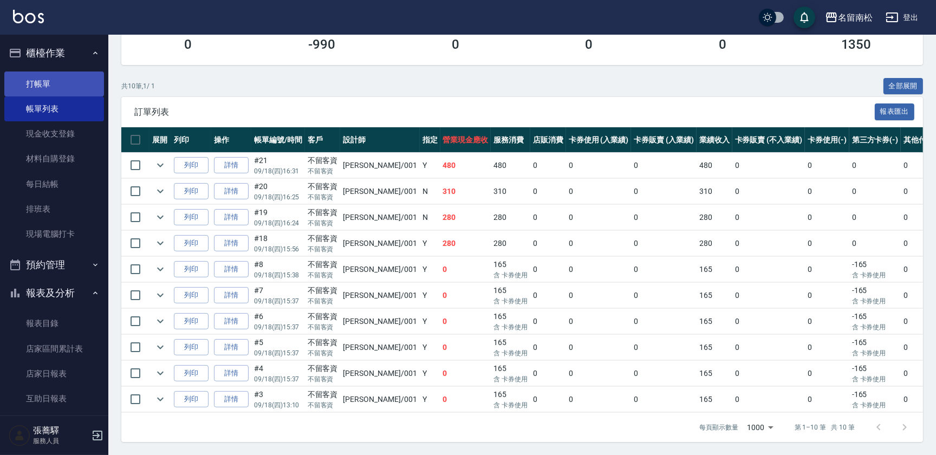
type input "[PERSON_NAME]-001"
click at [32, 77] on link "打帳單" at bounding box center [54, 84] width 100 height 25
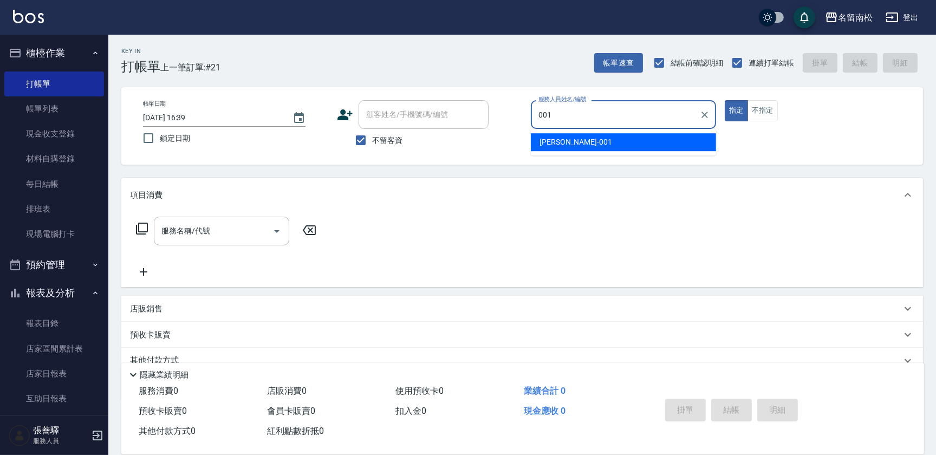
type input "[PERSON_NAME]-001"
type button "true"
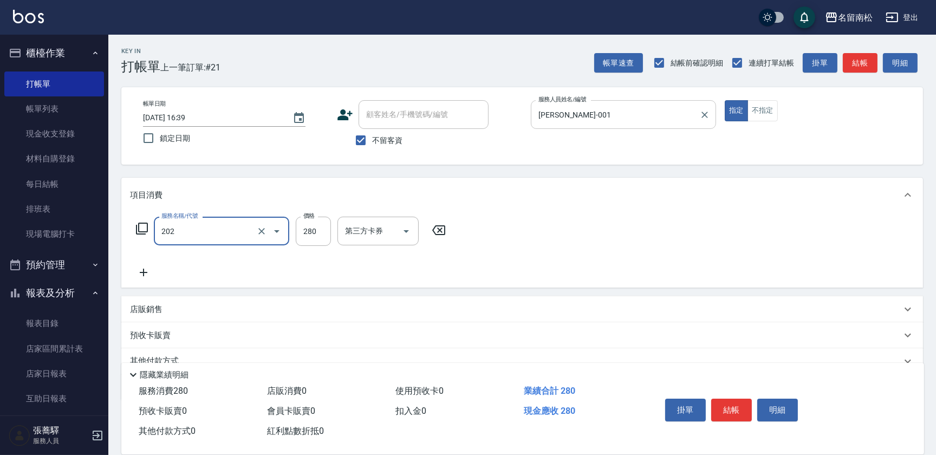
type input "洗髮[280](202)"
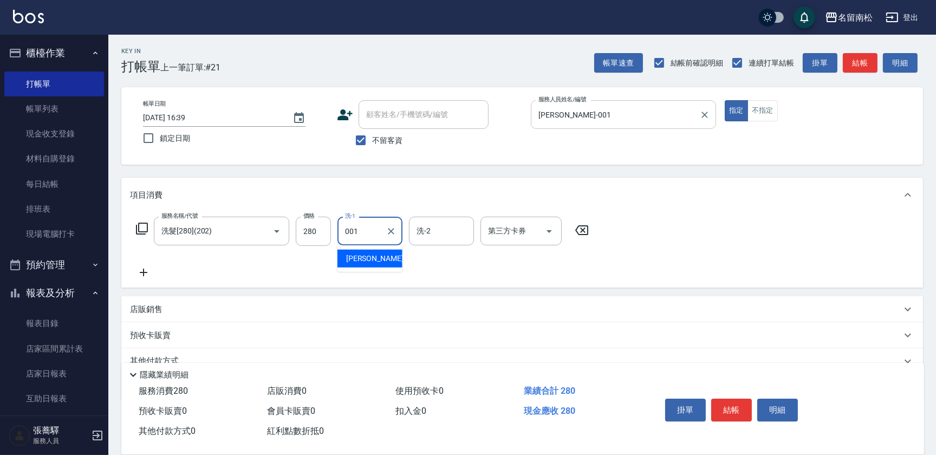
type input "[PERSON_NAME]-001"
click at [794, 411] on button "明細" at bounding box center [777, 410] width 41 height 23
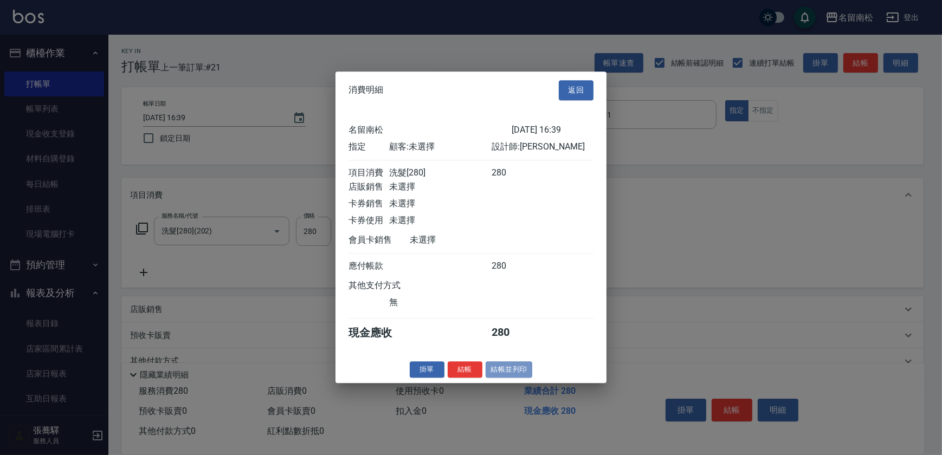
drag, startPoint x: 515, startPoint y: 379, endPoint x: 482, endPoint y: 378, distance: 32.5
click at [515, 378] on button "結帳並列印" at bounding box center [508, 369] width 47 height 17
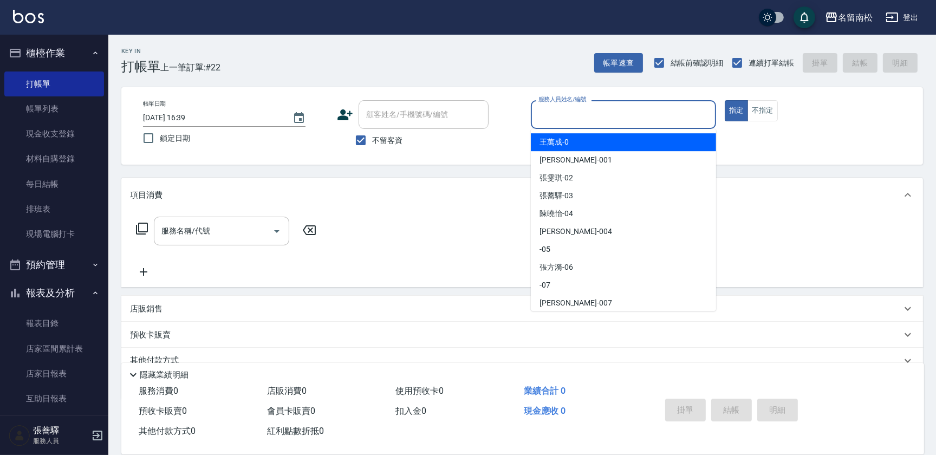
drag, startPoint x: 616, startPoint y: 114, endPoint x: 621, endPoint y: 110, distance: 7.1
click at [616, 113] on input "服務人員姓名/編號" at bounding box center [624, 114] width 176 height 19
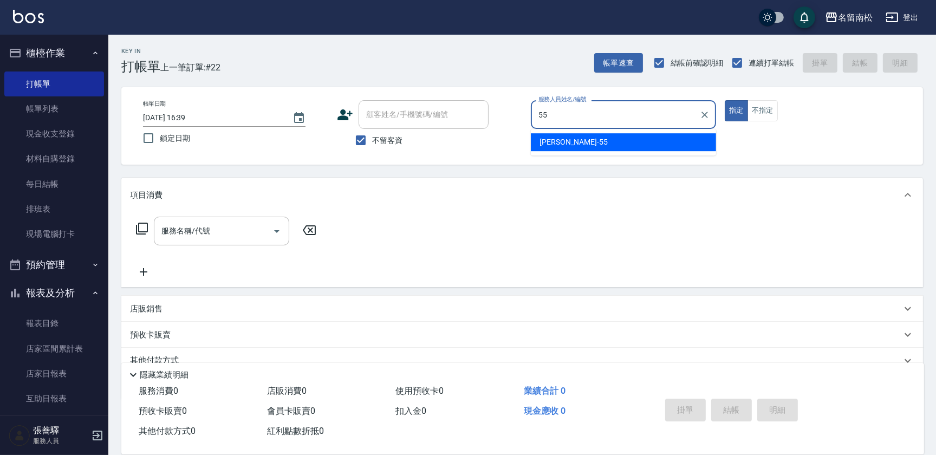
type input "呂秀貞-55"
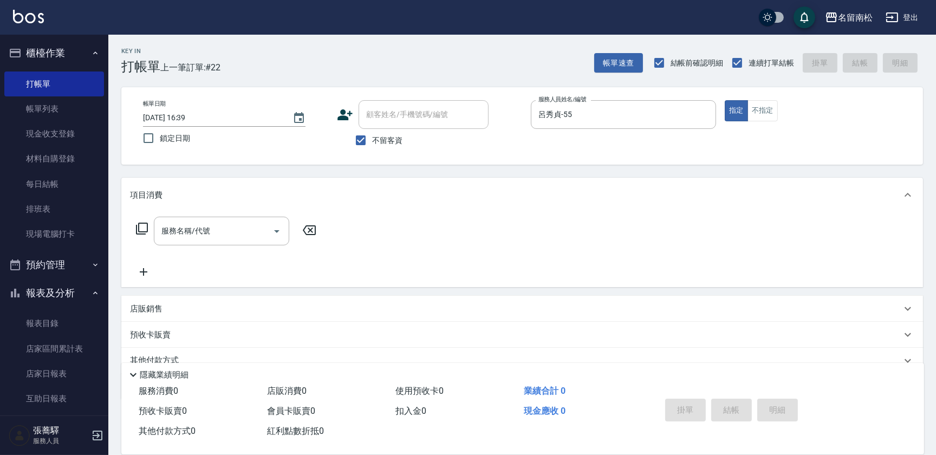
click at [143, 224] on icon at bounding box center [141, 228] width 13 height 13
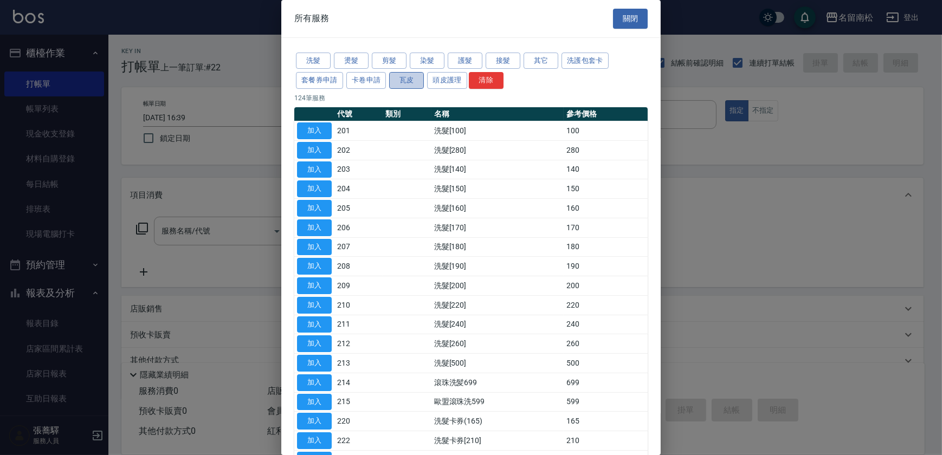
click at [403, 78] on button "瓦皮" at bounding box center [406, 80] width 35 height 17
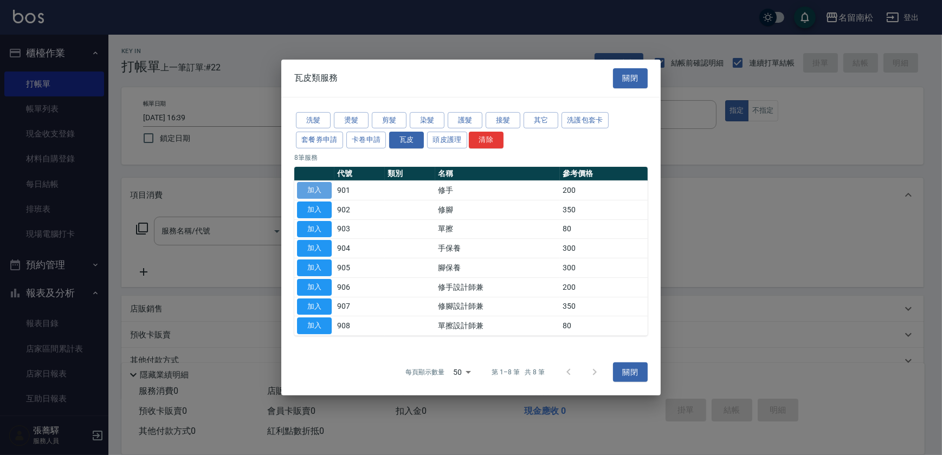
click at [310, 189] on button "加入" at bounding box center [314, 190] width 35 height 17
type input "修手(901)"
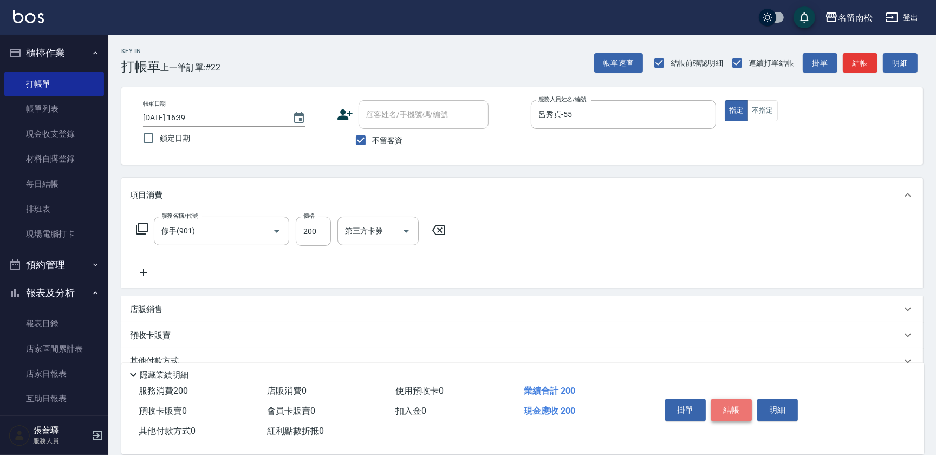
click at [730, 404] on button "結帳" at bounding box center [731, 410] width 41 height 23
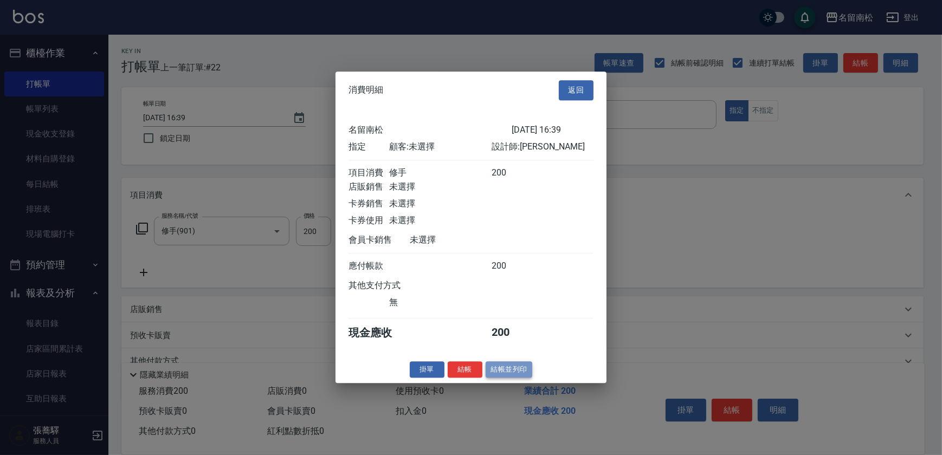
click at [502, 373] on button "結帳並列印" at bounding box center [508, 369] width 47 height 17
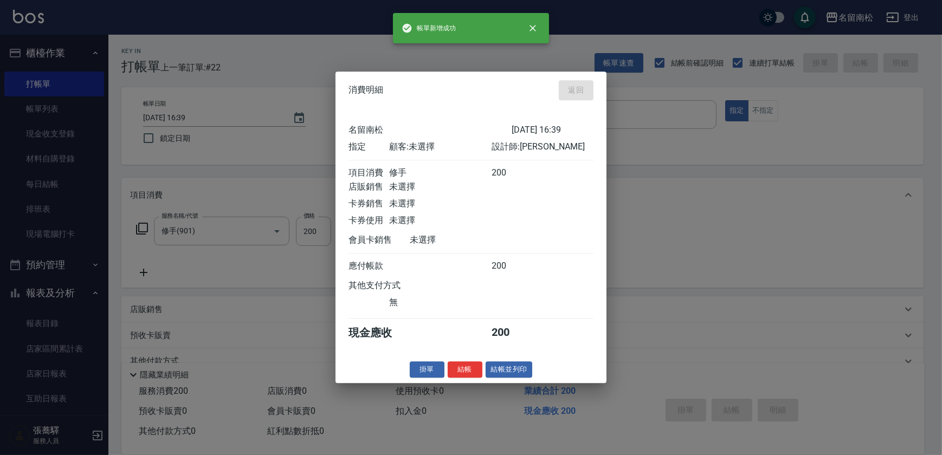
type input "[DATE] 17:02"
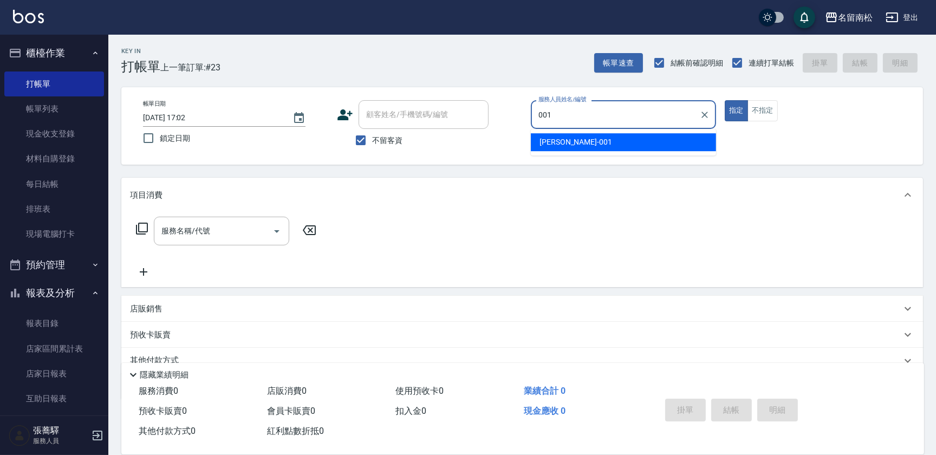
type input "[PERSON_NAME]-001"
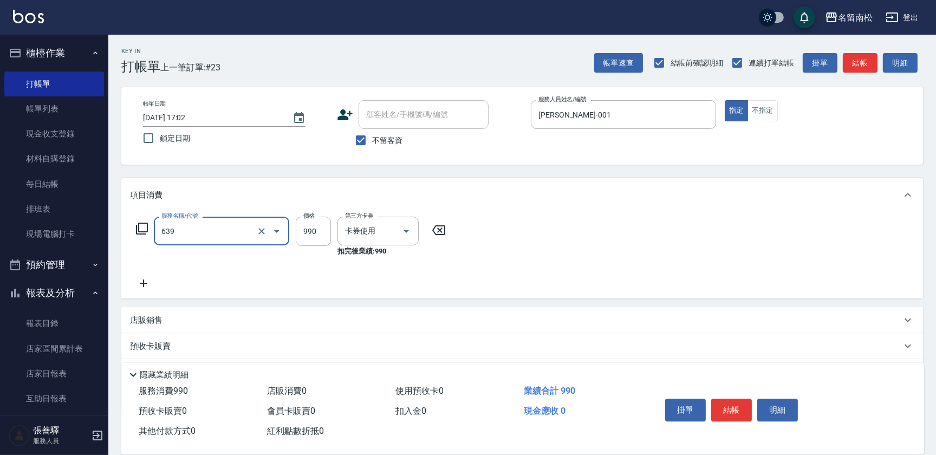
type input "(芙)蘆薈髮膜套卡(自材)(639)"
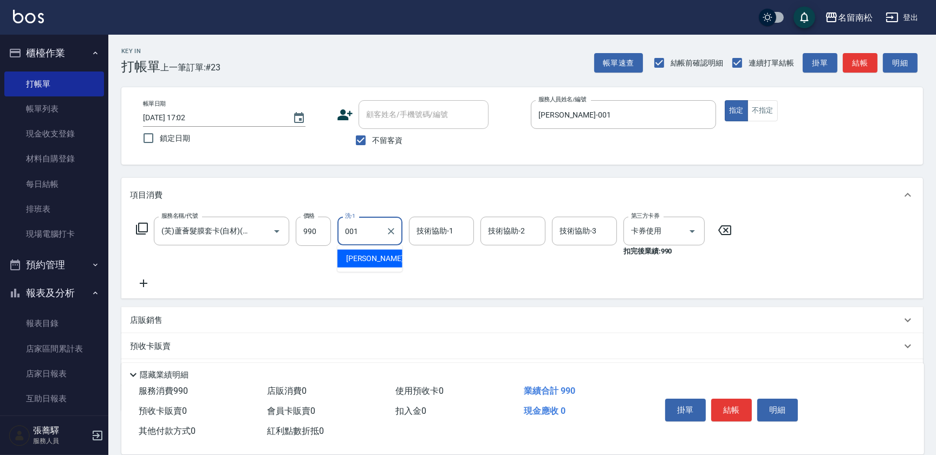
type input "[PERSON_NAME]-001"
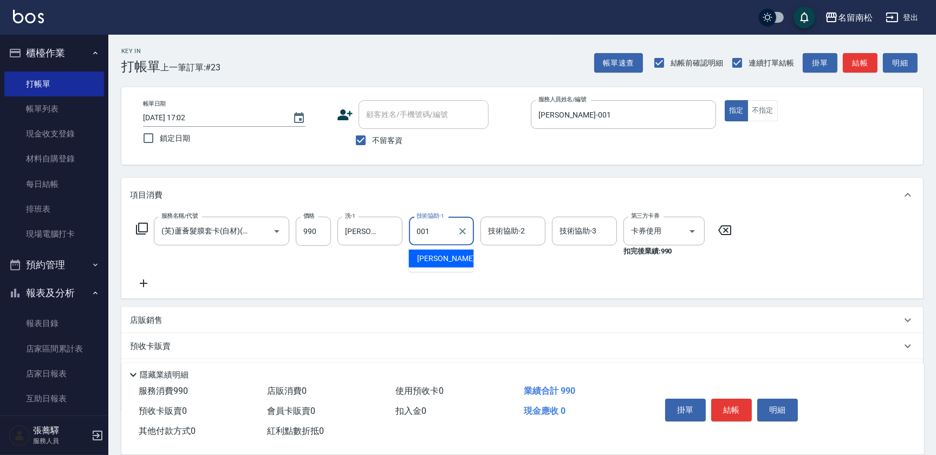
type input "[PERSON_NAME]-001"
click at [763, 409] on button "明細" at bounding box center [777, 410] width 41 height 23
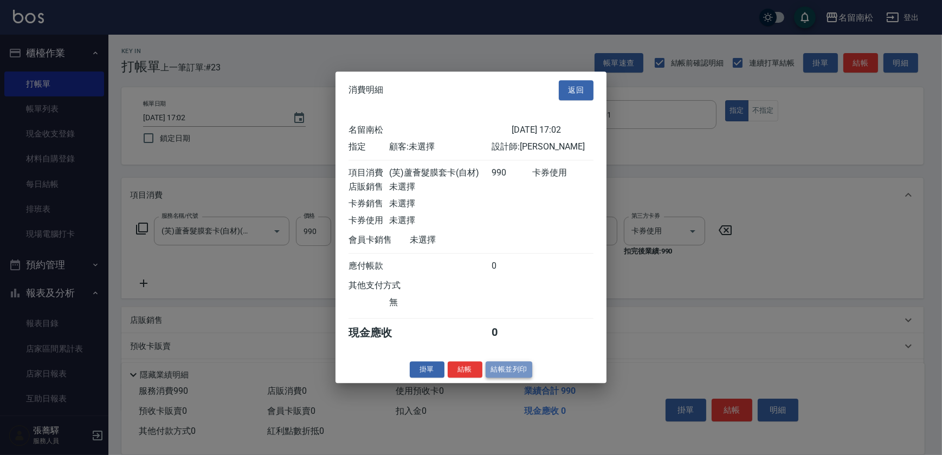
click at [503, 367] on button "結帳並列印" at bounding box center [508, 369] width 47 height 17
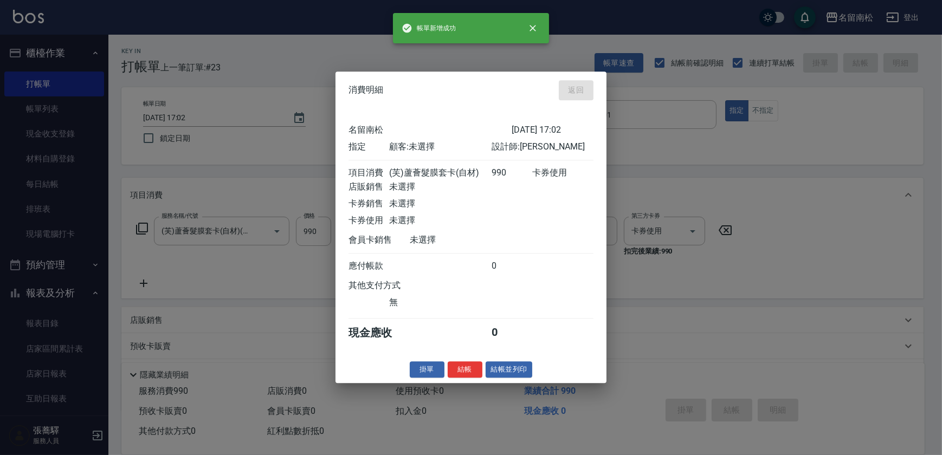
type input "[DATE] 17:21"
